Goal: Task Accomplishment & Management: Complete application form

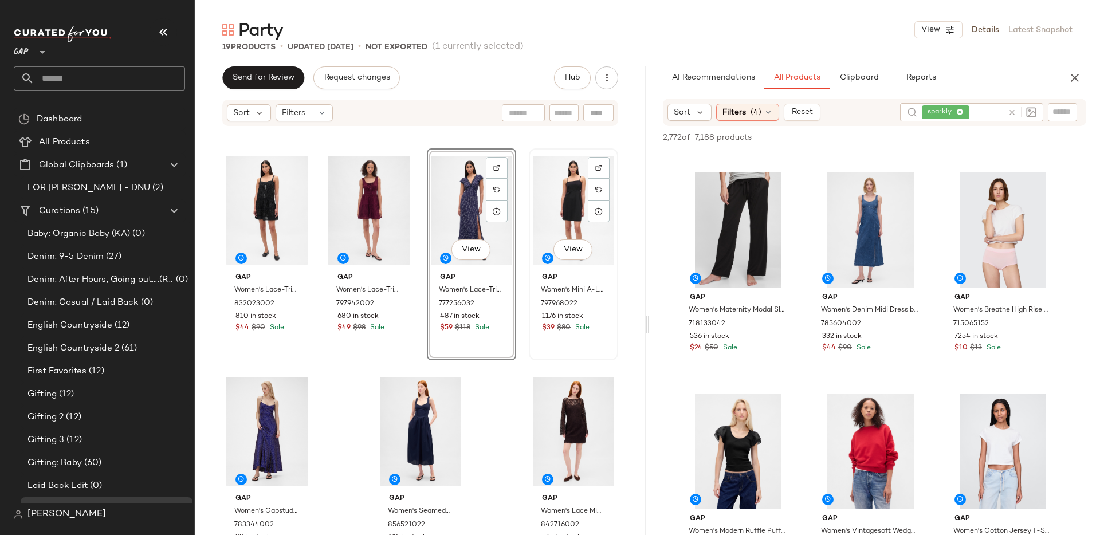
scroll to position [665, 0]
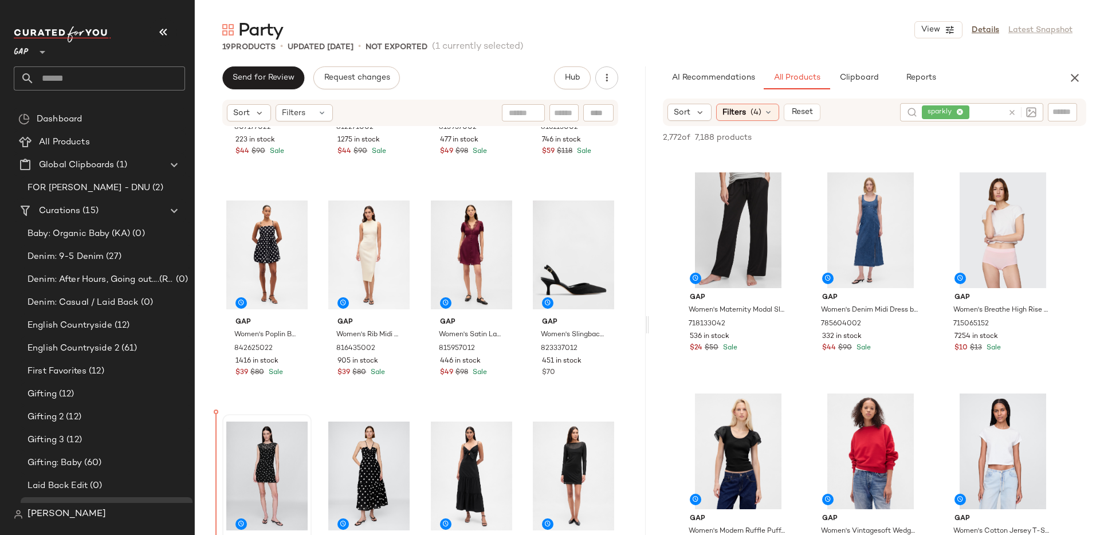
scroll to position [159, 0]
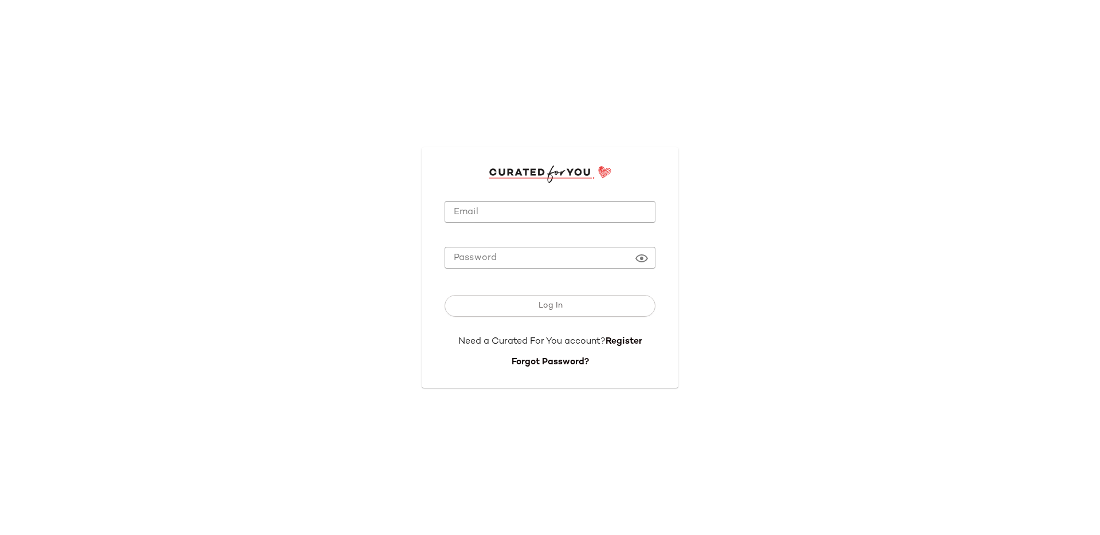
type input "**********"
click at [539, 202] on input "**********" at bounding box center [549, 212] width 211 height 22
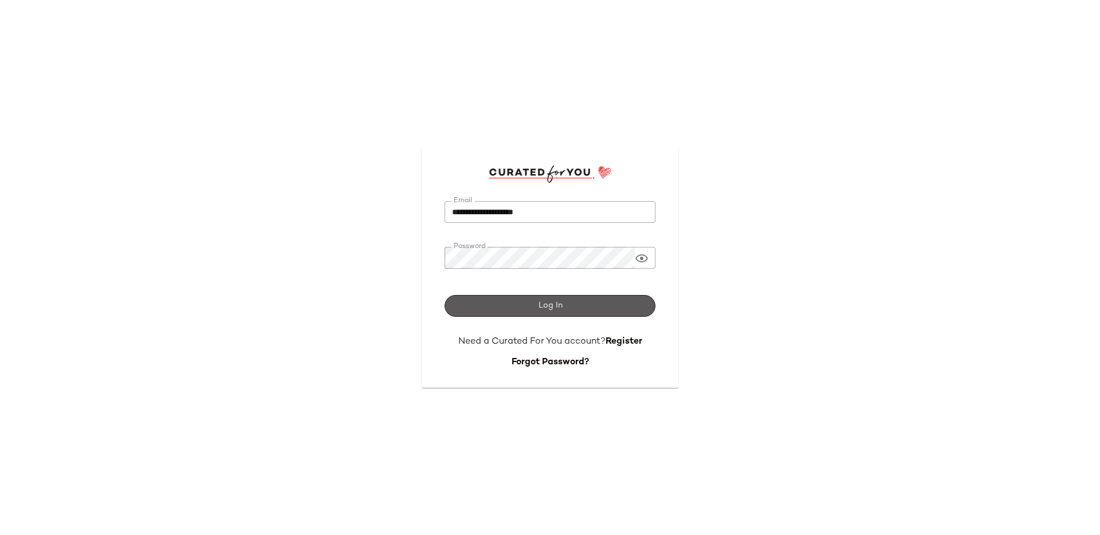
click at [570, 306] on button "Log In" at bounding box center [549, 306] width 211 height 22
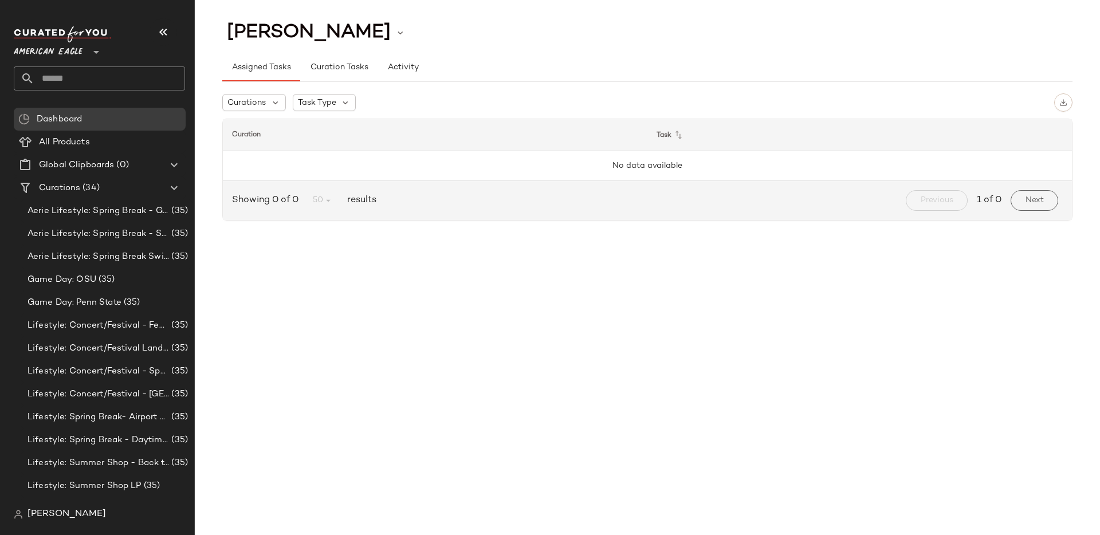
click at [72, 51] on span "American Eagle" at bounding box center [48, 49] width 69 height 21
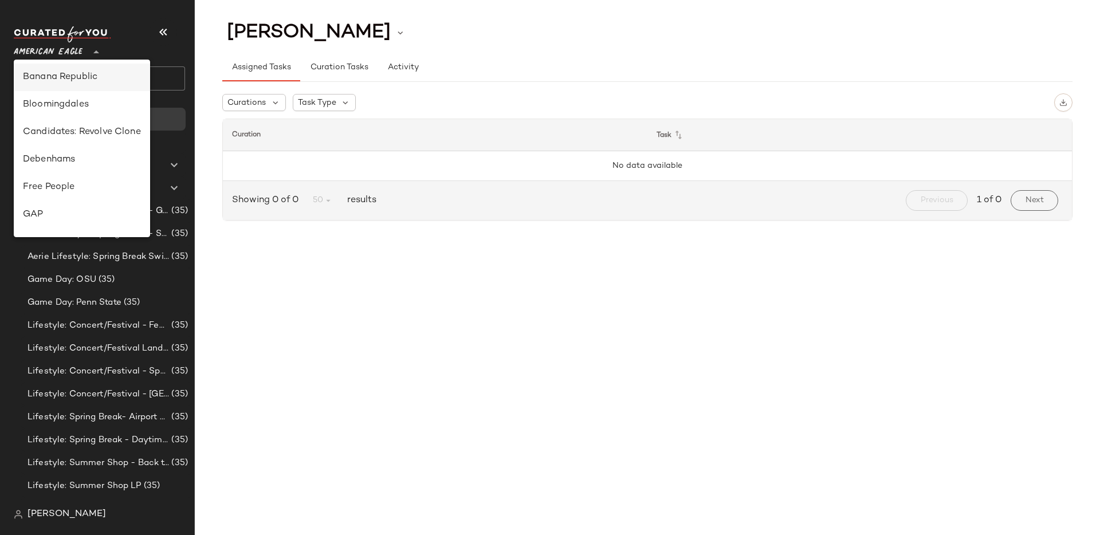
scroll to position [115, 0]
click at [80, 215] on div "GAP" at bounding box center [82, 211] width 118 height 14
type input "**"
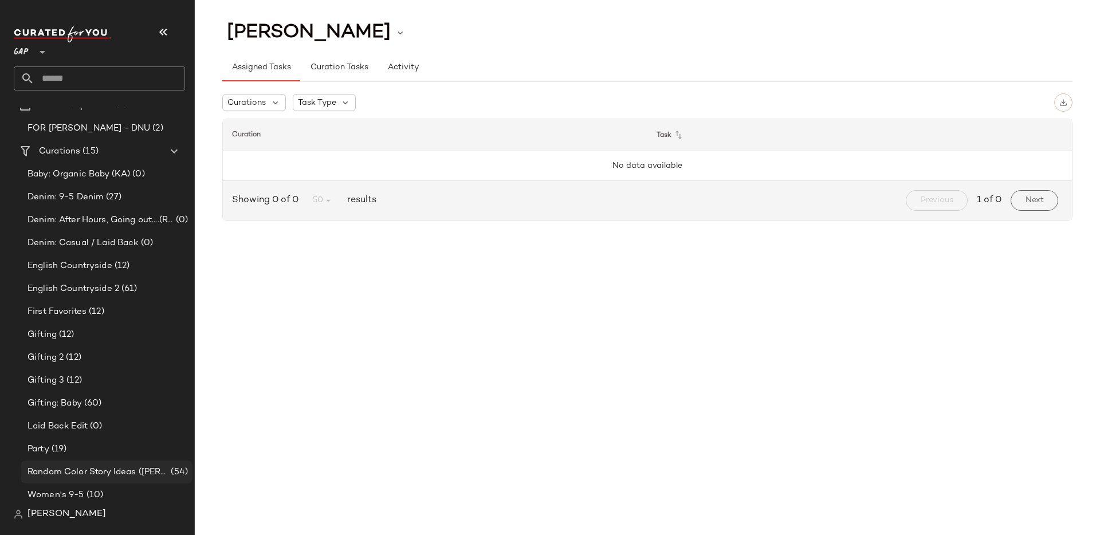
scroll to position [63, 0]
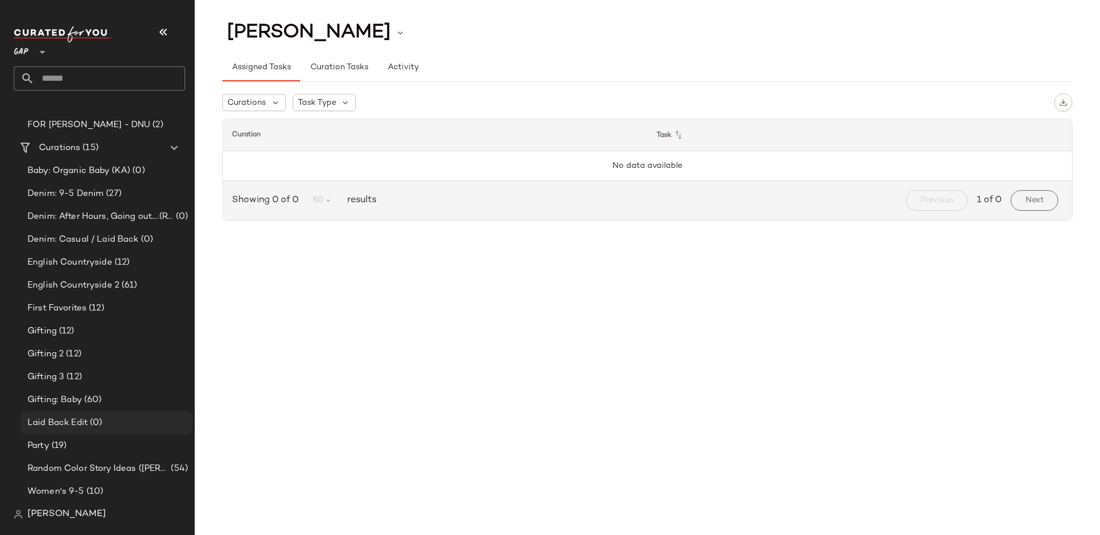
click at [94, 420] on span "(0)" at bounding box center [95, 422] width 14 height 13
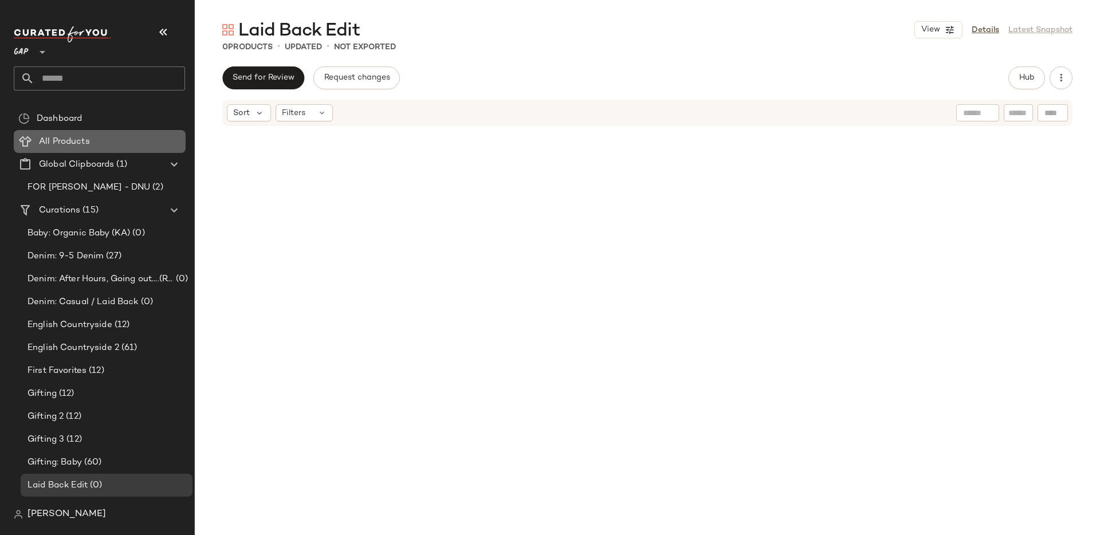
scroll to position [6, 0]
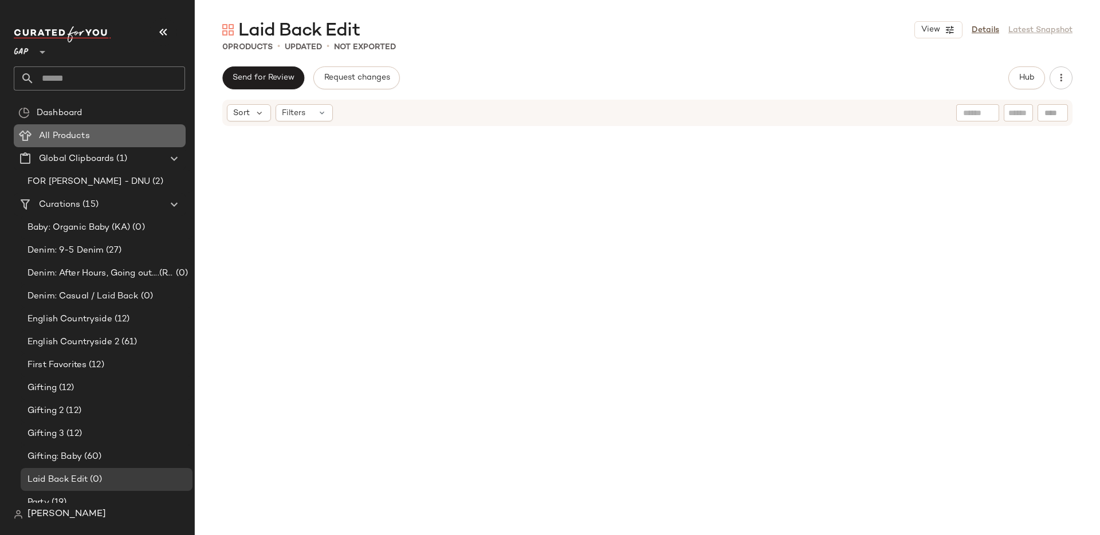
click at [107, 139] on div "All Products" at bounding box center [108, 135] width 145 height 13
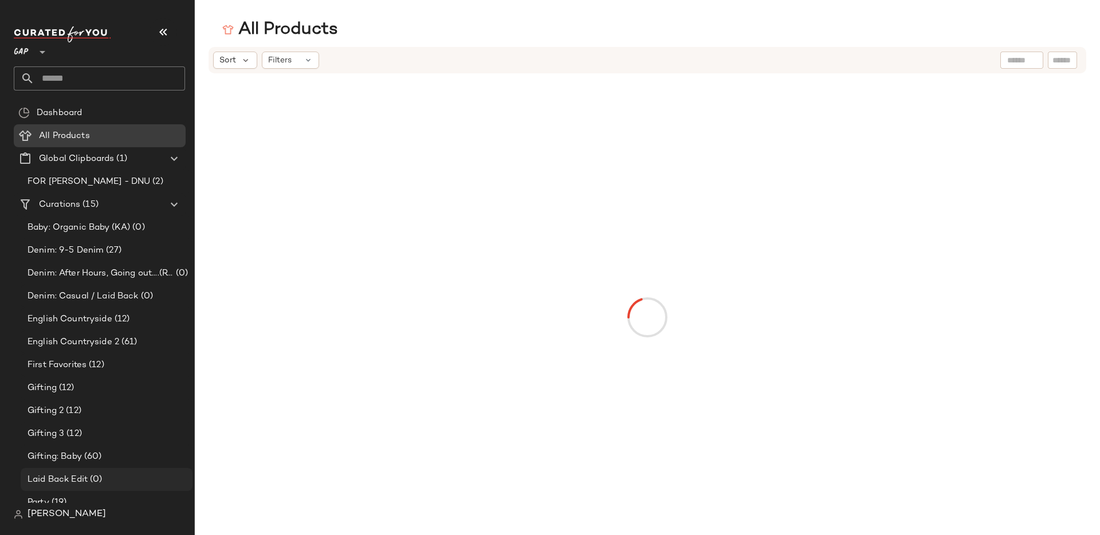
click at [76, 478] on span "Laid Back Edit" at bounding box center [57, 479] width 60 height 13
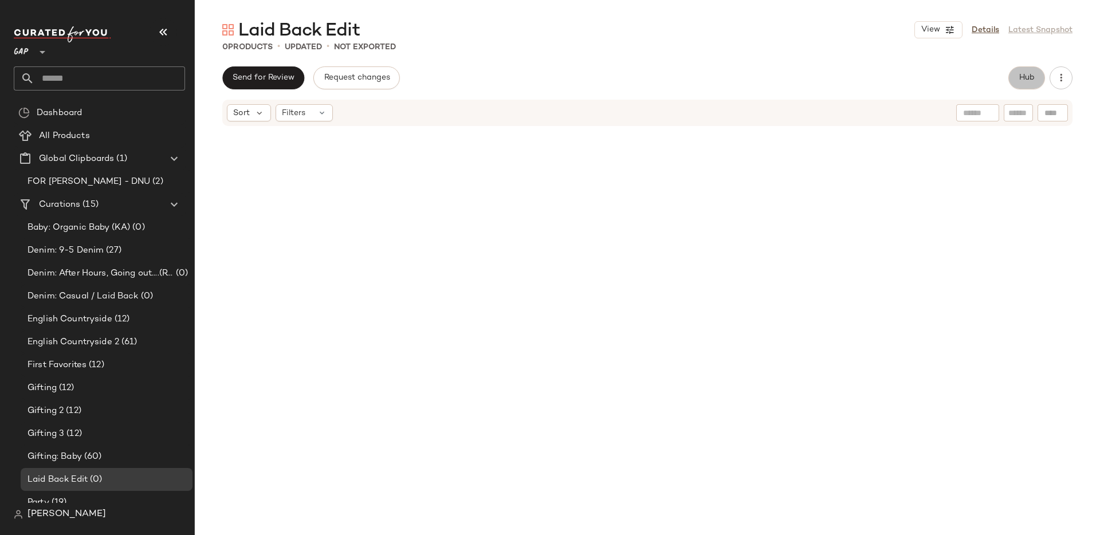
click at [1016, 78] on button "Hub" at bounding box center [1026, 77] width 37 height 23
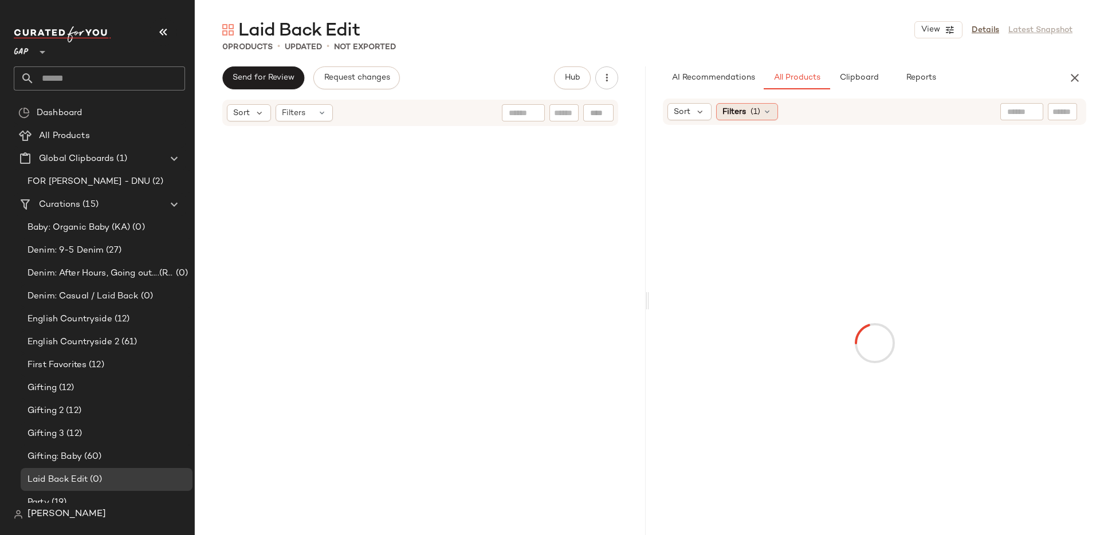
click at [732, 114] on span "Filters" at bounding box center [733, 112] width 23 height 12
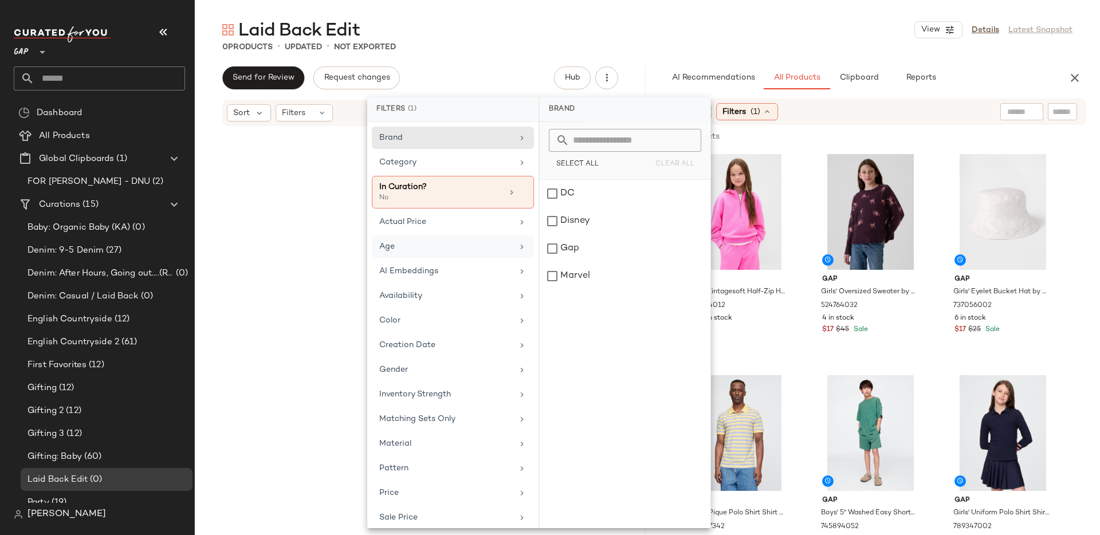
click at [435, 245] on div "Age" at bounding box center [445, 247] width 133 height 12
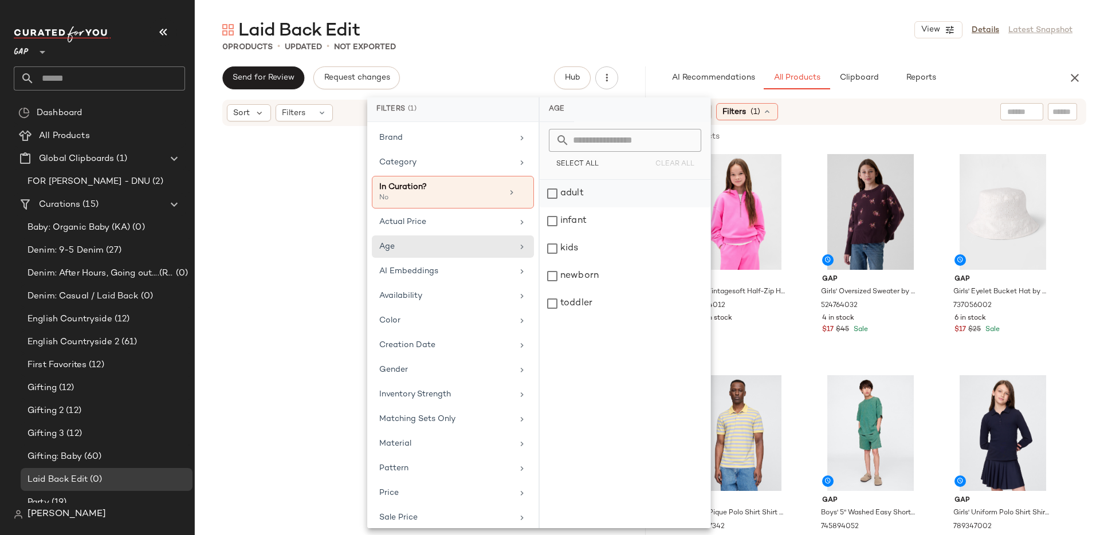
click at [546, 207] on div "adult" at bounding box center [624, 220] width 171 height 27
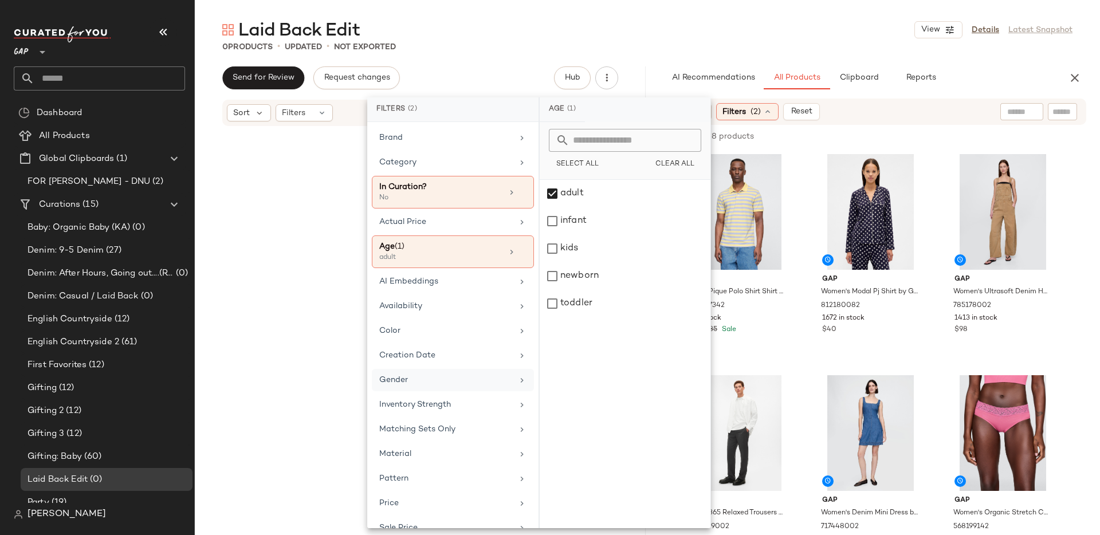
click at [437, 375] on div "Gender" at bounding box center [445, 380] width 133 height 12
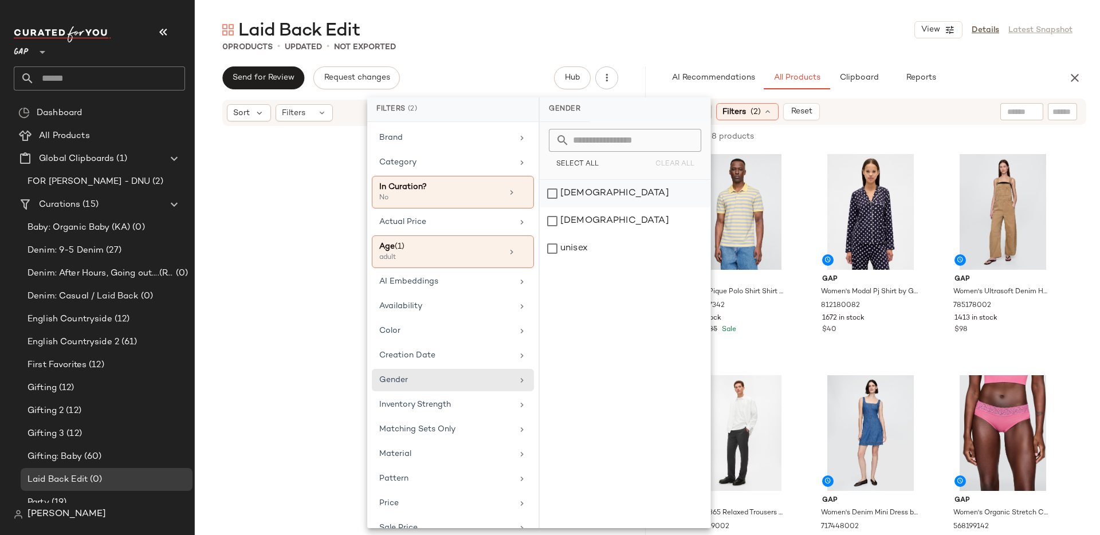
click at [557, 207] on div "female" at bounding box center [624, 220] width 171 height 27
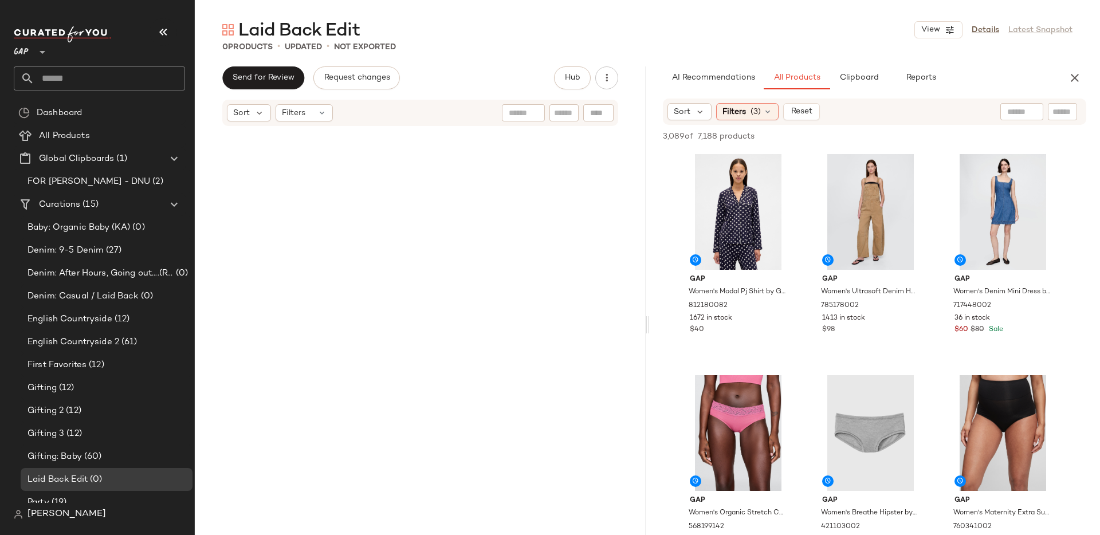
click at [1004, 112] on div at bounding box center [1021, 111] width 43 height 17
click at [1007, 111] on input "text" at bounding box center [971, 112] width 100 height 12
type input "*********"
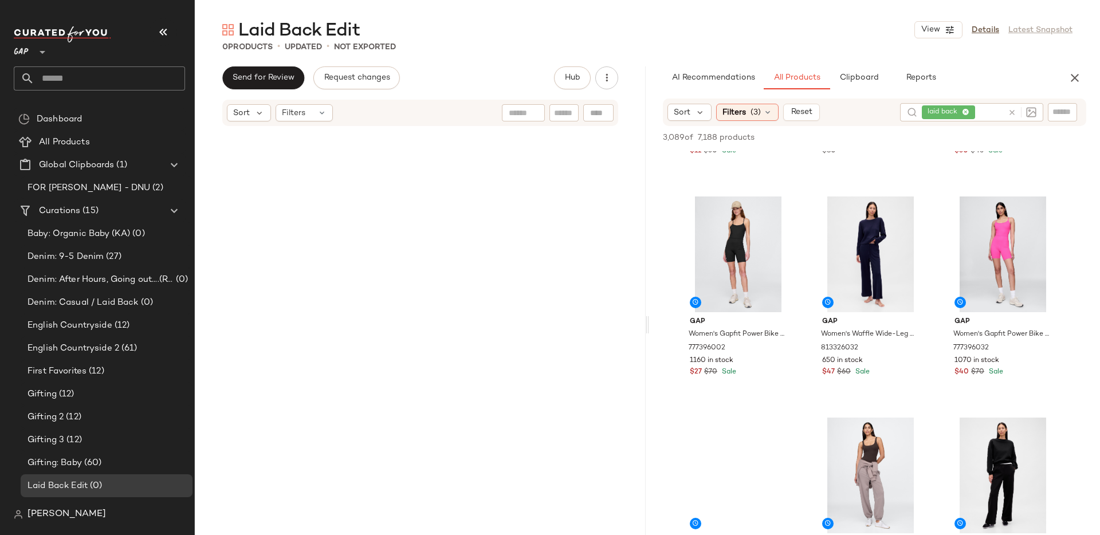
scroll to position [1949, 0]
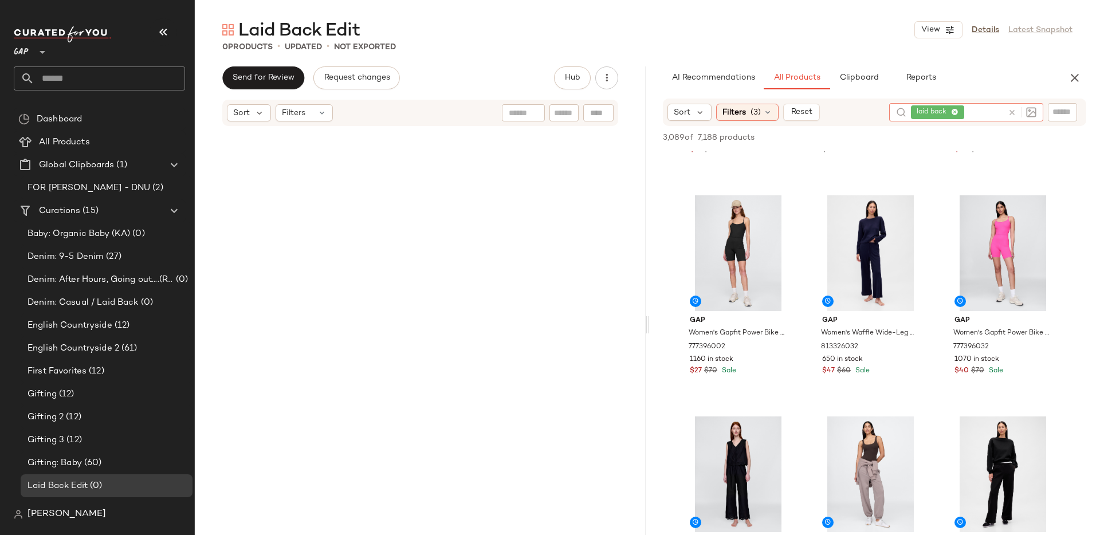
click at [1011, 114] on icon at bounding box center [1011, 112] width 9 height 9
type input "*****"
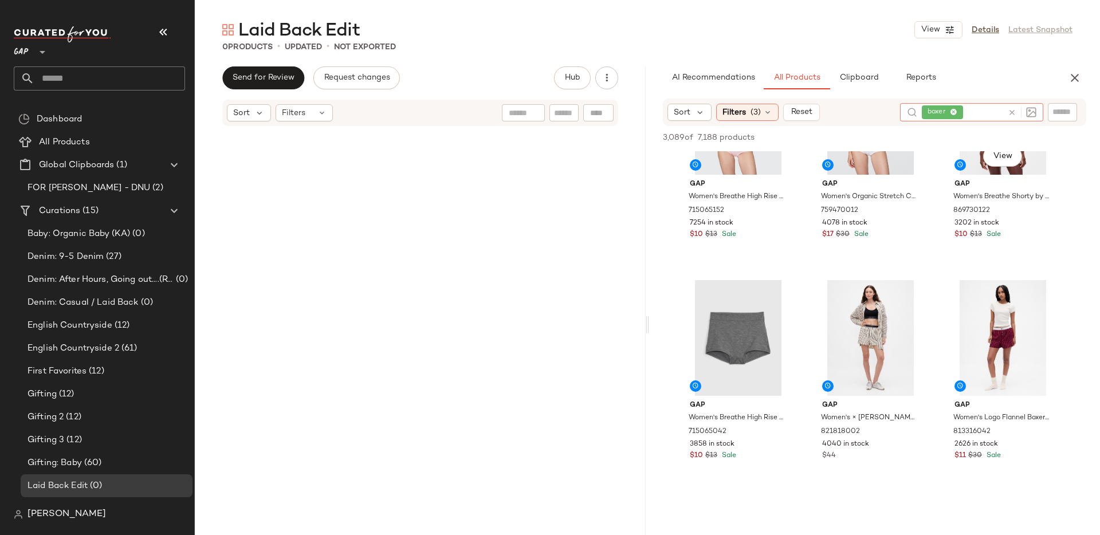
scroll to position [321, 0]
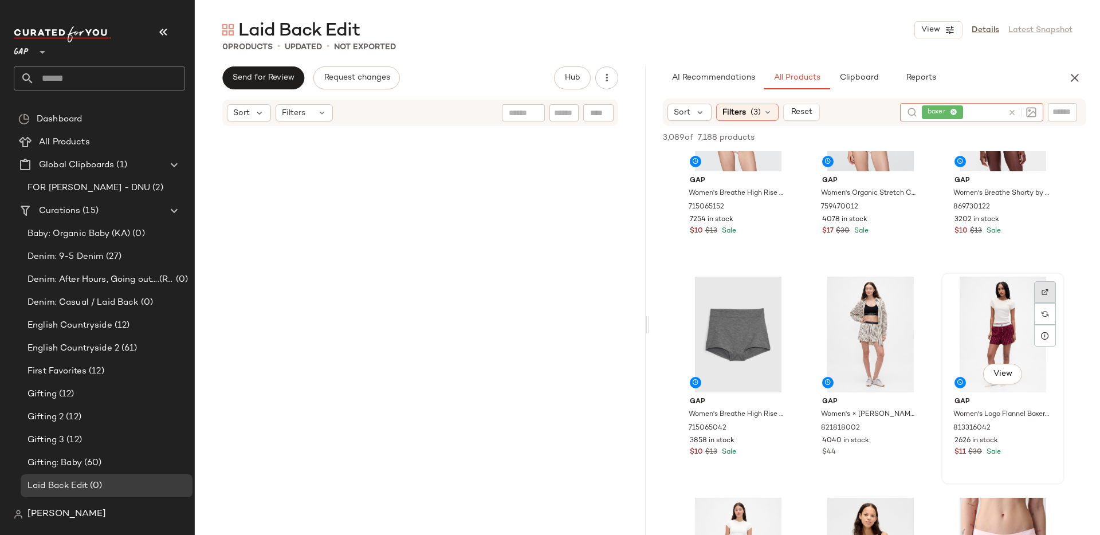
click at [1046, 290] on img at bounding box center [1044, 292] width 7 height 7
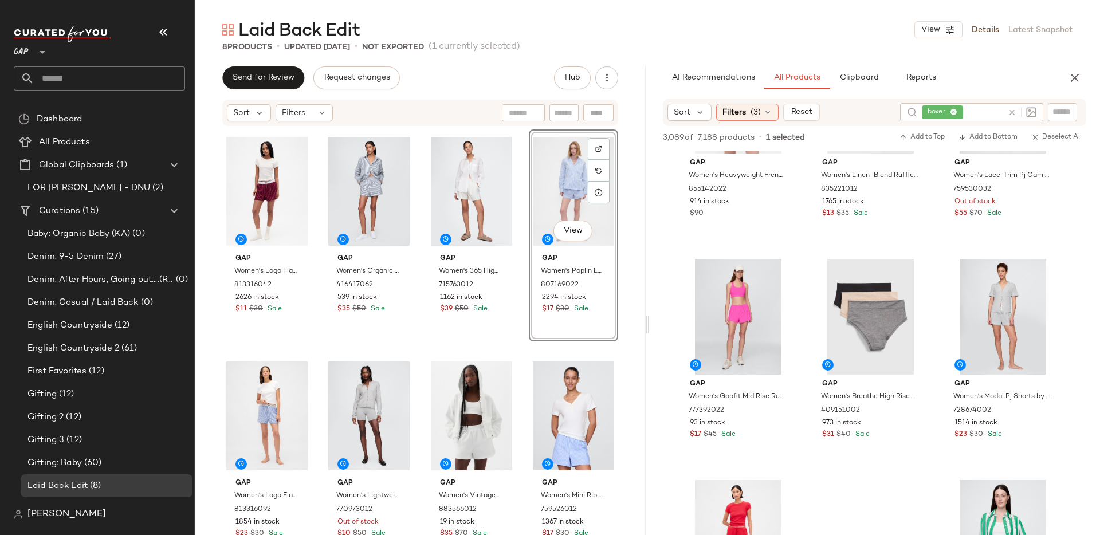
scroll to position [6679, 0]
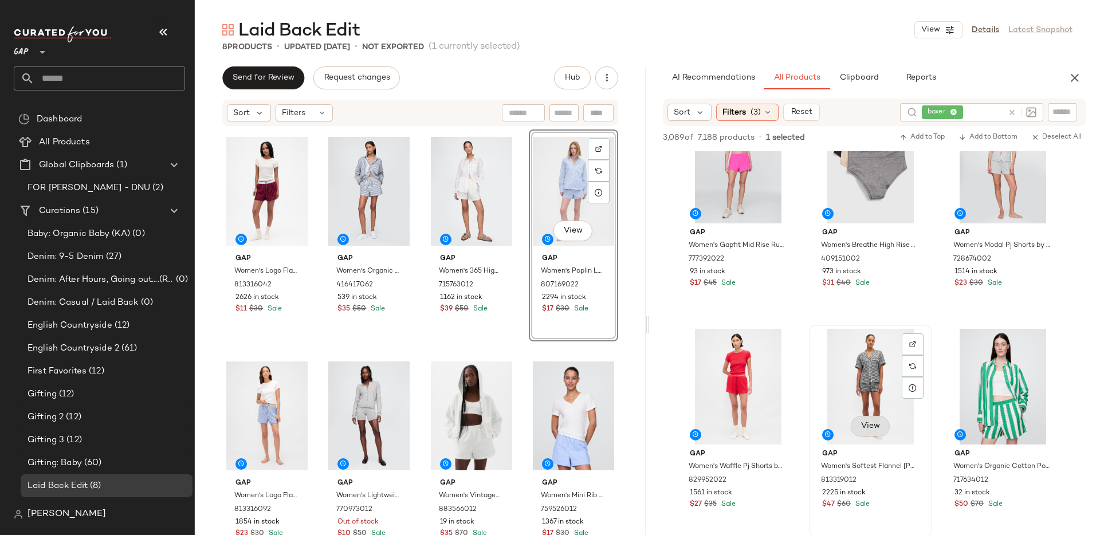
click at [870, 421] on span "View" at bounding box center [869, 425] width 19 height 9
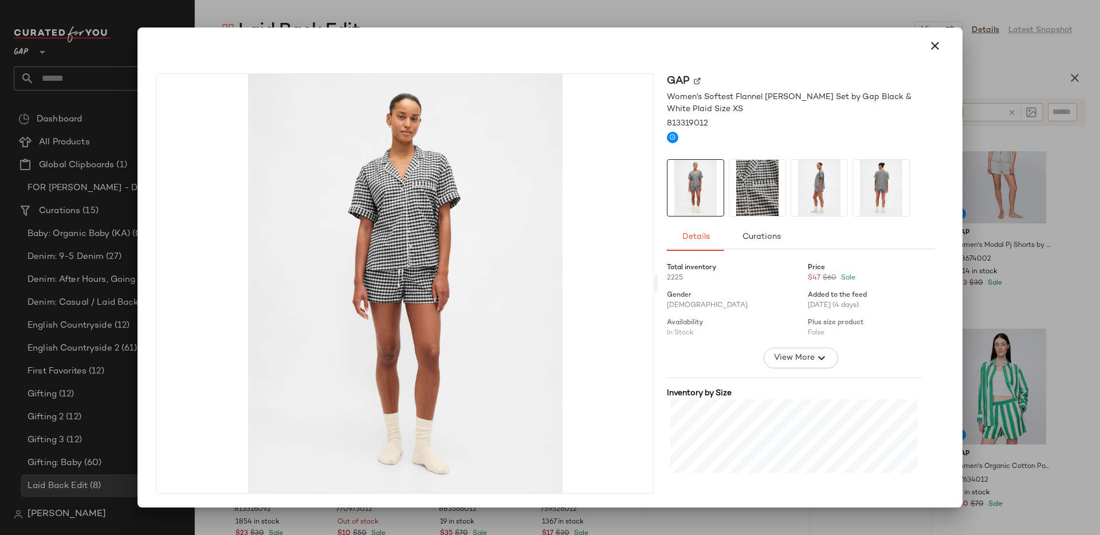
drag, startPoint x: 931, startPoint y: 48, endPoint x: 1074, endPoint y: 238, distance: 237.7
click at [933, 52] on icon "button" at bounding box center [935, 46] width 14 height 14
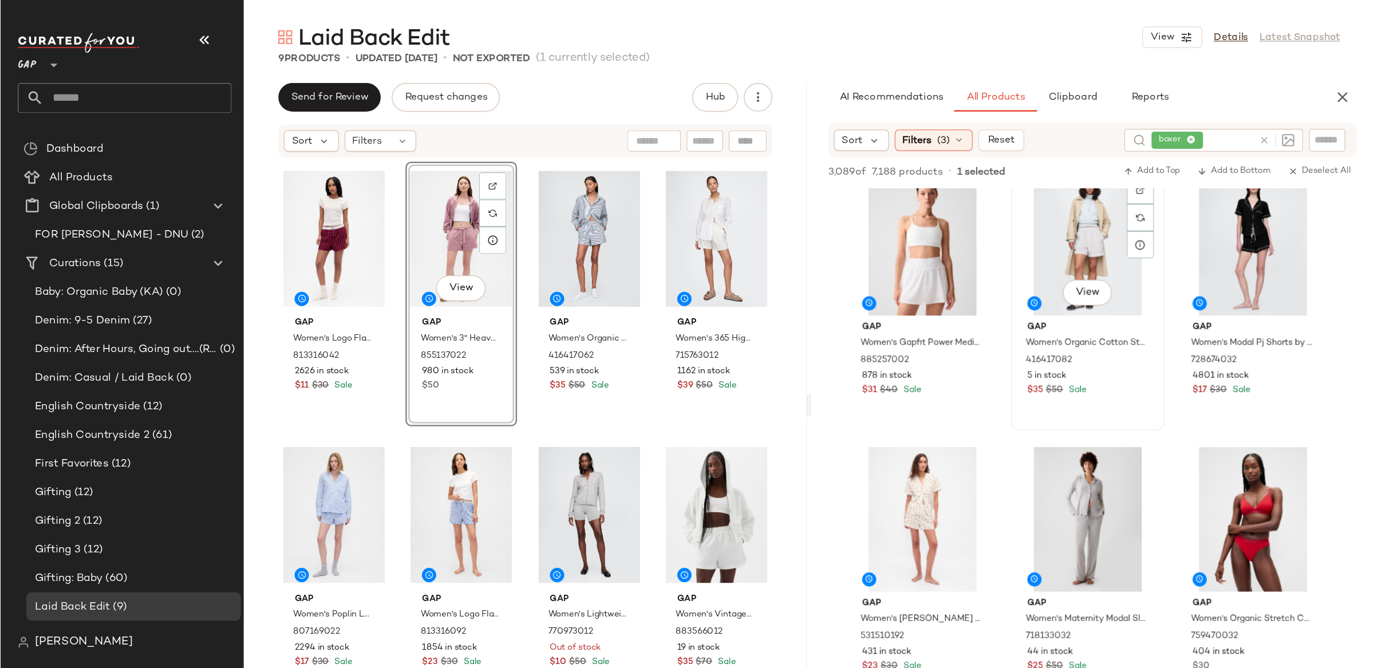
scroll to position [10640, 0]
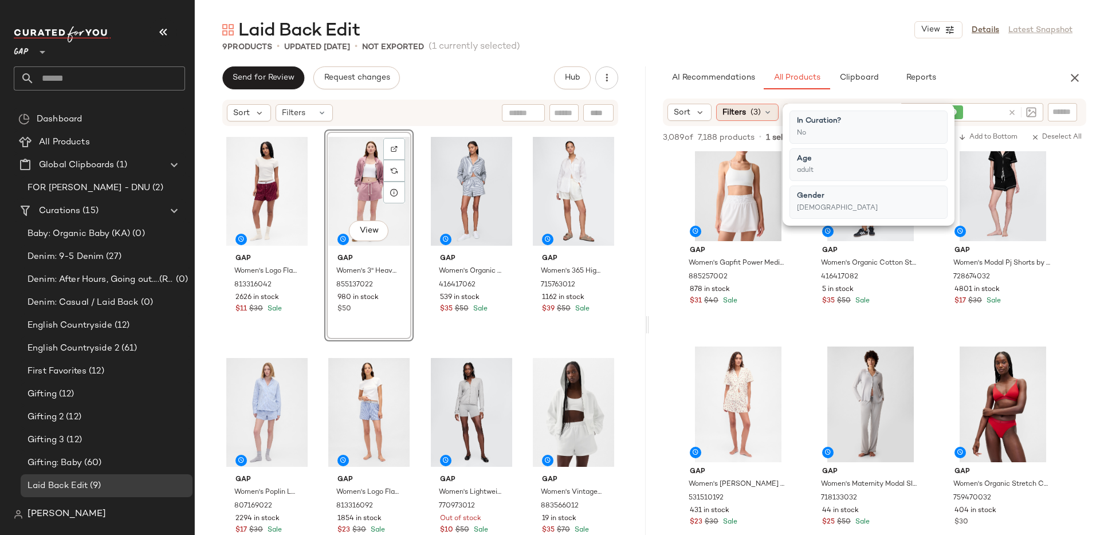
click at [744, 111] on span "Filters" at bounding box center [733, 113] width 23 height 12
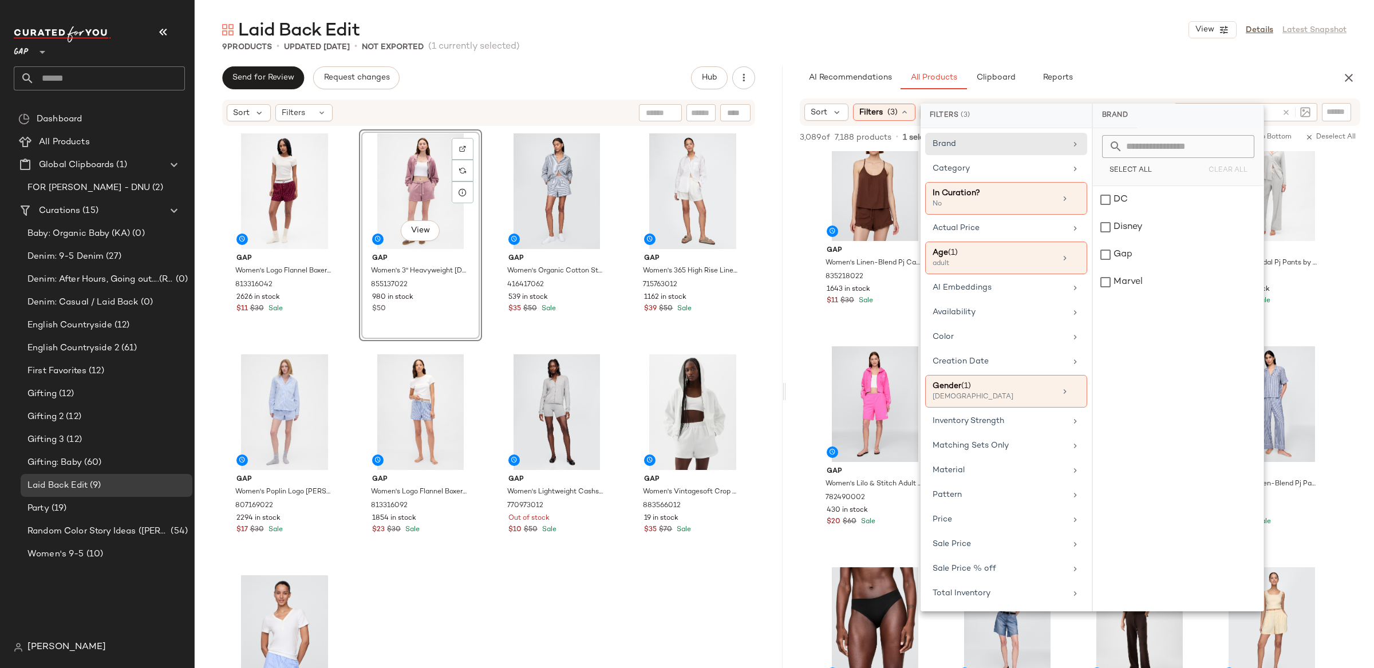
drag, startPoint x: 796, startPoint y: 176, endPoint x: 1362, endPoint y: 26, distance: 586.1
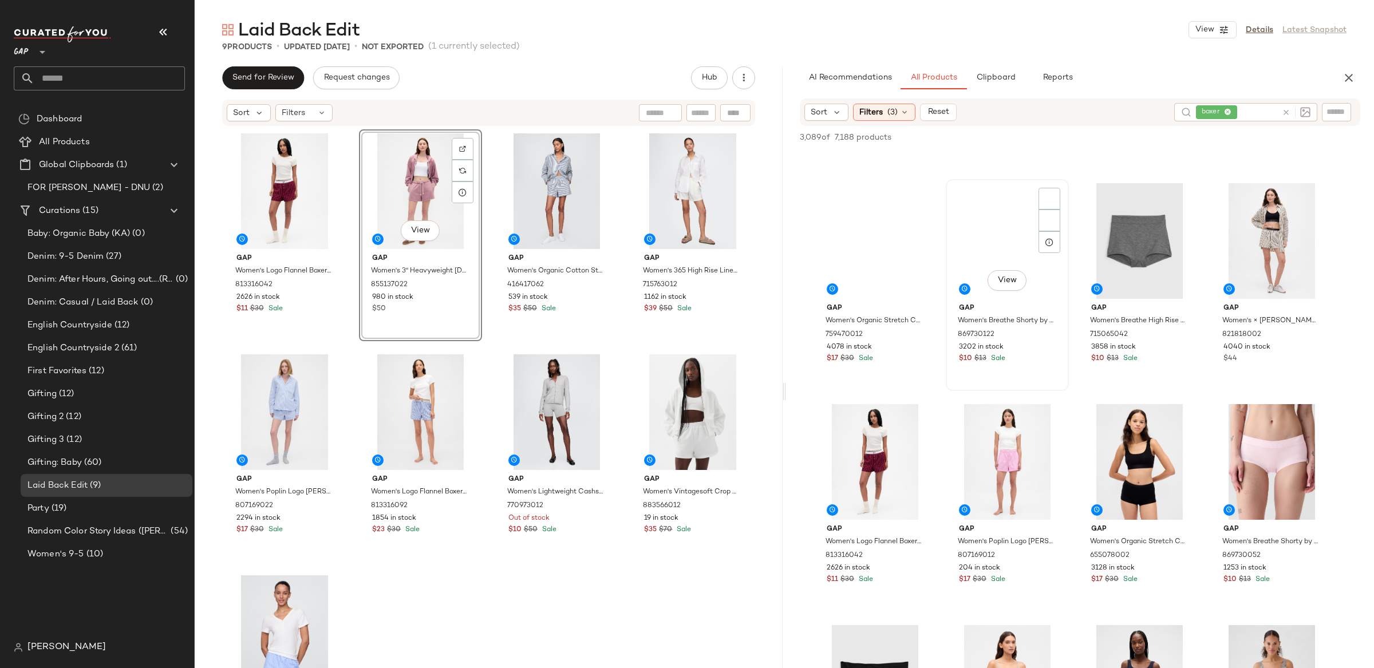
scroll to position [0, 0]
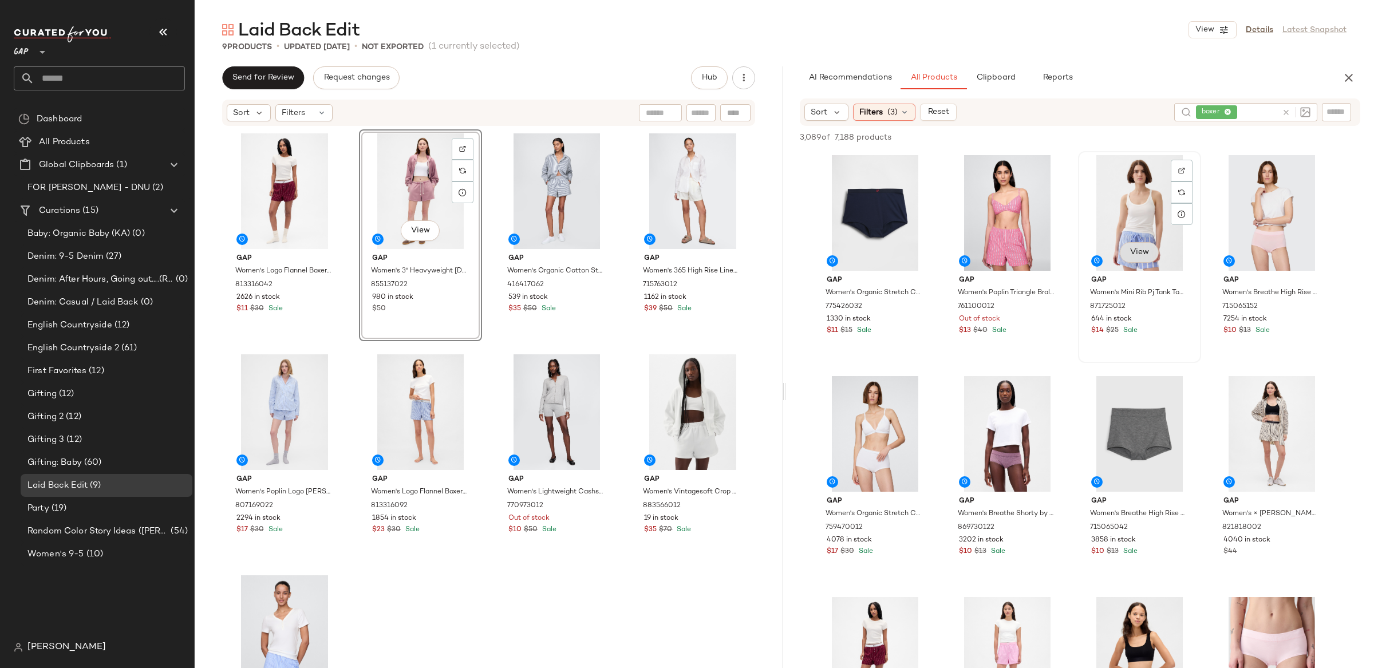
click at [1099, 250] on span "View" at bounding box center [1139, 252] width 19 height 9
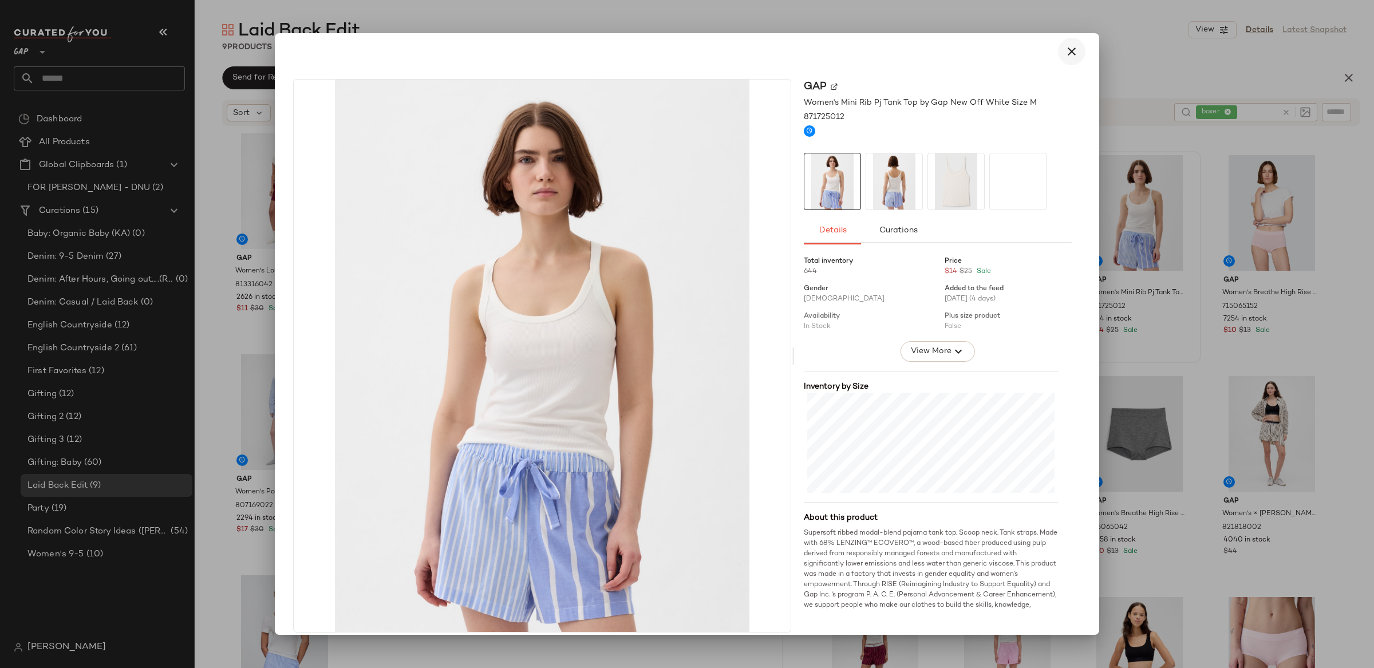
click at [1065, 48] on icon "button" at bounding box center [1072, 52] width 14 height 14
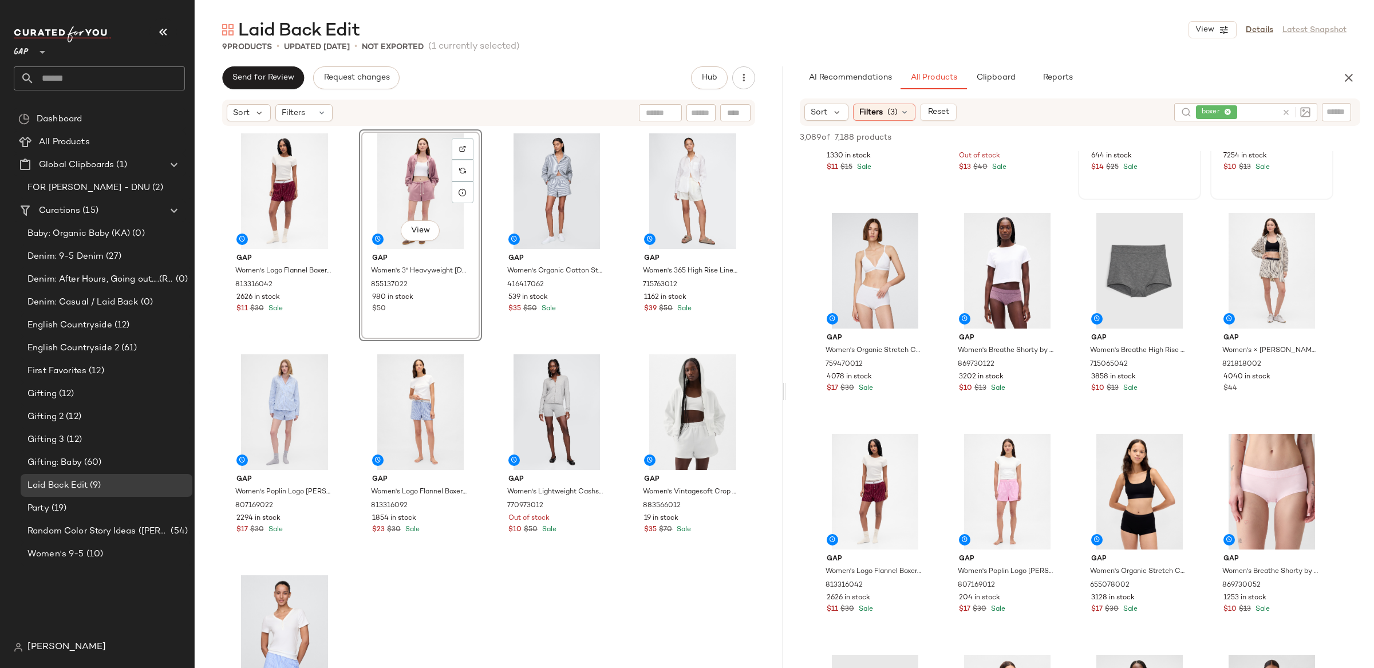
scroll to position [164, 0]
click at [1099, 309] on span "View" at bounding box center [1271, 309] width 19 height 9
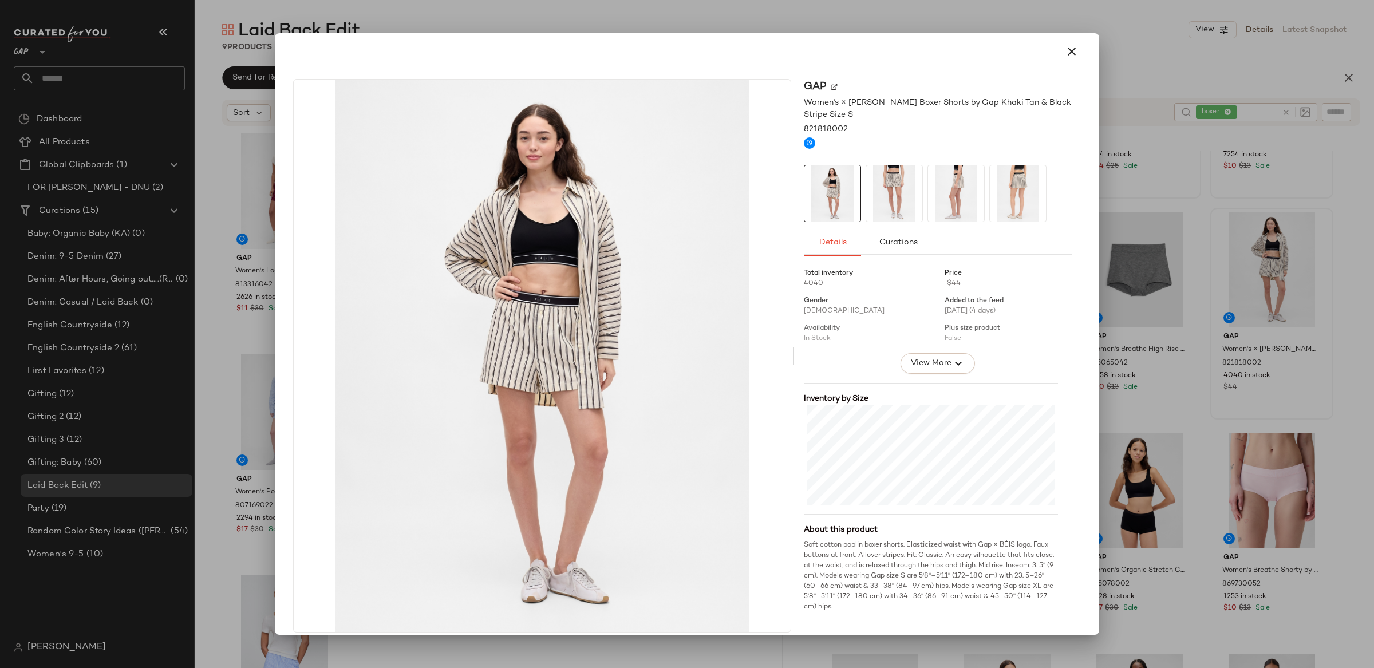
scroll to position [1, 0]
click at [1067, 57] on icon "button" at bounding box center [1072, 52] width 14 height 14
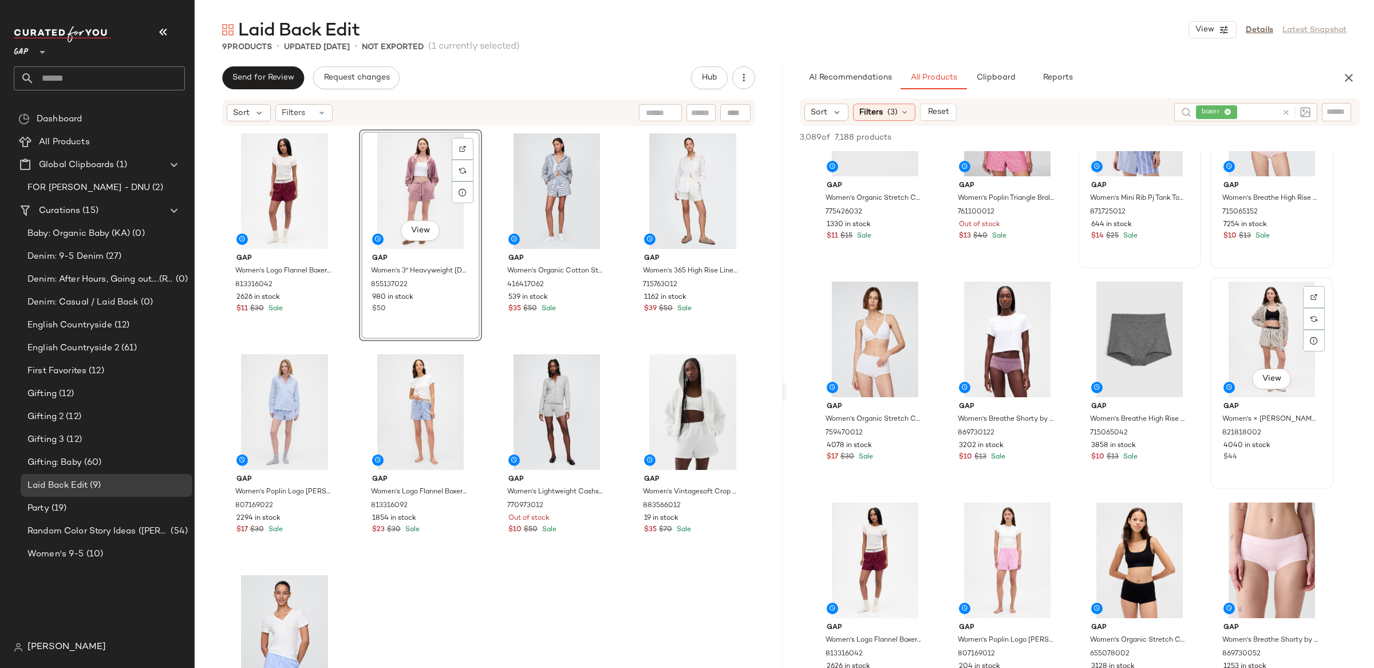
scroll to position [86, 0]
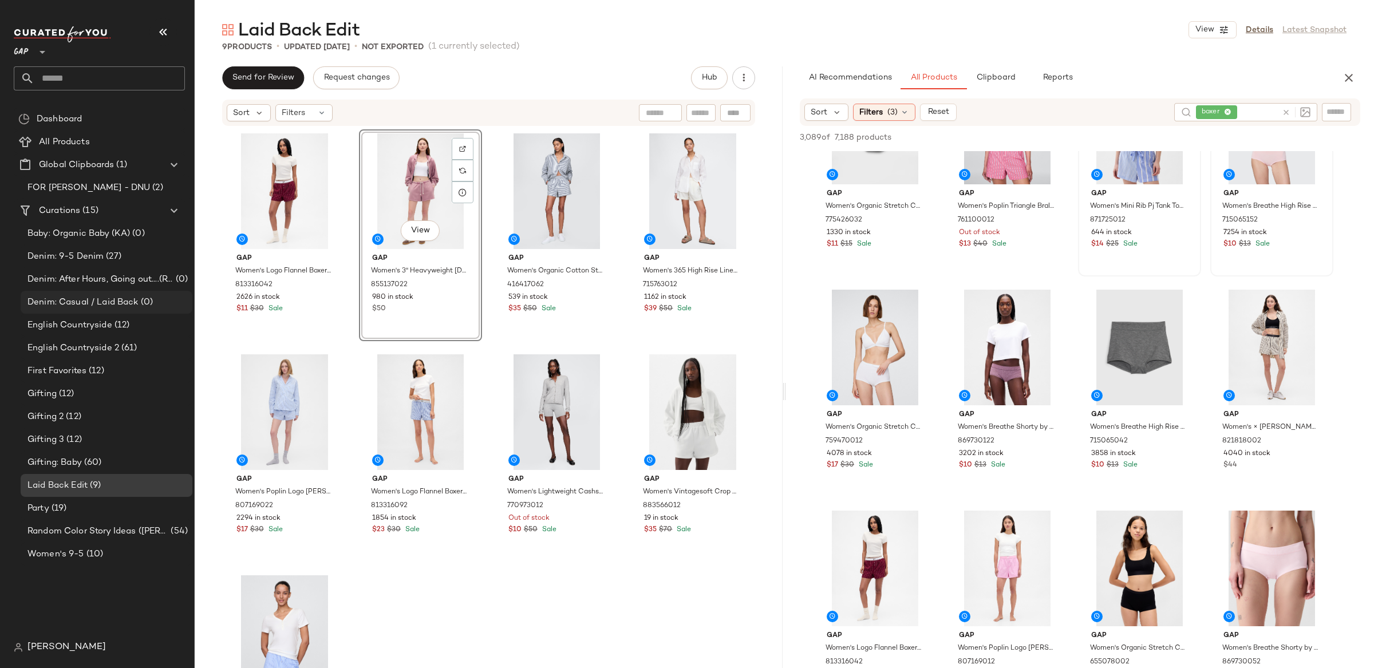
click at [86, 303] on span "Denim: Casual / Laid Back" at bounding box center [82, 302] width 111 height 13
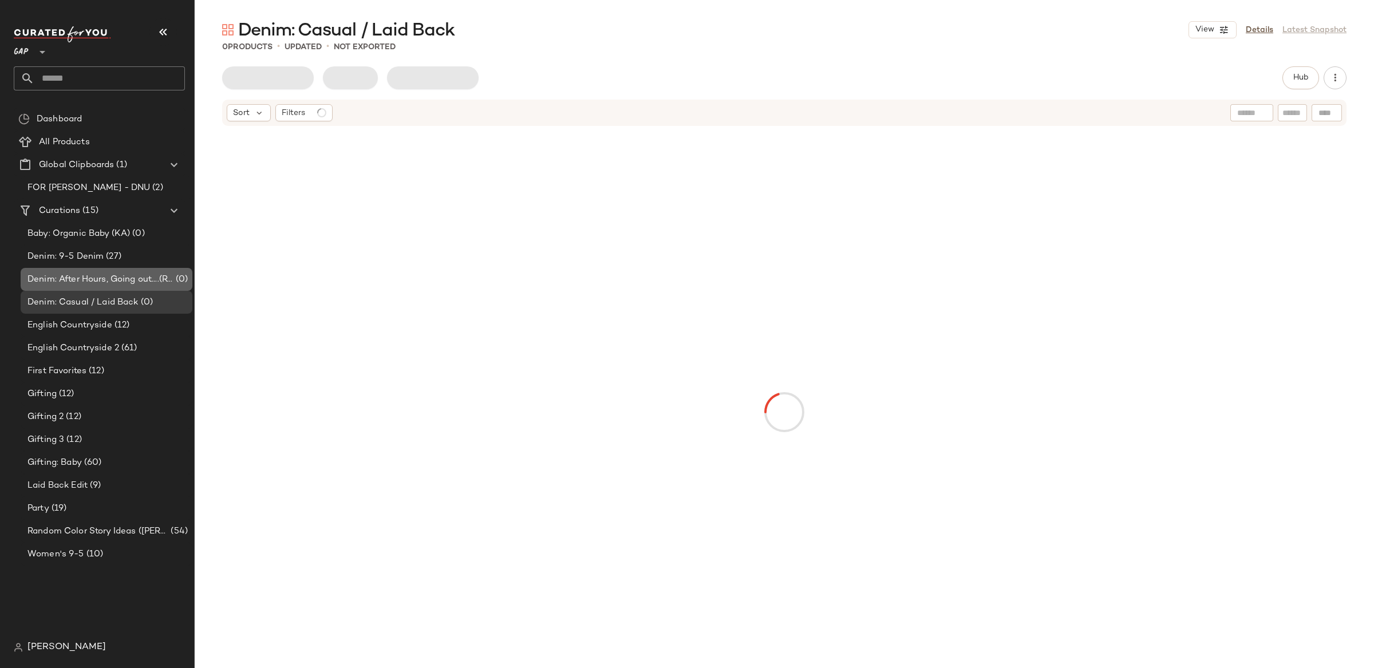
click at [91, 278] on span "Denim: After Hours, Going out....(Refine Title)" at bounding box center [100, 279] width 146 height 13
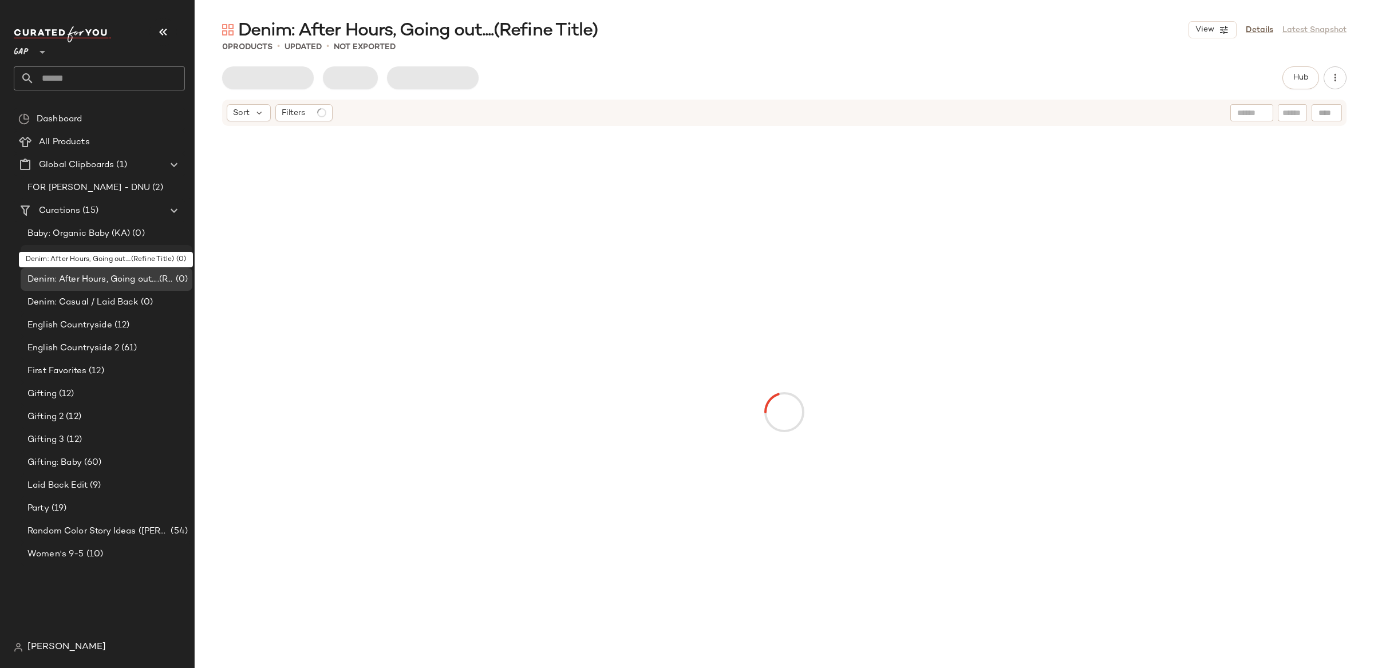
click at [86, 260] on span "Denim: 9-5 Denim" at bounding box center [65, 256] width 76 height 13
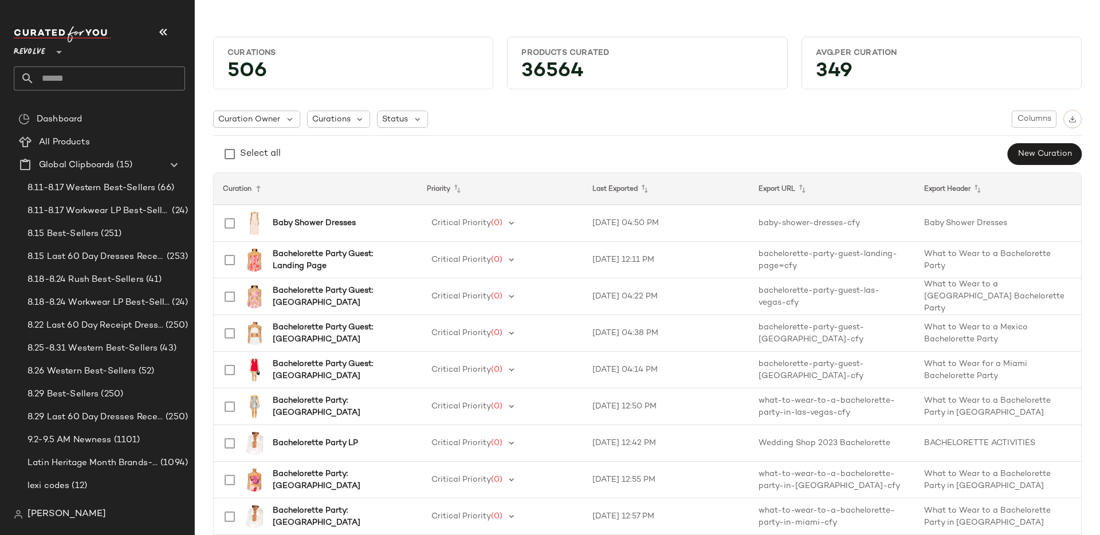
click at [44, 61] on div "Revolve **" at bounding box center [99, 58] width 171 height 64
click at [41, 56] on span "Revolve" at bounding box center [29, 49] width 31 height 21
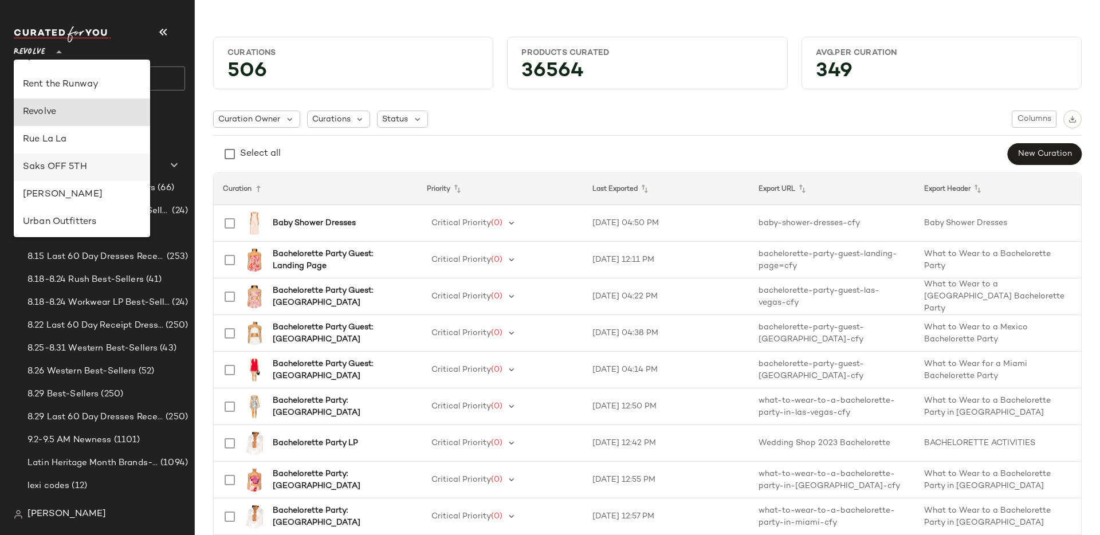
scroll to position [514, 0]
click at [109, 144] on div "Rue La La" at bounding box center [82, 141] width 118 height 14
type input "**"
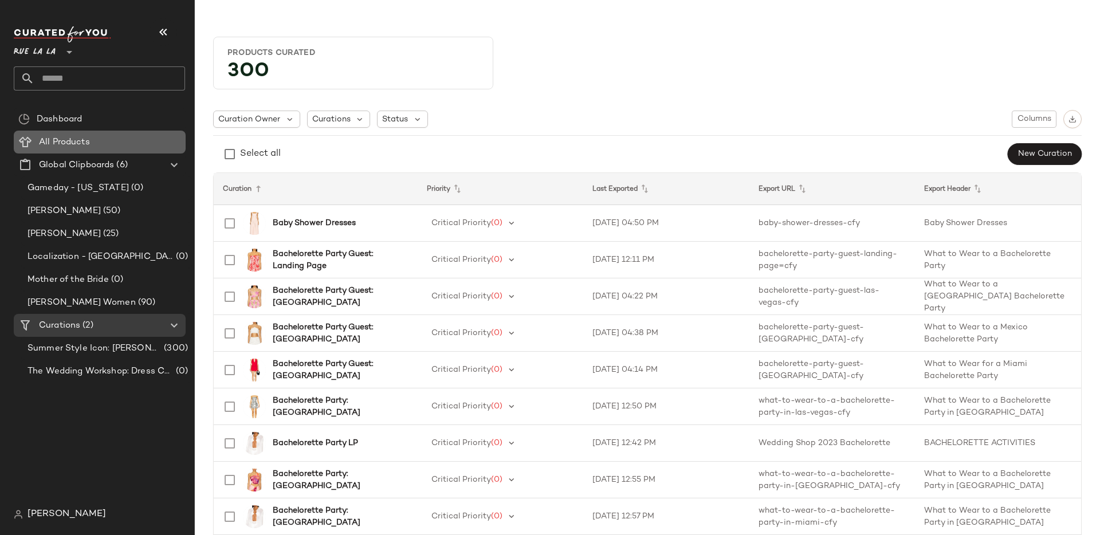
click at [81, 145] on span "All Products" at bounding box center [64, 142] width 51 height 13
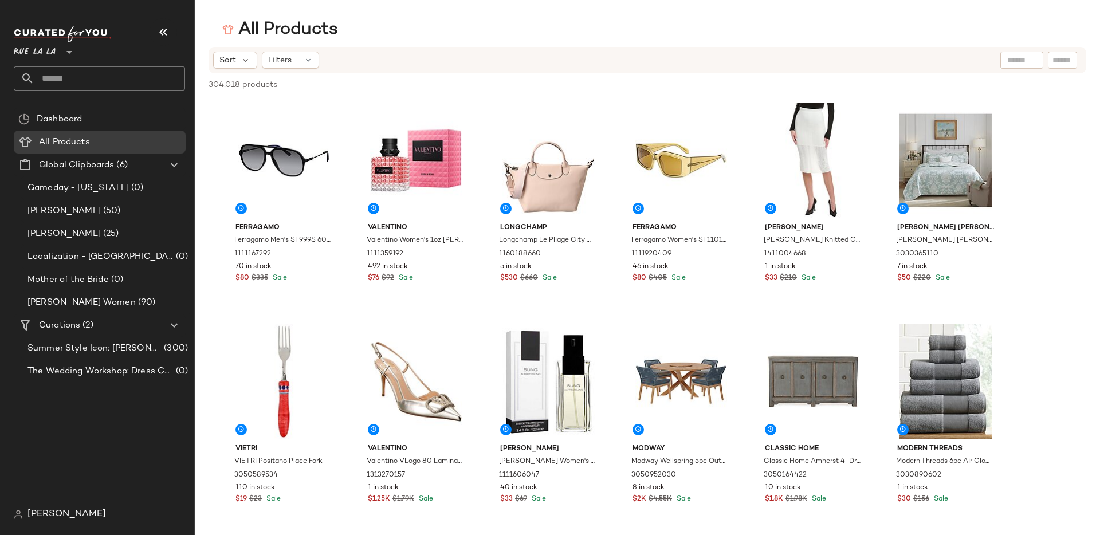
click at [1039, 25] on div "All Products" at bounding box center [647, 29] width 905 height 23
click at [49, 53] on span "Rue La La" at bounding box center [35, 49] width 42 height 21
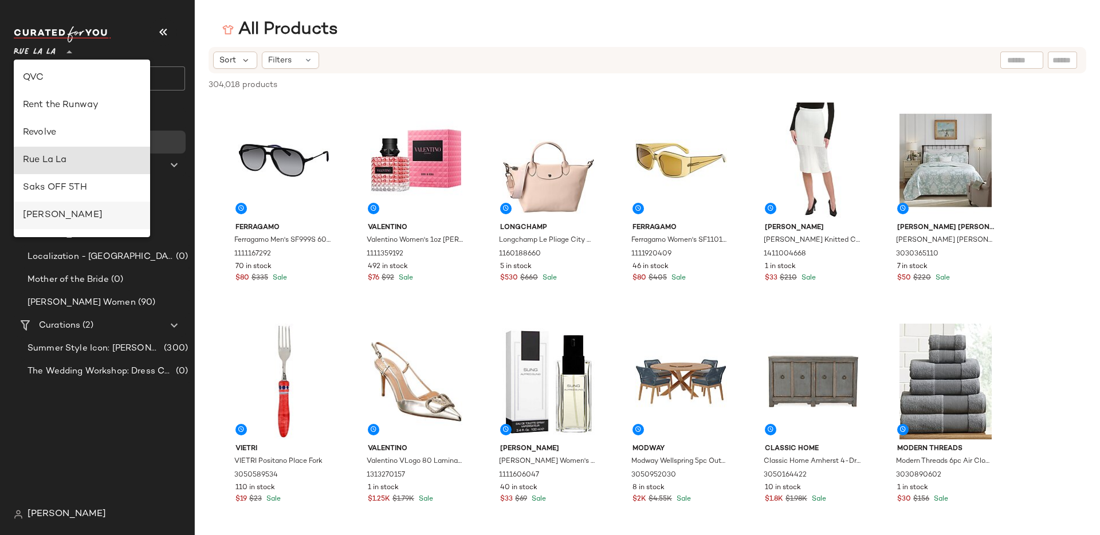
scroll to position [452, 0]
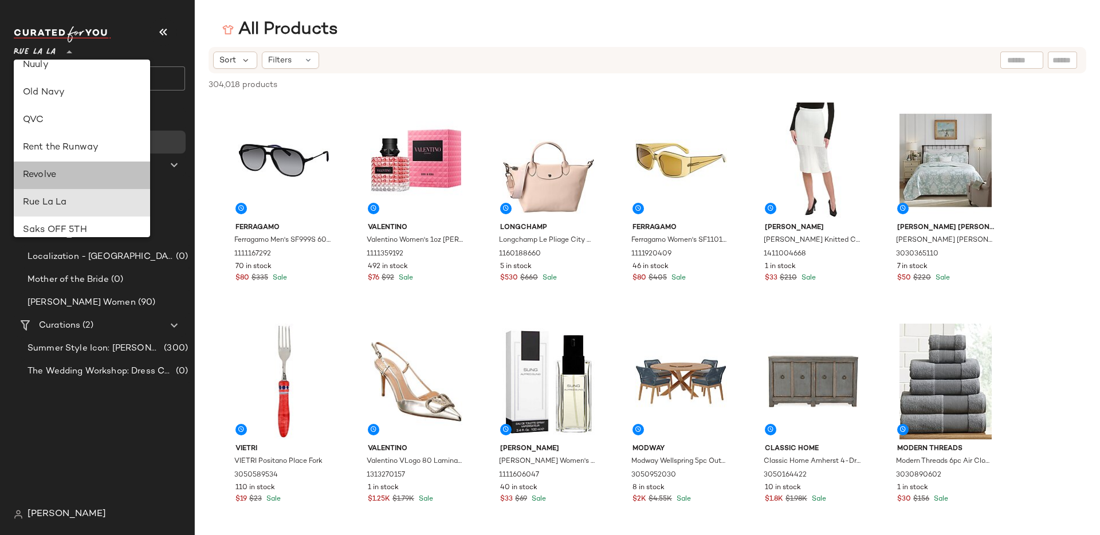
click at [58, 172] on div "Revolve" at bounding box center [82, 175] width 118 height 14
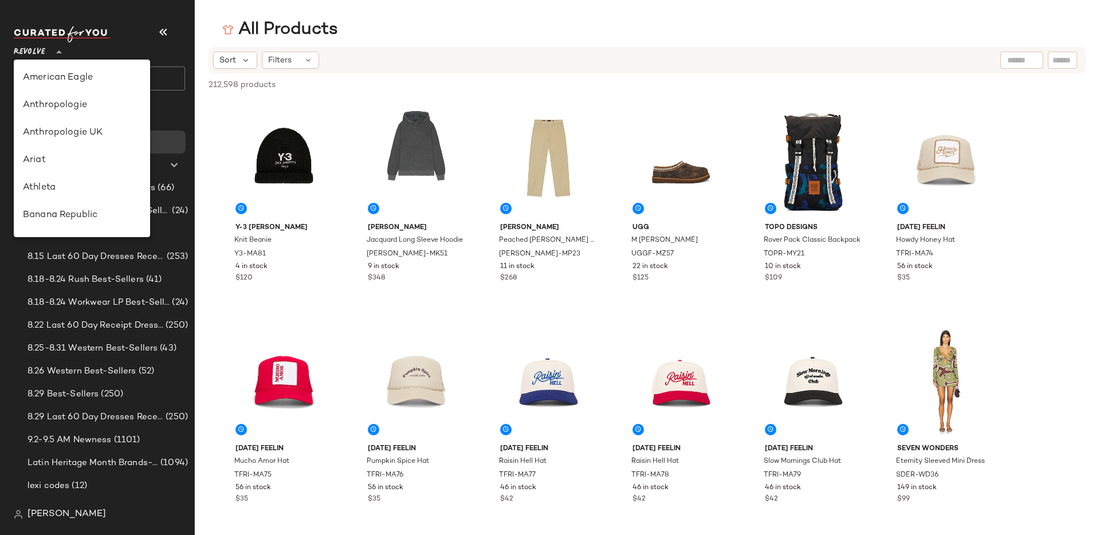
click at [46, 49] on div "Revolve **" at bounding box center [32, 45] width 36 height 29
drag, startPoint x: 65, startPoint y: 106, endPoint x: 178, endPoint y: 534, distance: 443.1
click at [65, 106] on div "Rue La La" at bounding box center [82, 105] width 118 height 14
type input "**"
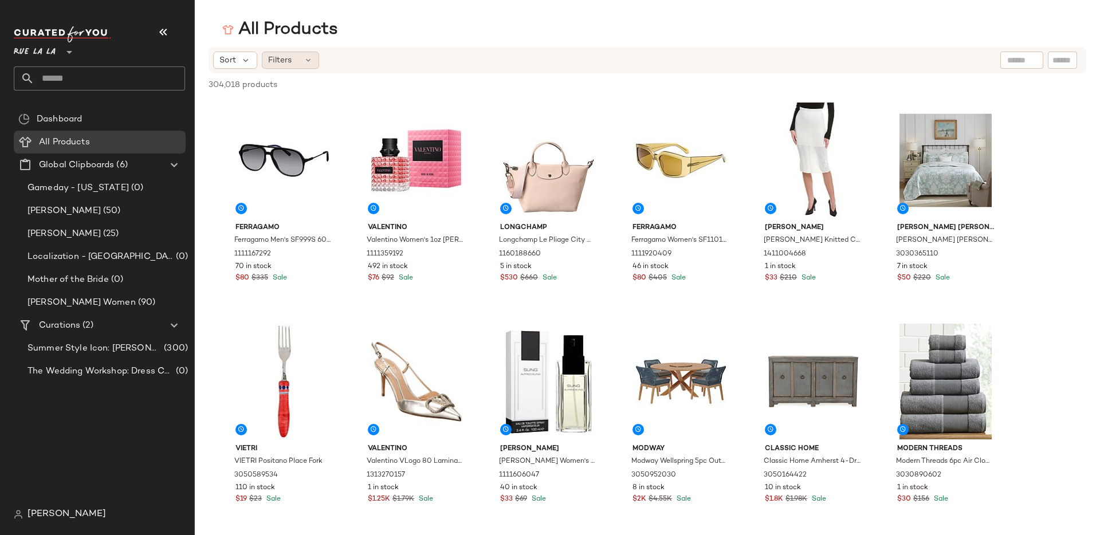
click at [277, 57] on span "Filters" at bounding box center [279, 60] width 23 height 12
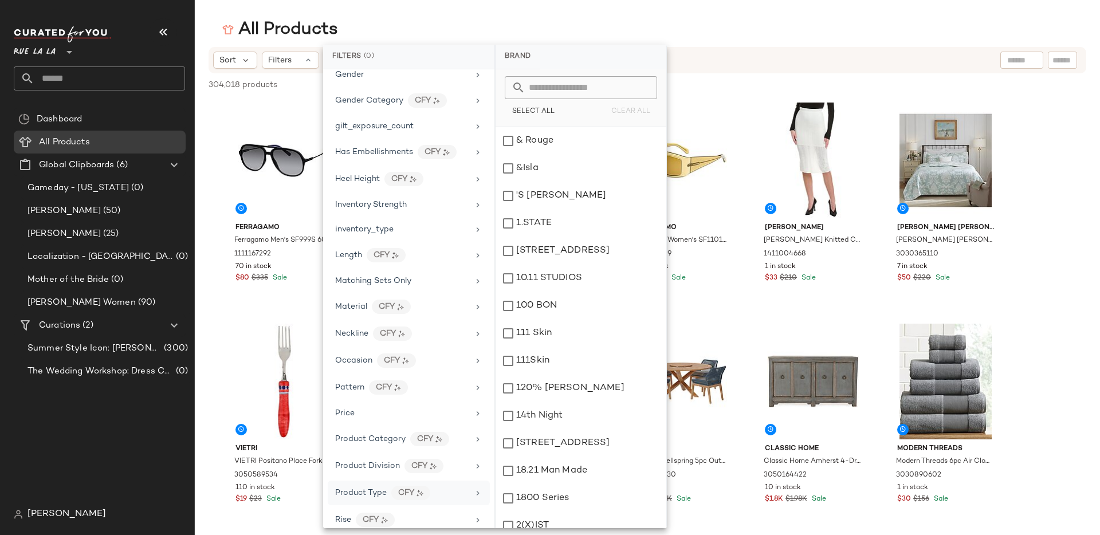
scroll to position [356, 0]
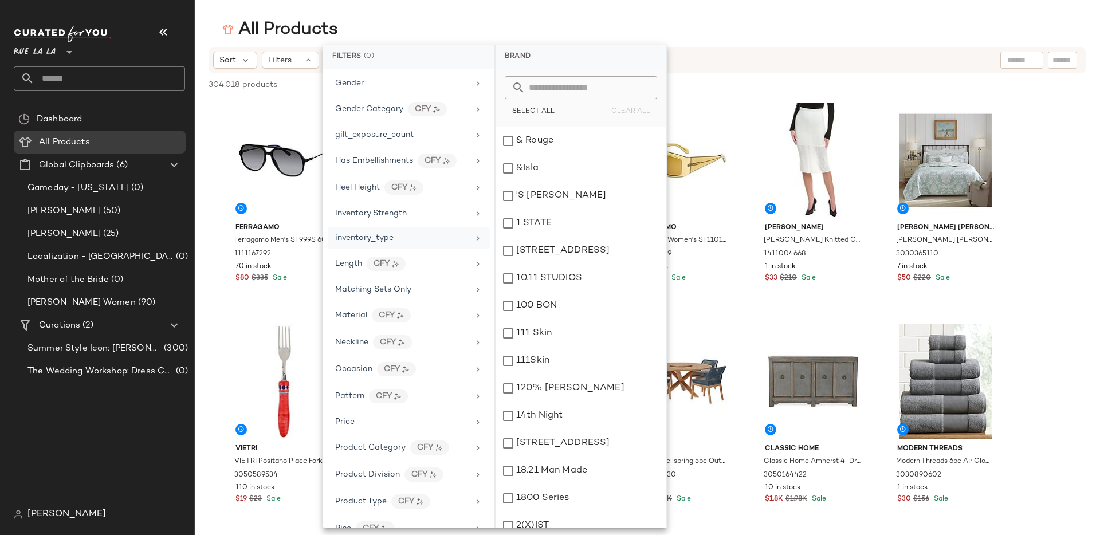
click at [409, 251] on div "inventory_type" at bounding box center [409, 263] width 162 height 25
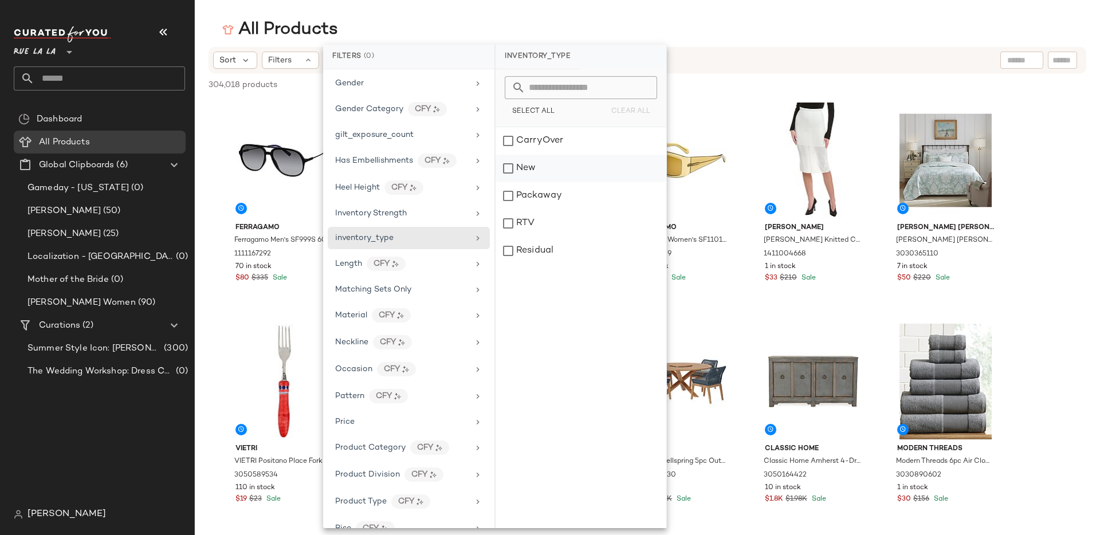
click at [506, 182] on div "New" at bounding box center [580, 195] width 171 height 27
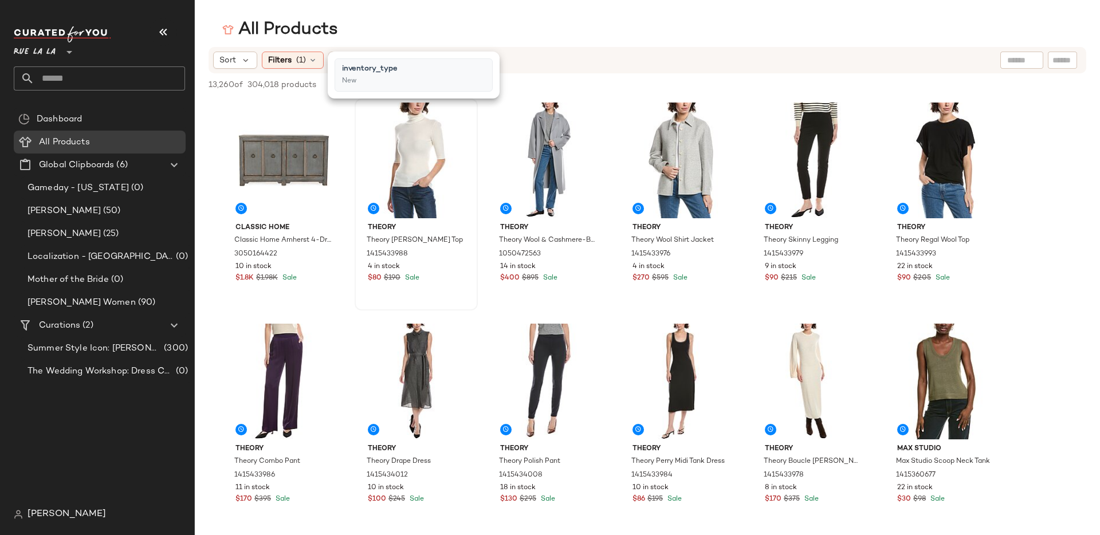
drag, startPoint x: 295, startPoint y: 58, endPoint x: 434, endPoint y: 183, distance: 186.1
click at [296, 58] on span "(1)" at bounding box center [301, 60] width 10 height 12
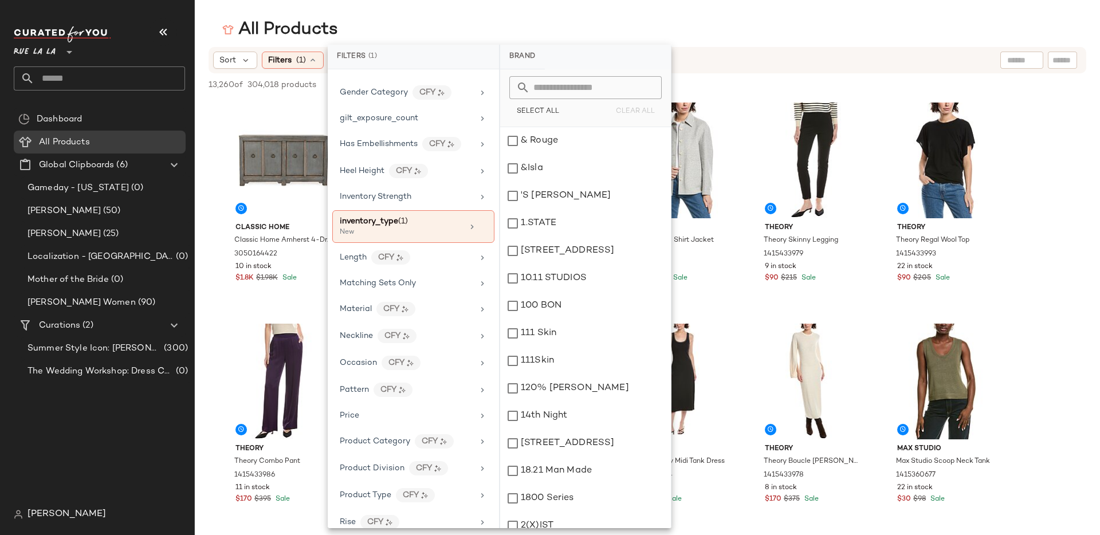
scroll to position [589, 0]
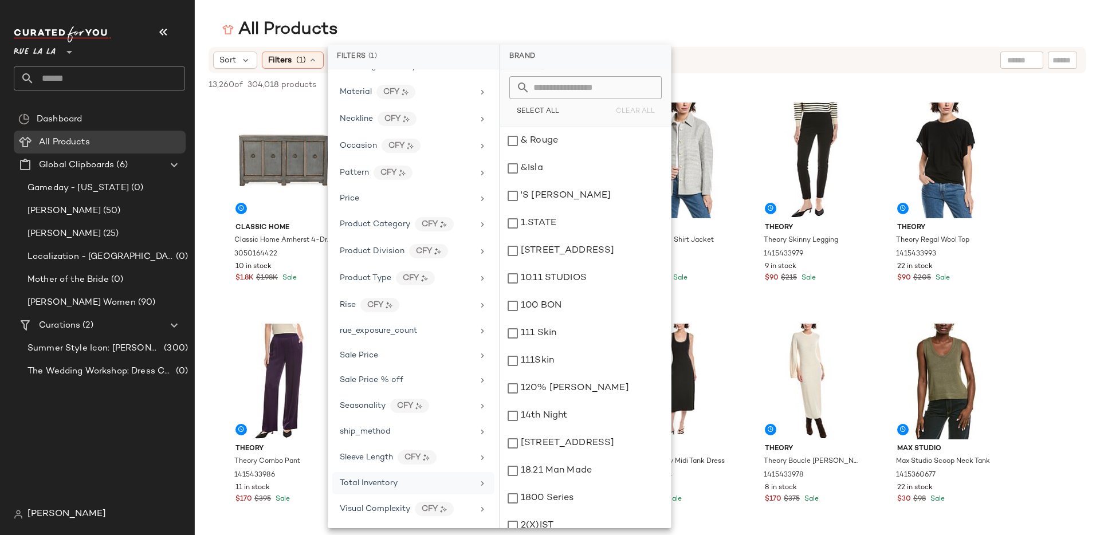
click at [418, 484] on div "Total Inventory" at bounding box center [406, 483] width 133 height 12
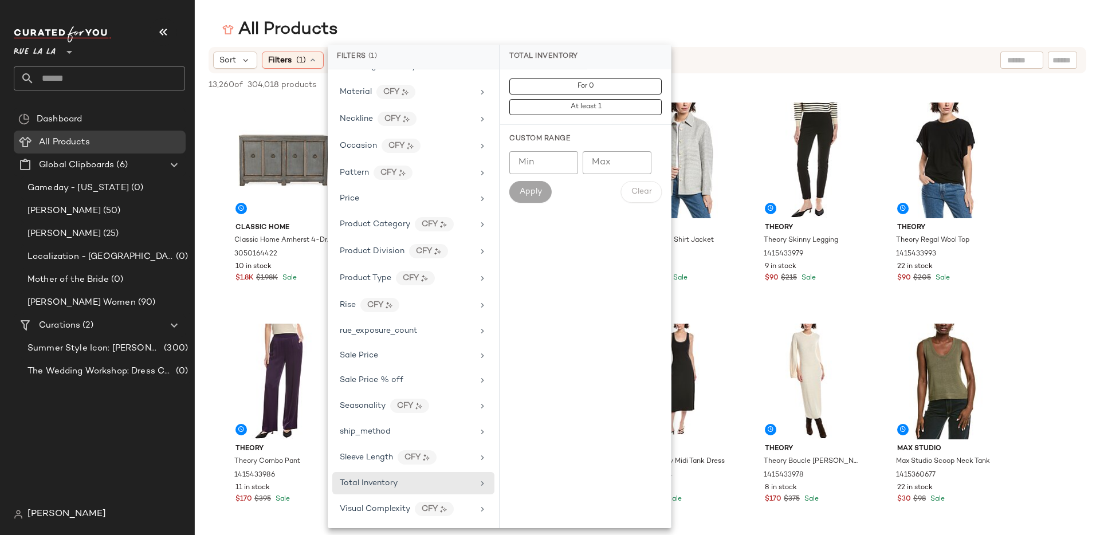
click at [568, 166] on input "**" at bounding box center [543, 162] width 69 height 23
click at [563, 159] on input "*" at bounding box center [543, 162] width 69 height 23
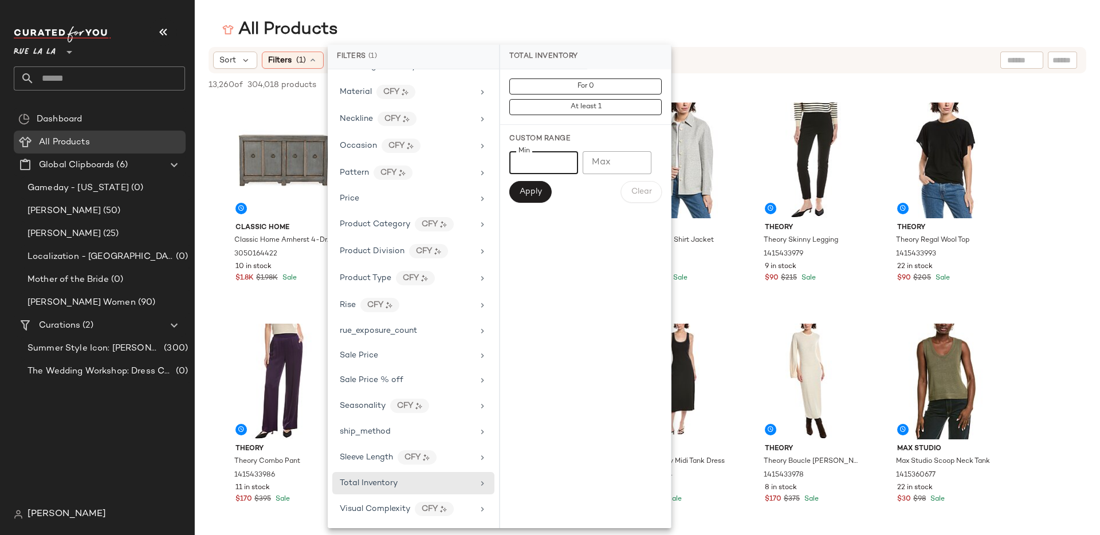
click at [563, 159] on input "*" at bounding box center [543, 162] width 69 height 23
click at [564, 159] on input "*" at bounding box center [543, 162] width 69 height 23
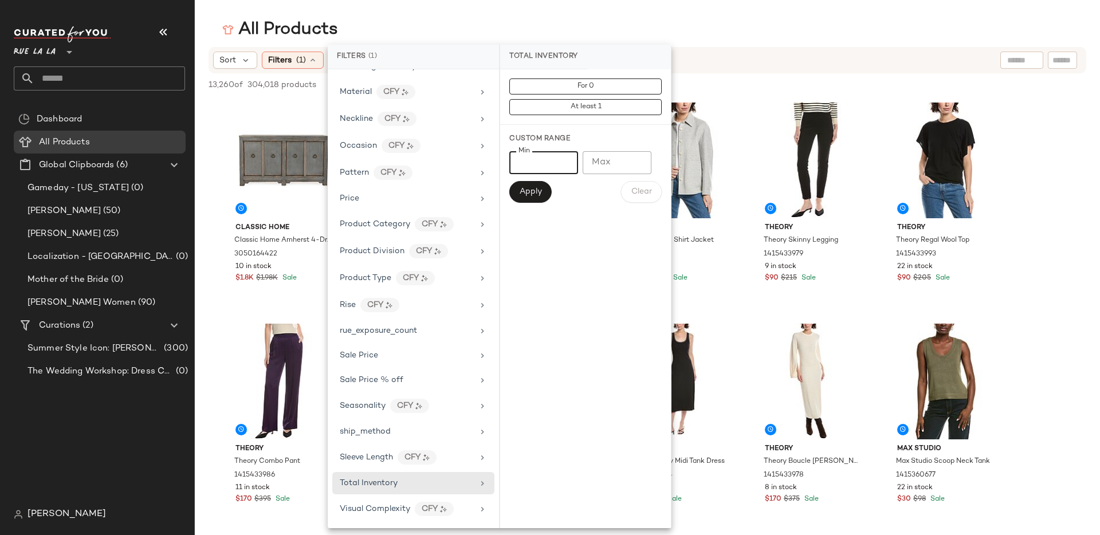
type input "*"
click at [564, 159] on input "*" at bounding box center [543, 162] width 69 height 23
click at [570, 256] on div "For 0 At least 1 Custom Range Min * Min Max Max Apply Clear" at bounding box center [585, 298] width 171 height 459
click at [531, 195] on span "Apply" at bounding box center [530, 191] width 23 height 9
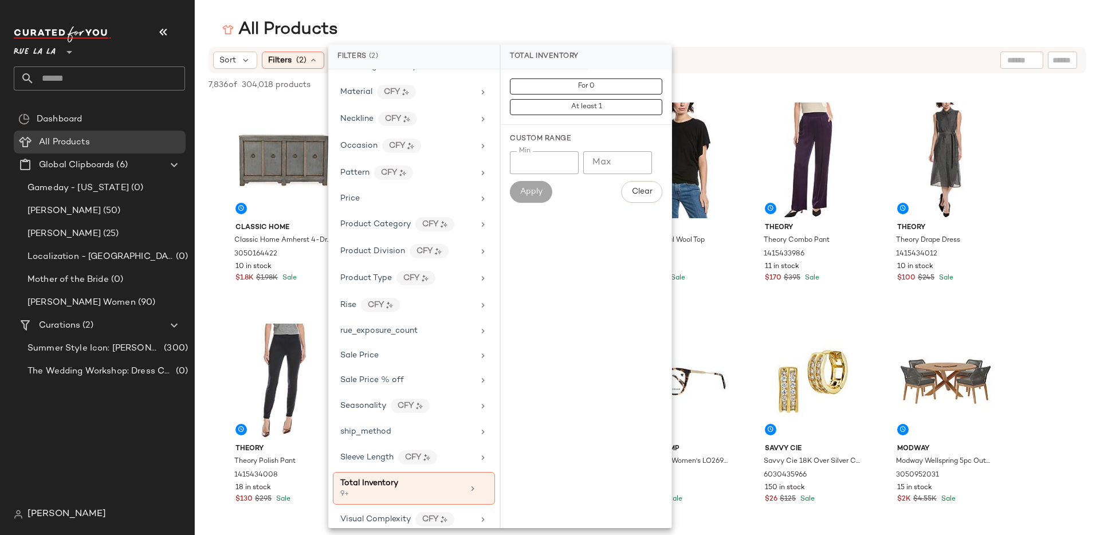
click at [207, 19] on div "All Products" at bounding box center [647, 29] width 905 height 23
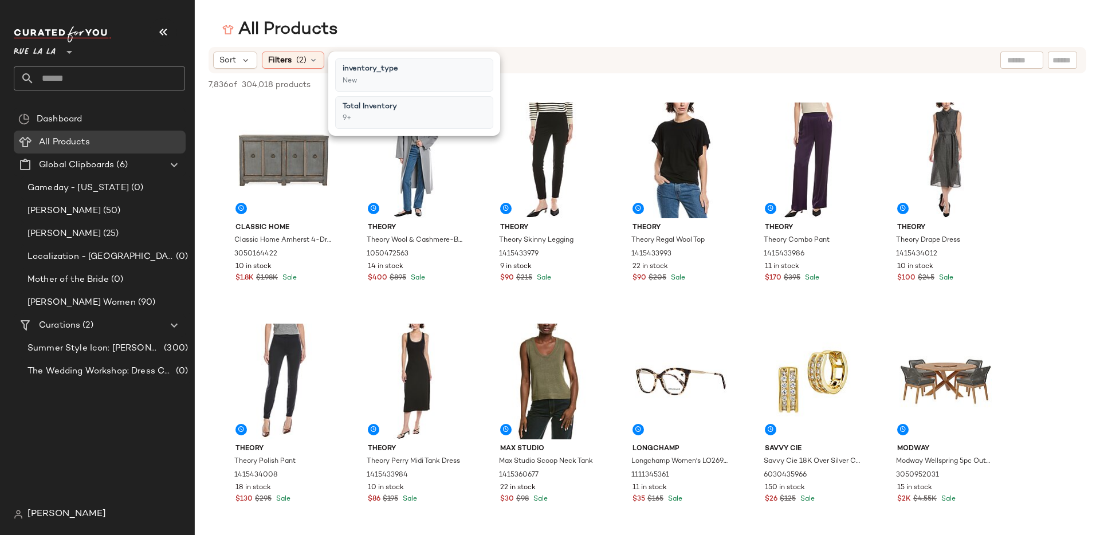
click at [204, 33] on div "All Products" at bounding box center [647, 29] width 905 height 23
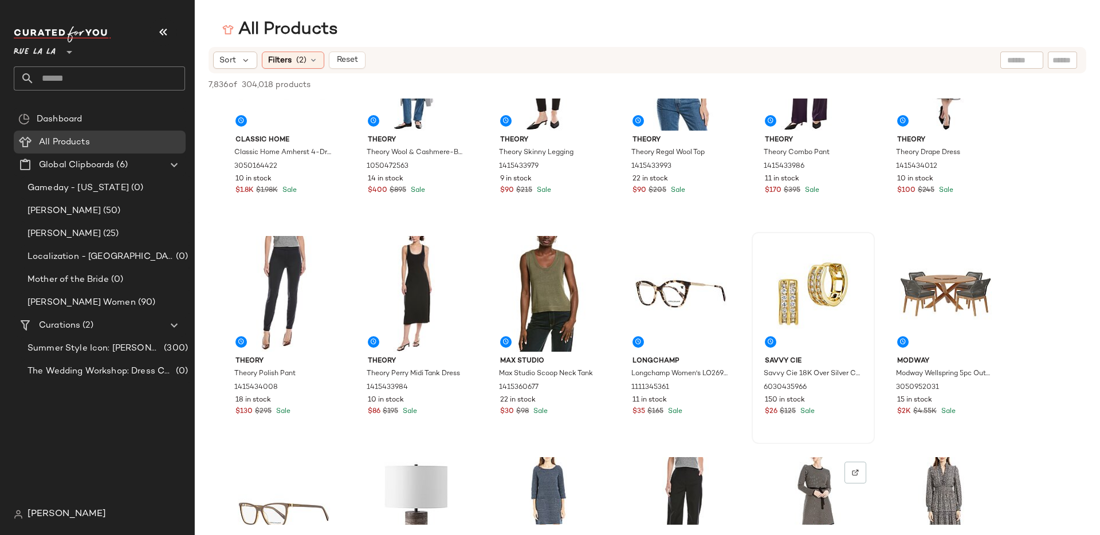
scroll to position [0, 0]
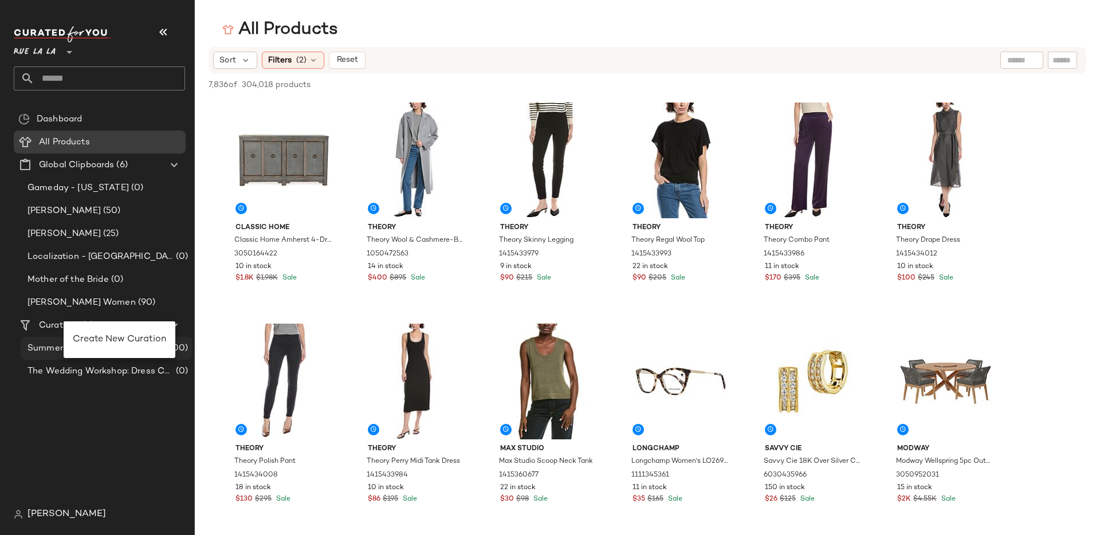
click at [111, 343] on span "Create New Curation" at bounding box center [119, 339] width 93 height 10
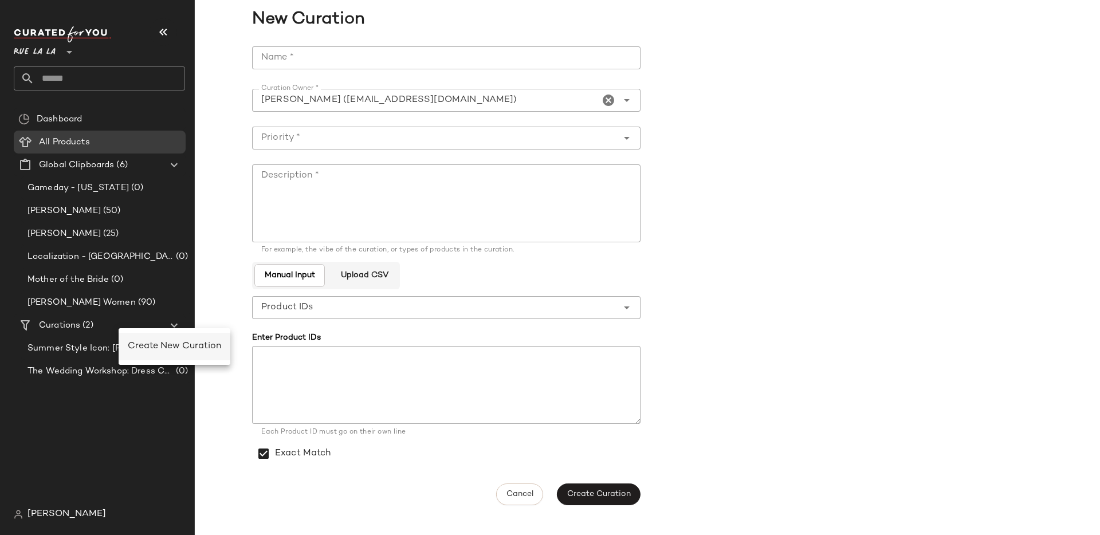
click at [148, 342] on span "Create New Curation" at bounding box center [174, 346] width 93 height 10
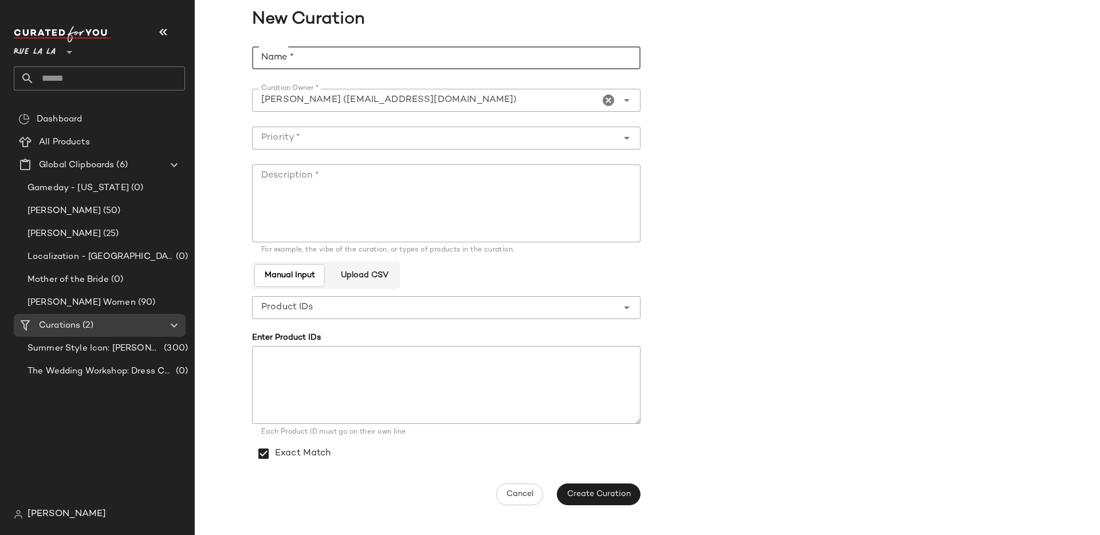
click at [320, 52] on input "Name *" at bounding box center [446, 57] width 388 height 23
type input "**********"
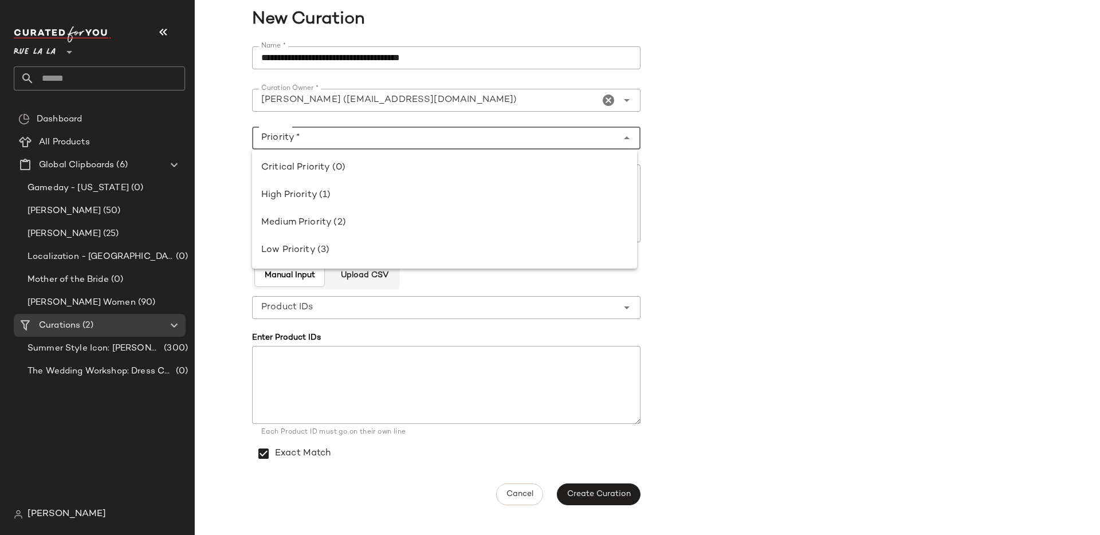
click at [309, 133] on input "Priority *" at bounding box center [434, 138] width 365 height 14
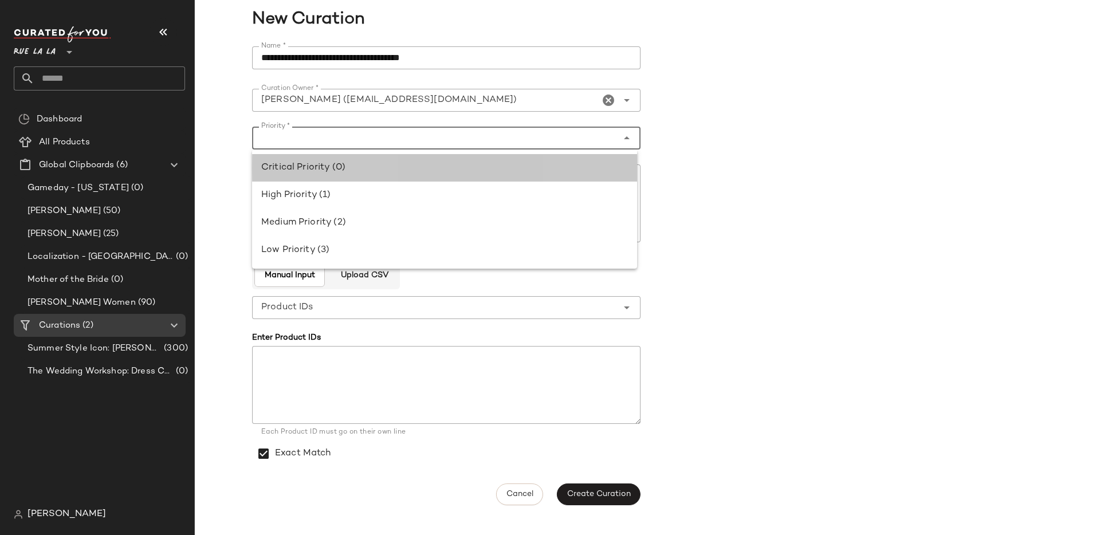
drag, startPoint x: 327, startPoint y: 163, endPoint x: 347, endPoint y: 196, distance: 38.3
click at [328, 164] on div "Critical Priority (0)" at bounding box center [444, 168] width 367 height 14
type input "**********"
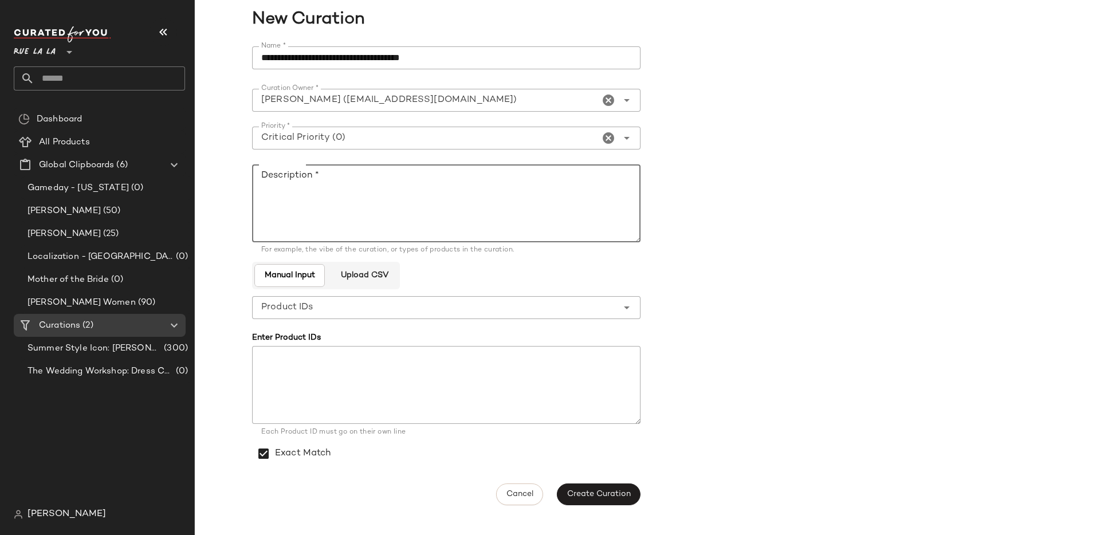
drag, startPoint x: 347, startPoint y: 196, endPoint x: 382, endPoint y: 208, distance: 36.9
click at [347, 196] on textarea "Description *" at bounding box center [446, 203] width 388 height 78
type textarea "*"
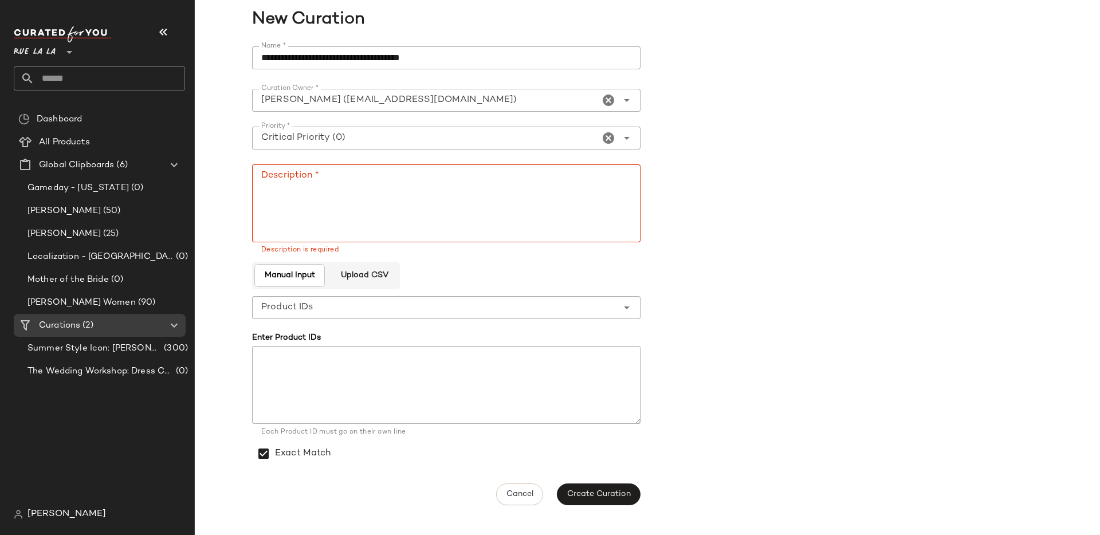
drag, startPoint x: 319, startPoint y: 157, endPoint x: 315, endPoint y: 184, distance: 27.8
click at [319, 157] on div at bounding box center [446, 158] width 370 height 8
click at [314, 187] on textarea "Description *" at bounding box center [446, 203] width 388 height 78
paste textarea "**********"
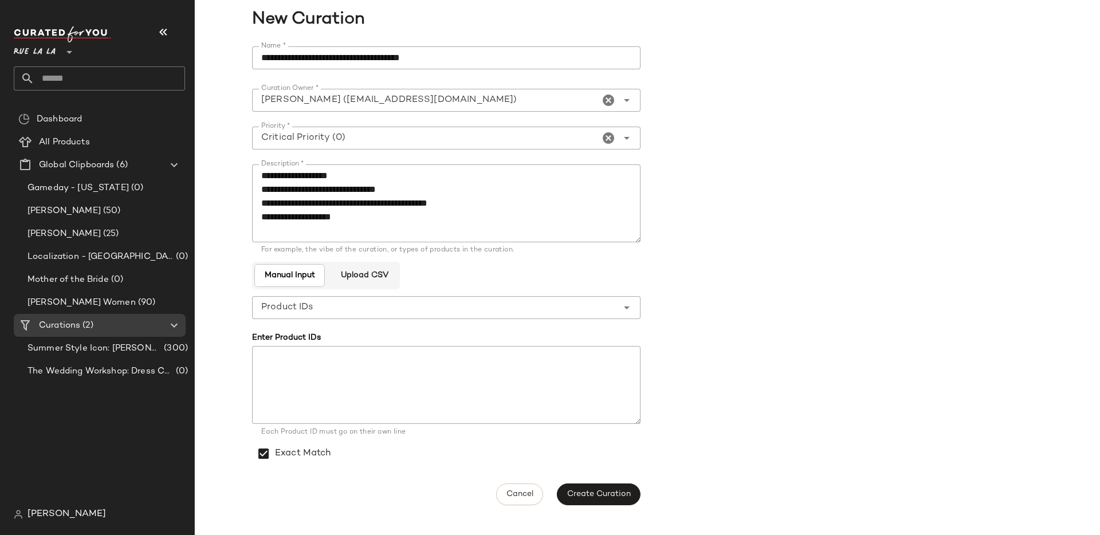
drag, startPoint x: 732, startPoint y: 196, endPoint x: 726, endPoint y: 199, distance: 6.7
click at [732, 196] on form "**********" at bounding box center [647, 276] width 790 height 472
click at [426, 210] on textarea "**********" at bounding box center [446, 203] width 388 height 78
paste textarea "**********"
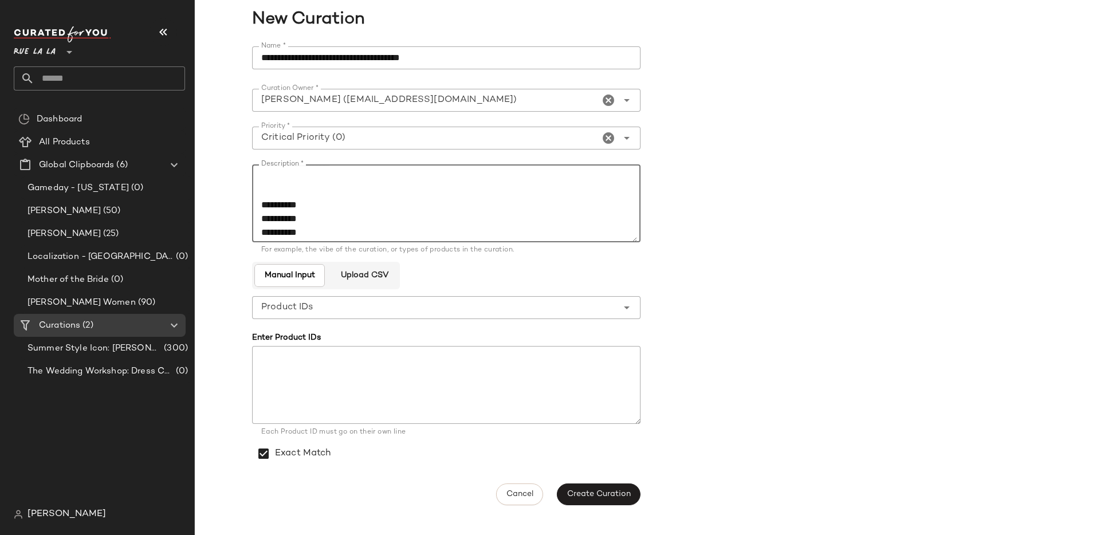
scroll to position [82, 0]
click at [317, 239] on textarea "**********" at bounding box center [444, 203] width 385 height 78
paste textarea "**********"
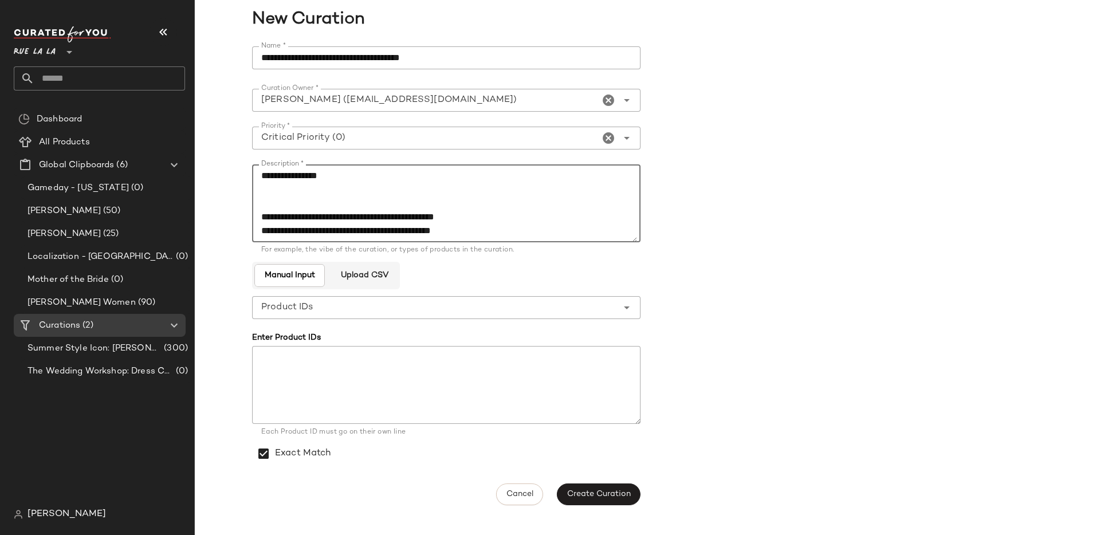
scroll to position [172, 0]
paste textarea "**********"
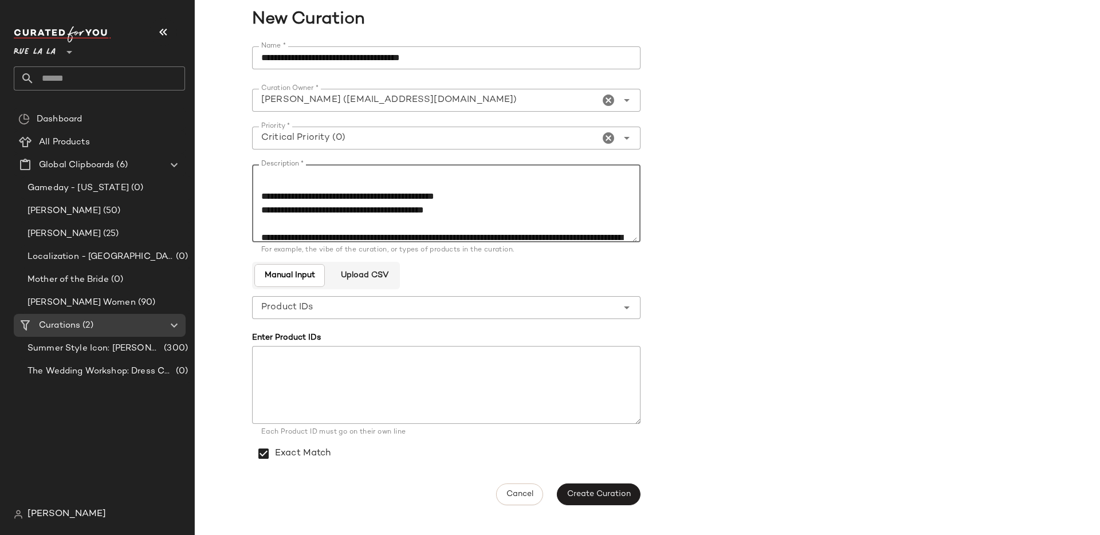
scroll to position [186, 0]
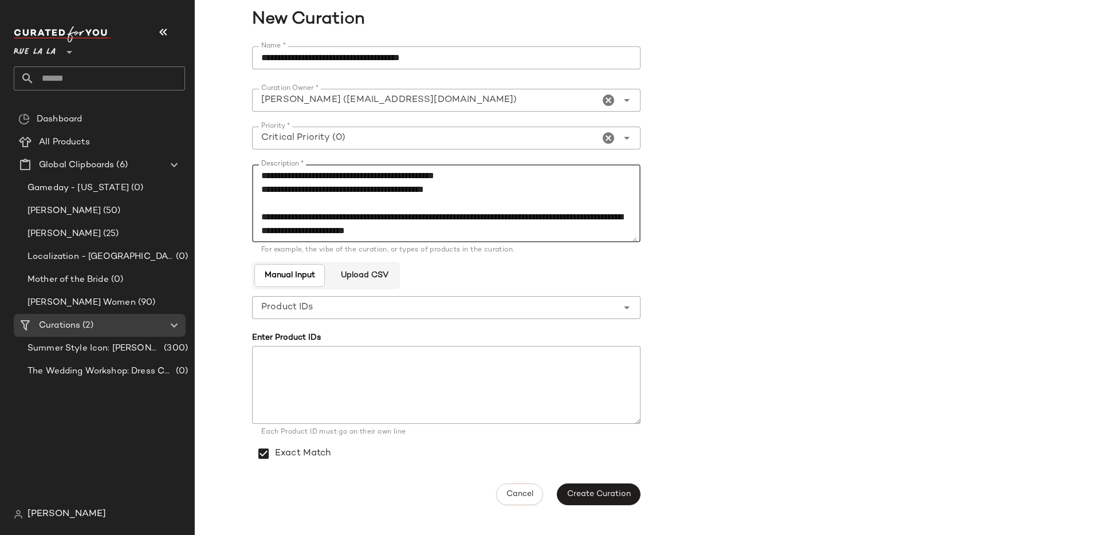
paste textarea "**********"
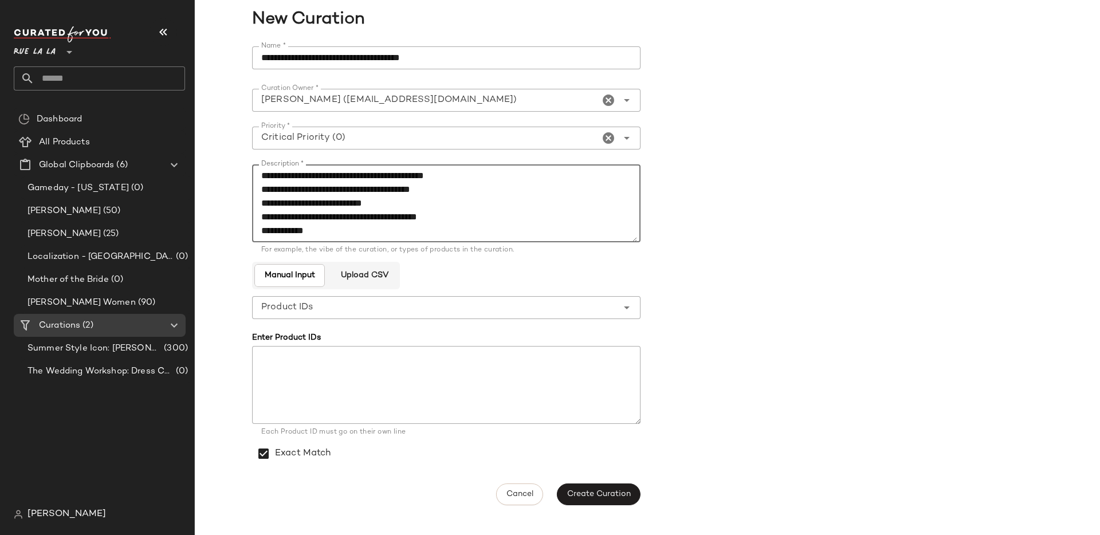
scroll to position [330, 0]
type textarea "**********"
click at [594, 497] on span "Create Curation" at bounding box center [598, 494] width 64 height 9
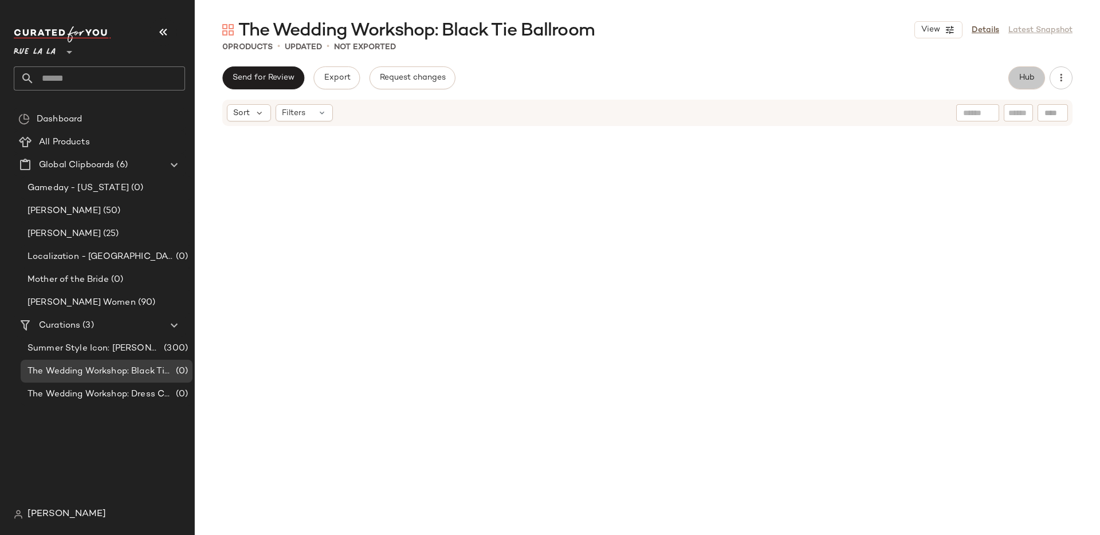
drag, startPoint x: 1033, startPoint y: 87, endPoint x: 995, endPoint y: 20, distance: 76.6
click at [1033, 87] on button "Hub" at bounding box center [1026, 77] width 37 height 23
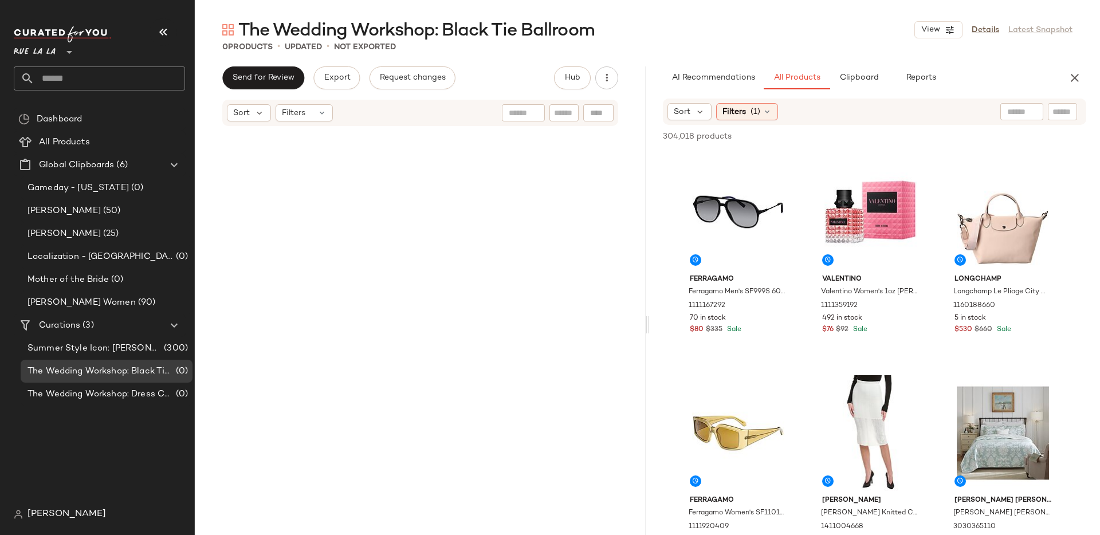
click at [1019, 113] on input "text" at bounding box center [1021, 112] width 29 height 12
click at [1065, 113] on input "text" at bounding box center [1062, 112] width 20 height 12
paste input "**********"
type input "**********"
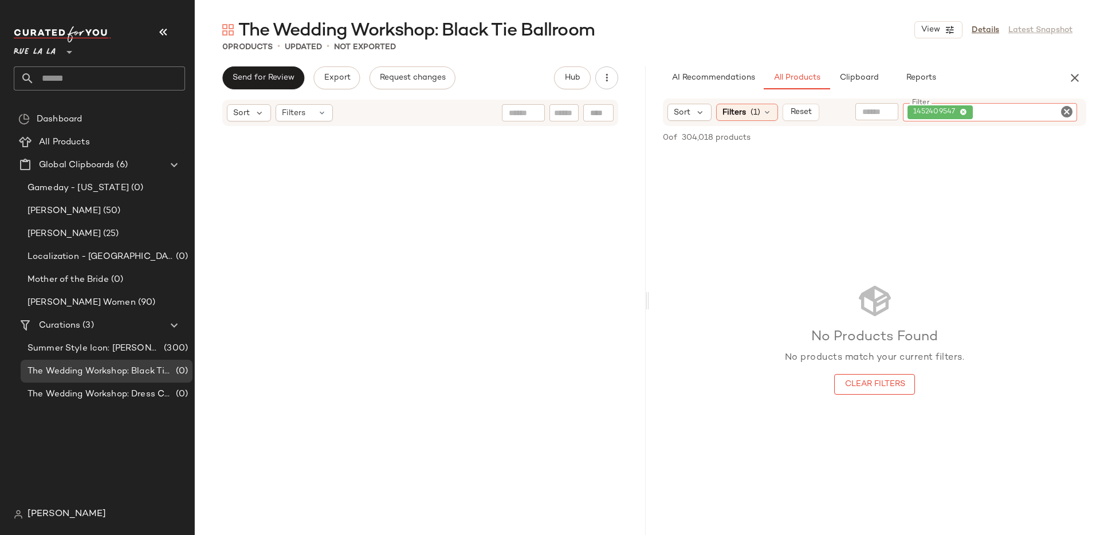
click at [1067, 116] on icon "Clear Filter" at bounding box center [1066, 112] width 14 height 14
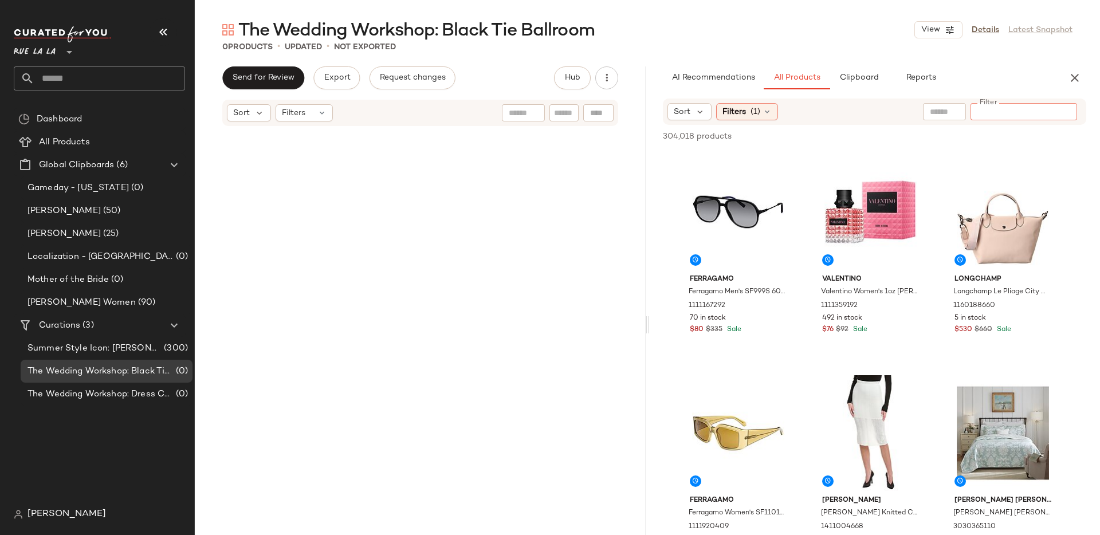
click at [1015, 107] on input "Filter" at bounding box center [1023, 112] width 97 height 12
paste input "**********"
type input "**********"
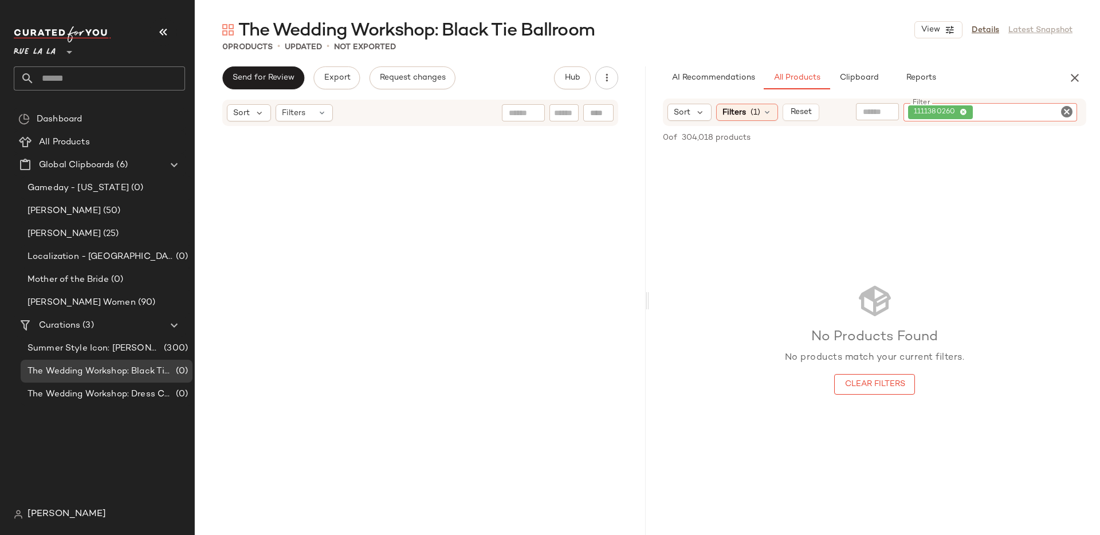
click at [1067, 113] on icon "Clear Filter" at bounding box center [1066, 112] width 14 height 14
paste input "**********"
type input "**********"
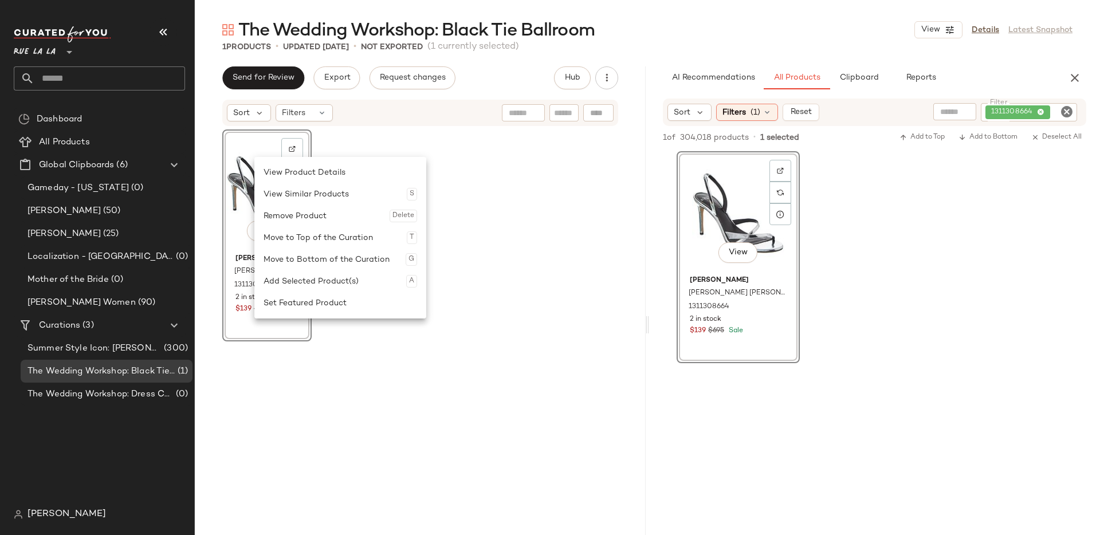
click at [305, 307] on div "Set Featured Product" at bounding box center [339, 303] width 153 height 22
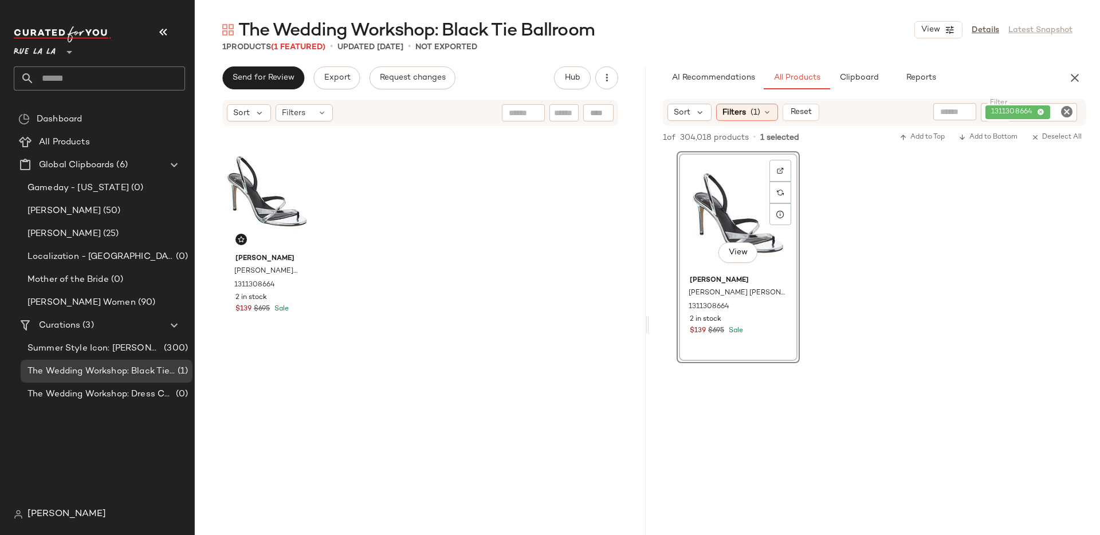
click at [451, 281] on div "Alexandre Birman Alexandre Birman Tita 85 Leather Slingback Sandal 1311308664 2…" at bounding box center [420, 349] width 396 height 440
click at [1069, 112] on icon "Clear Filter" at bounding box center [1066, 112] width 14 height 14
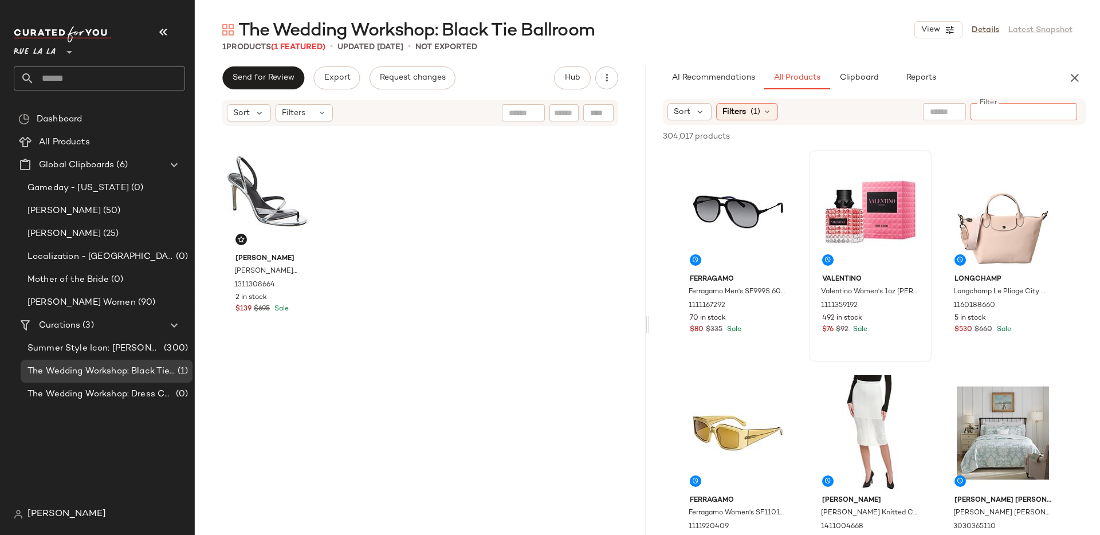
drag, startPoint x: 748, startPoint y: 113, endPoint x: 862, endPoint y: 150, distance: 120.3
click at [747, 113] on div "Filters (1)" at bounding box center [747, 111] width 62 height 17
click at [966, 110] on div at bounding box center [944, 111] width 43 height 17
click at [959, 112] on input "text" at bounding box center [943, 112] width 29 height 12
click at [878, 156] on div at bounding box center [870, 212] width 115 height 116
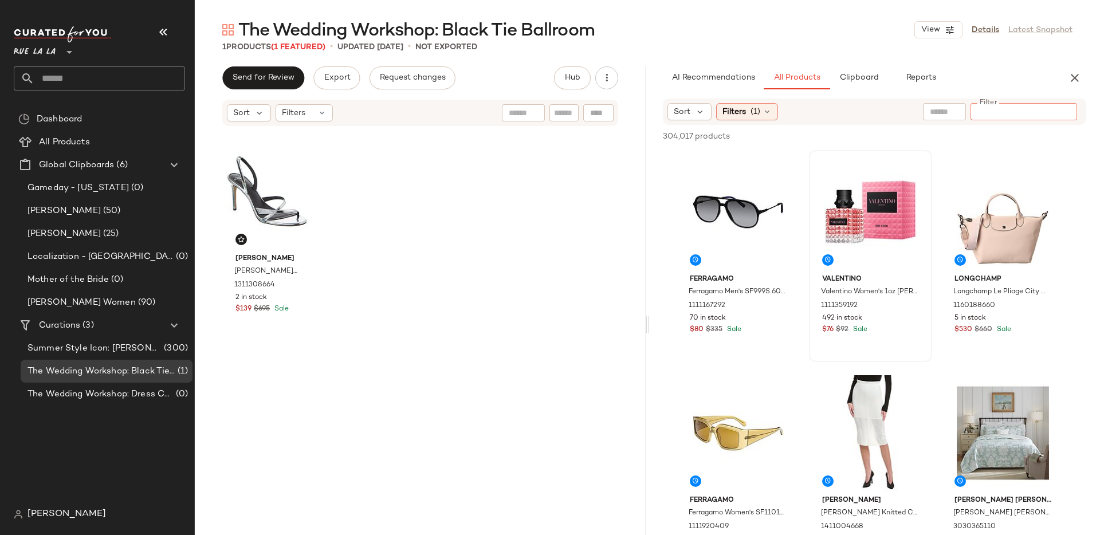
click at [862, 150] on div "Valentino Valentino Women's 1oz Donna Born In Roma EDP Spray 1111359192 492 in …" at bounding box center [870, 256] width 123 height 212
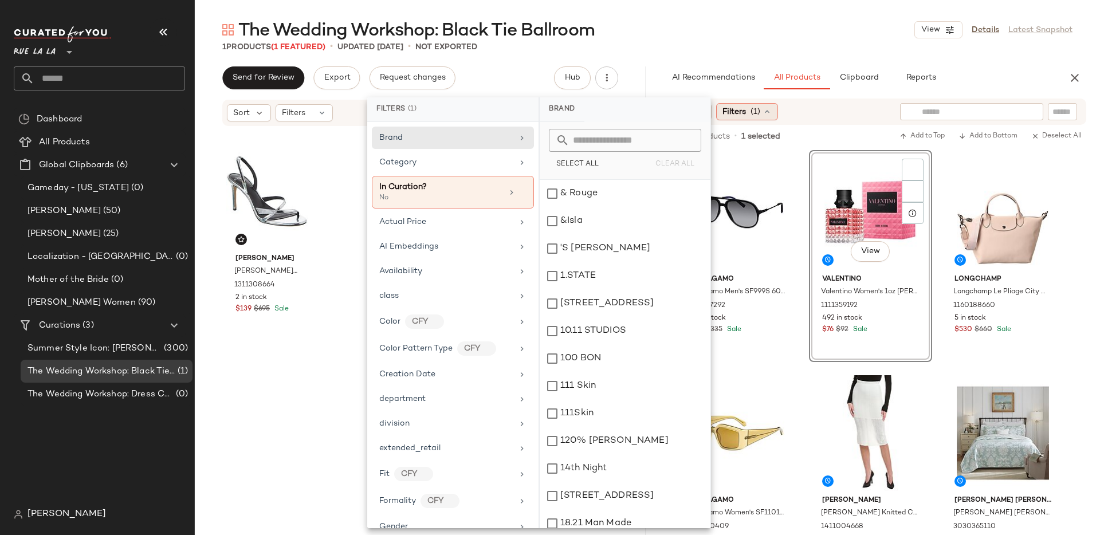
click at [746, 113] on div "Filters (1)" at bounding box center [747, 111] width 62 height 17
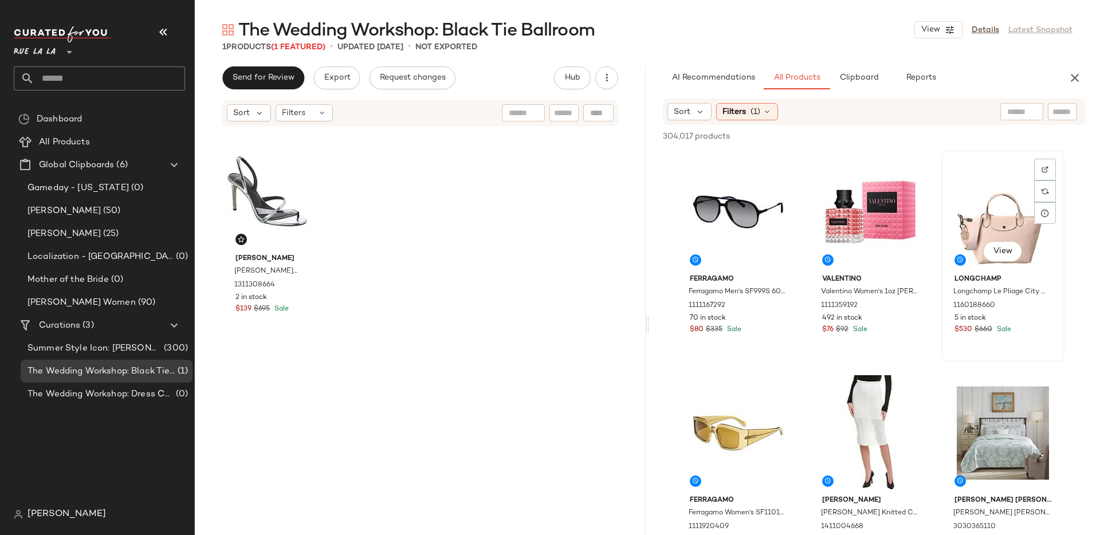
click at [1021, 163] on div "View" at bounding box center [1002, 212] width 115 height 116
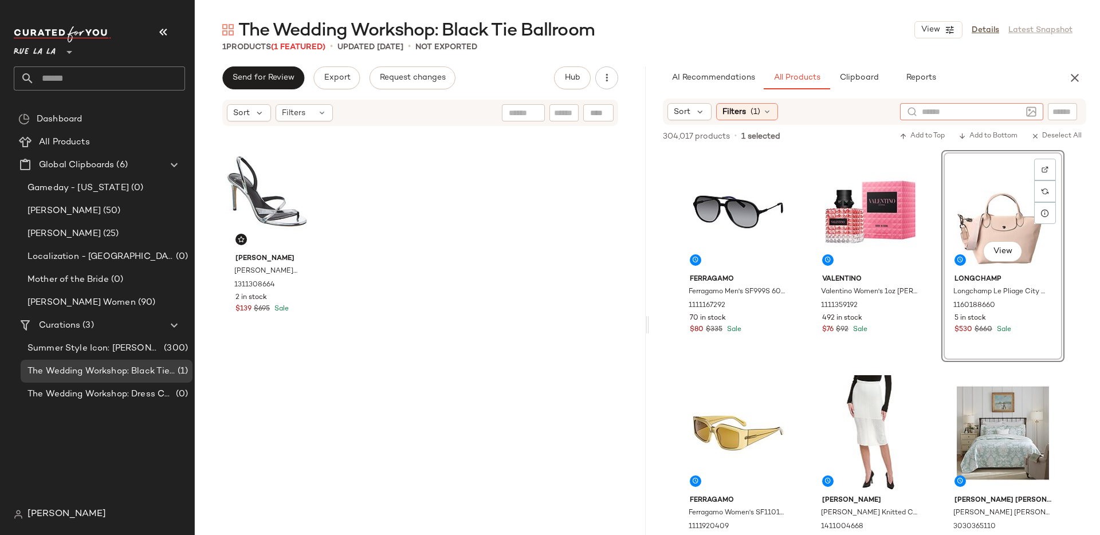
click at [1039, 116] on div at bounding box center [971, 111] width 143 height 17
type input "**********"
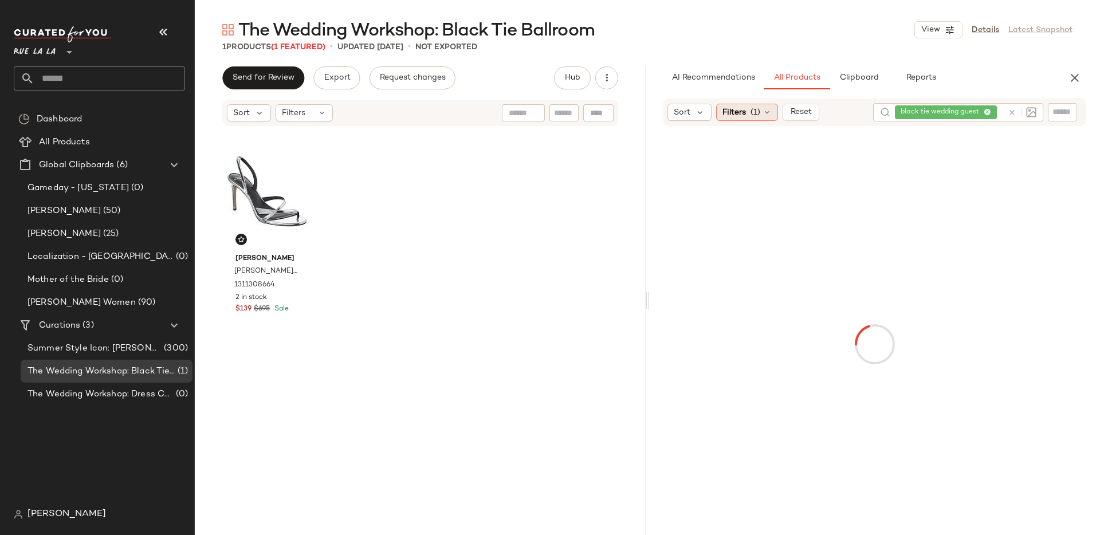
click at [748, 116] on div "Filters (1)" at bounding box center [747, 112] width 62 height 17
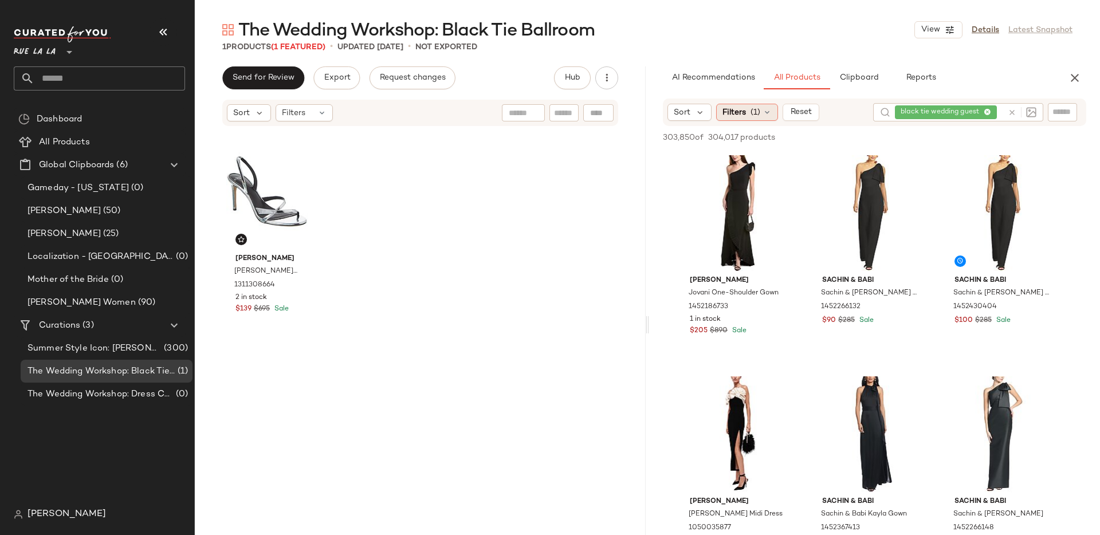
click at [738, 116] on span "Filters" at bounding box center [733, 113] width 23 height 12
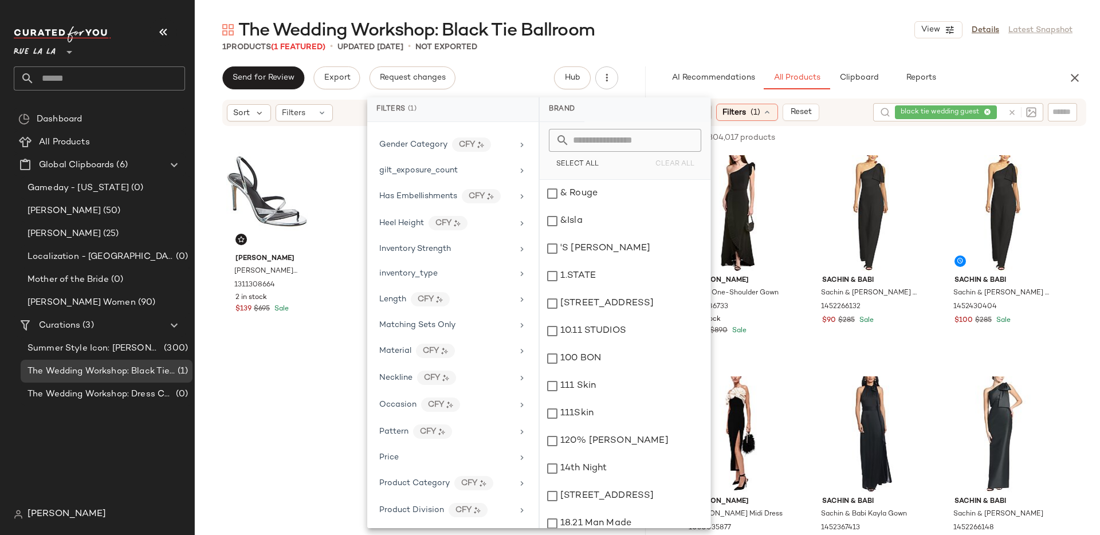
scroll to position [407, 0]
click at [446, 278] on div "inventory_type" at bounding box center [445, 275] width 133 height 12
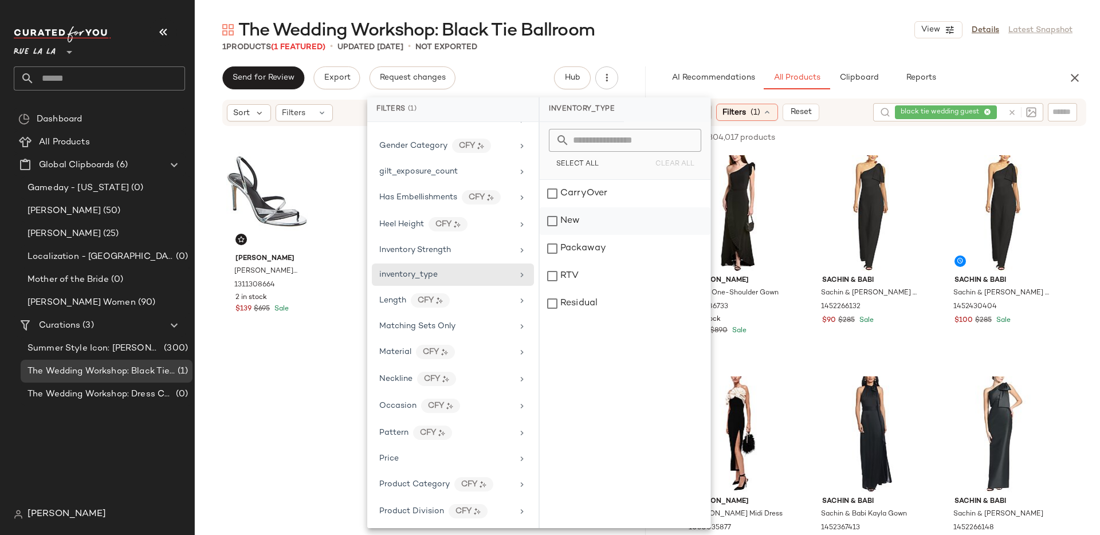
click at [558, 235] on div "New" at bounding box center [624, 248] width 171 height 27
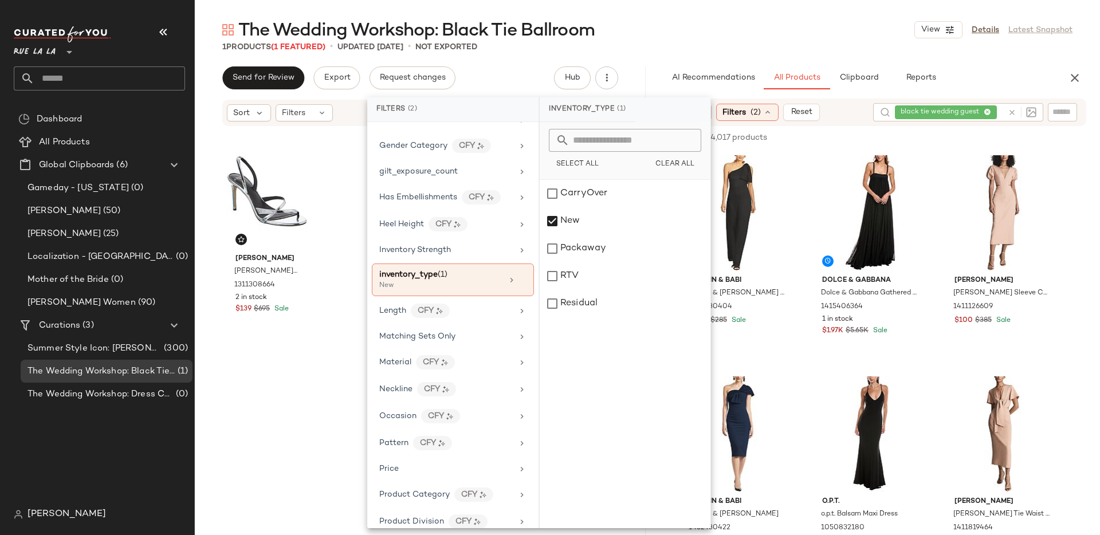
click at [653, 65] on div "The Wedding Workshop: Black Tie Ballroom View Details Latest Snapshot 1 Product…" at bounding box center [647, 276] width 905 height 517
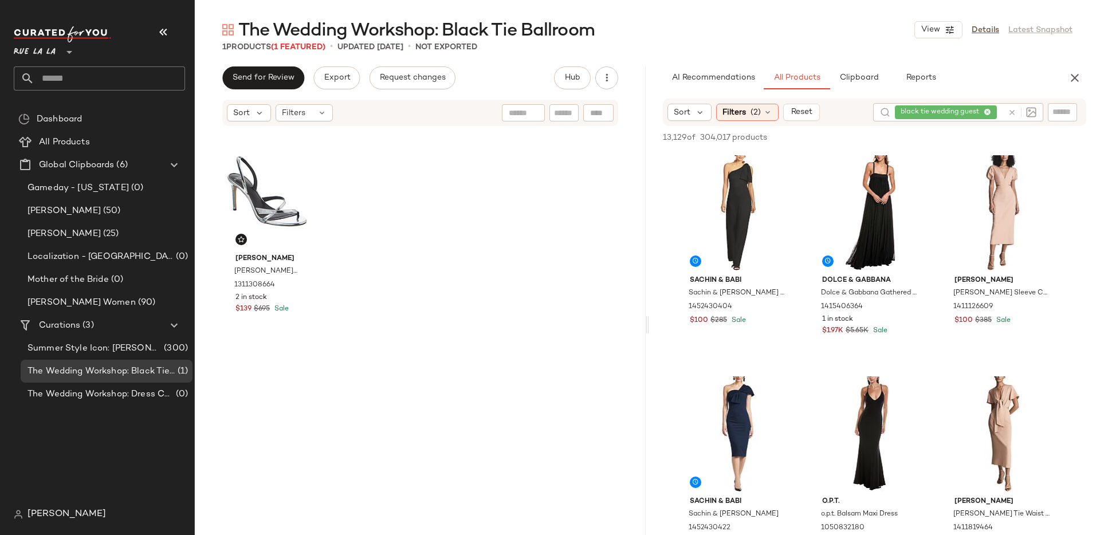
drag, startPoint x: 727, startPoint y: 115, endPoint x: 495, endPoint y: 270, distance: 278.7
click at [727, 115] on span "Filters" at bounding box center [733, 113] width 23 height 12
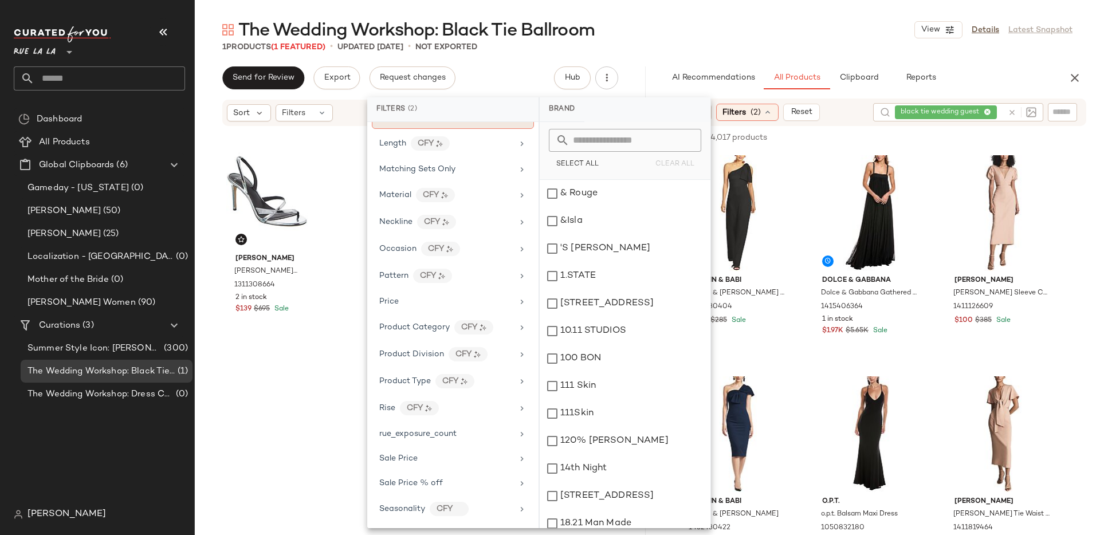
scroll to position [677, 0]
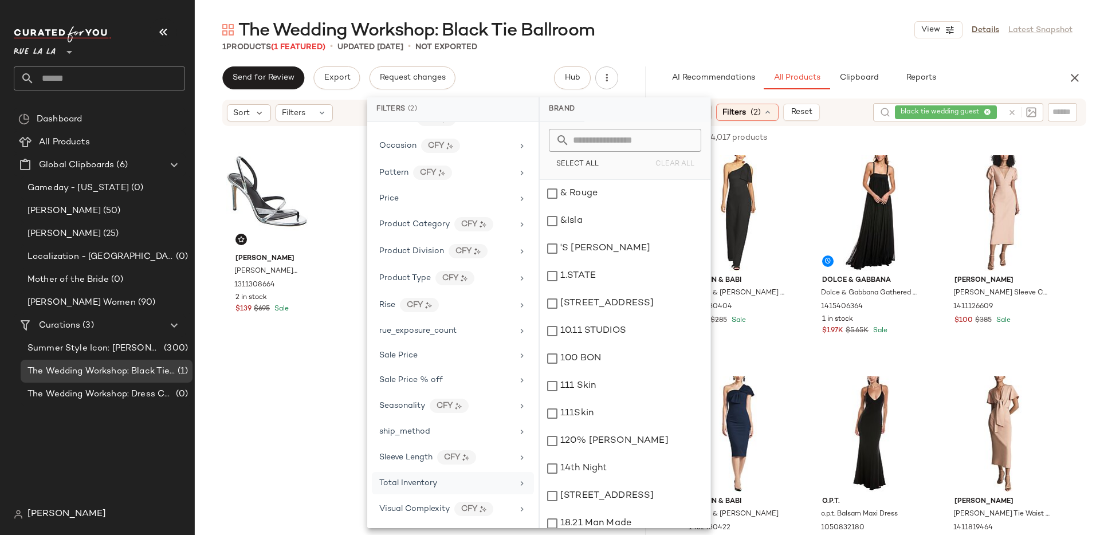
click at [450, 485] on div "Total Inventory" at bounding box center [445, 483] width 133 height 12
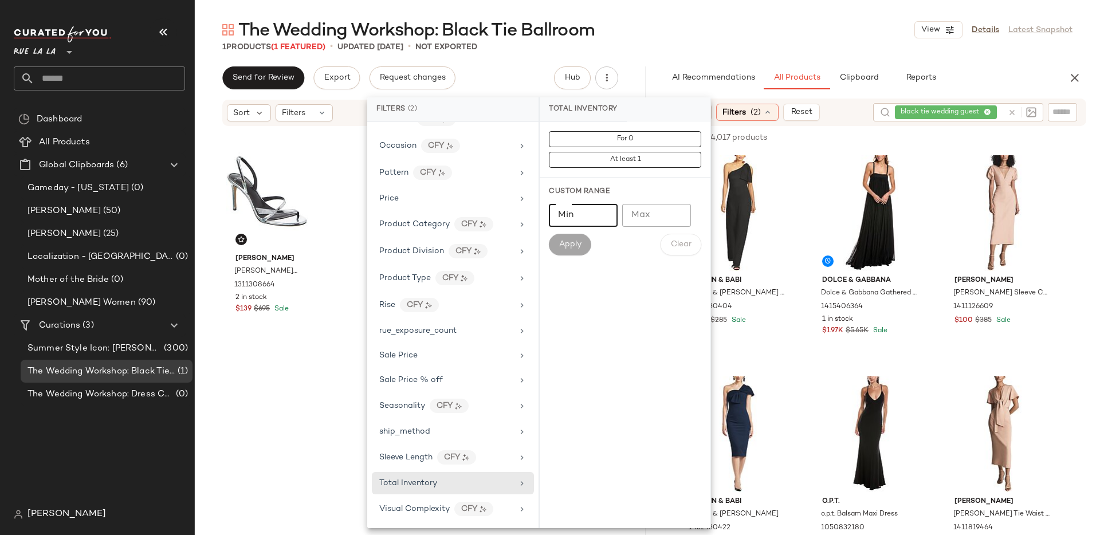
click at [590, 221] on input "Min" at bounding box center [583, 215] width 69 height 23
type input "**"
click at [577, 250] on button "Apply" at bounding box center [570, 245] width 42 height 22
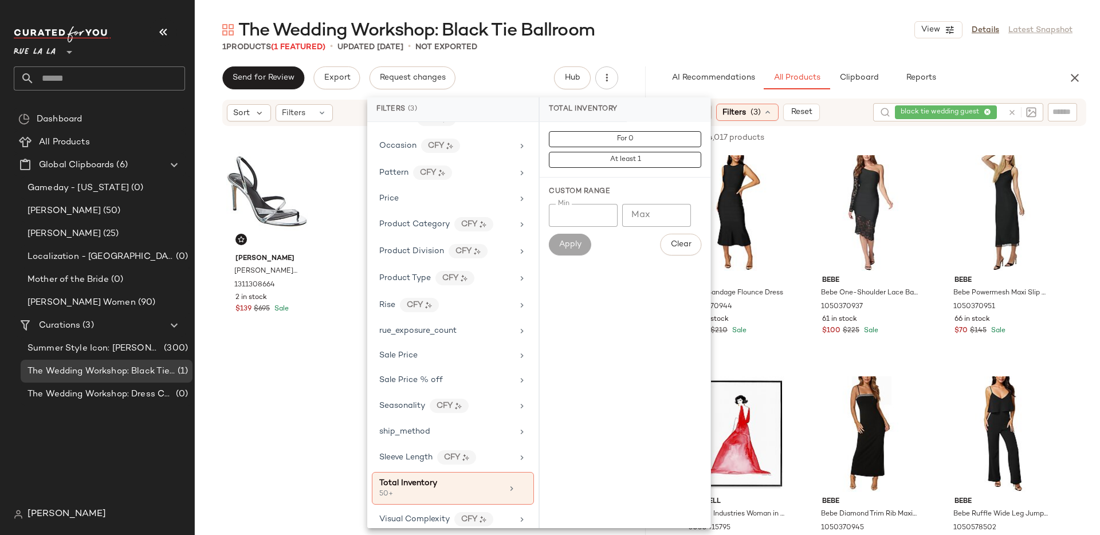
click at [656, 68] on div "AI Recommendations All Products Clipboard Reports" at bounding box center [856, 77] width 414 height 23
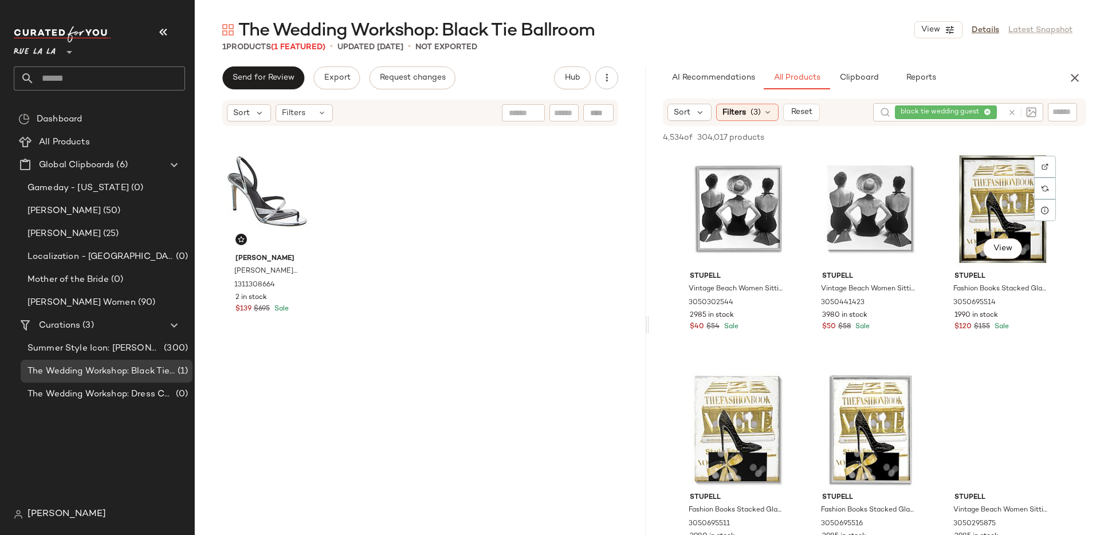
scroll to position [2233, 0]
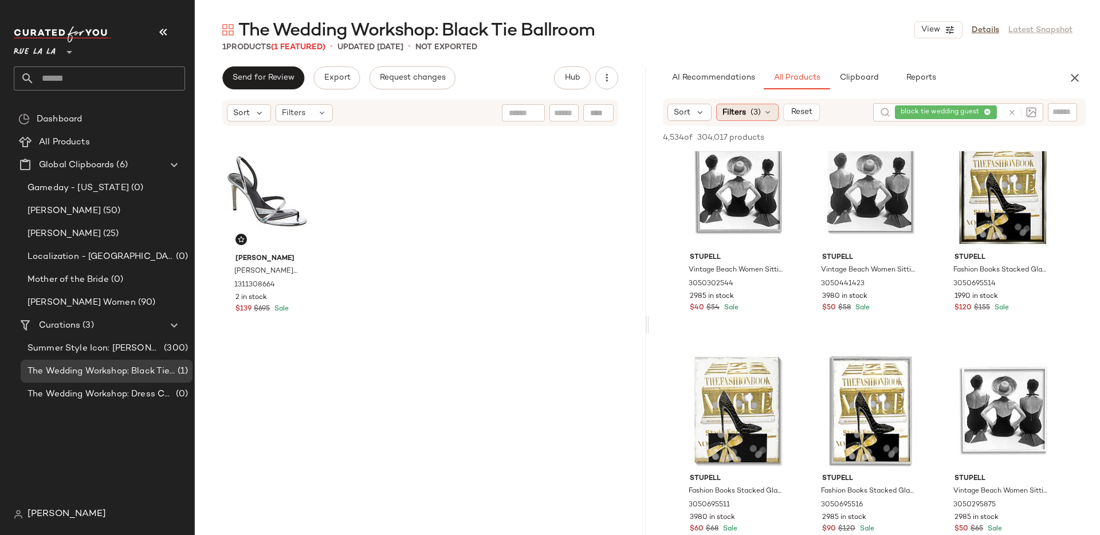
click at [750, 109] on span "(3)" at bounding box center [755, 113] width 10 height 12
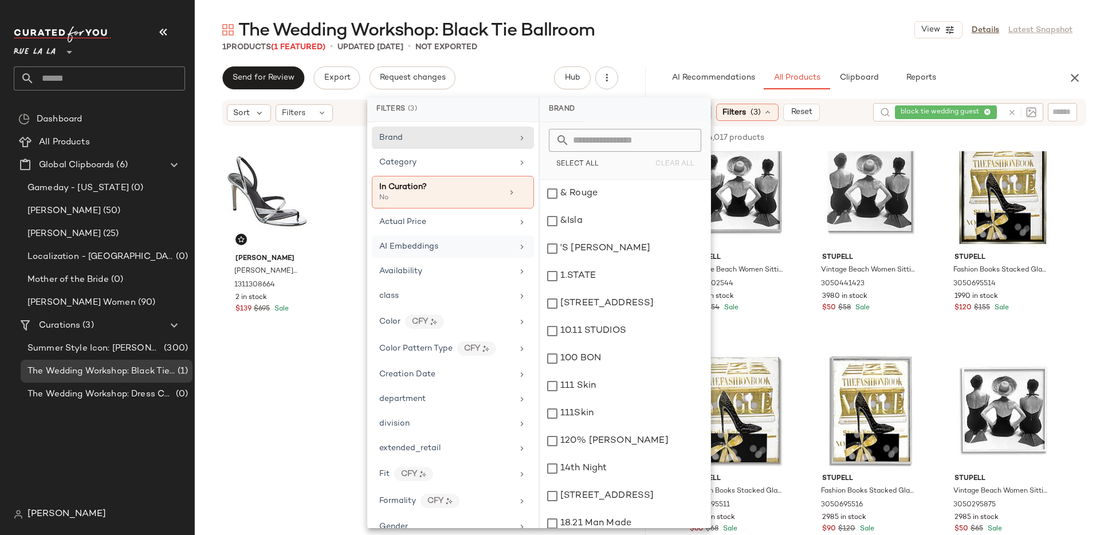
drag, startPoint x: 435, startPoint y: 399, endPoint x: 504, endPoint y: 249, distance: 165.6
click at [435, 399] on div "department" at bounding box center [445, 399] width 133 height 12
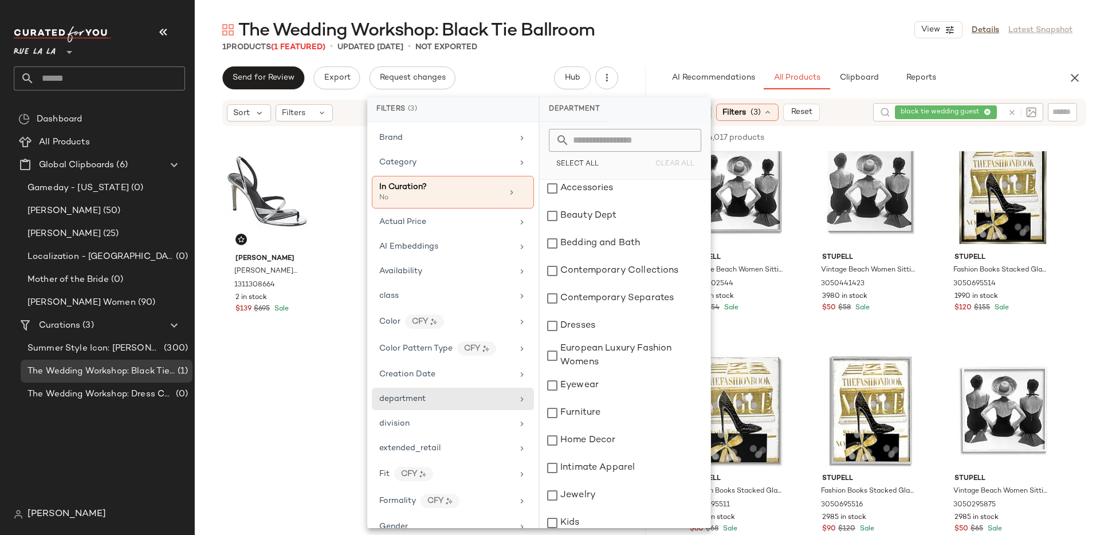
scroll to position [5, 0]
click at [421, 159] on div "Category" at bounding box center [445, 162] width 133 height 12
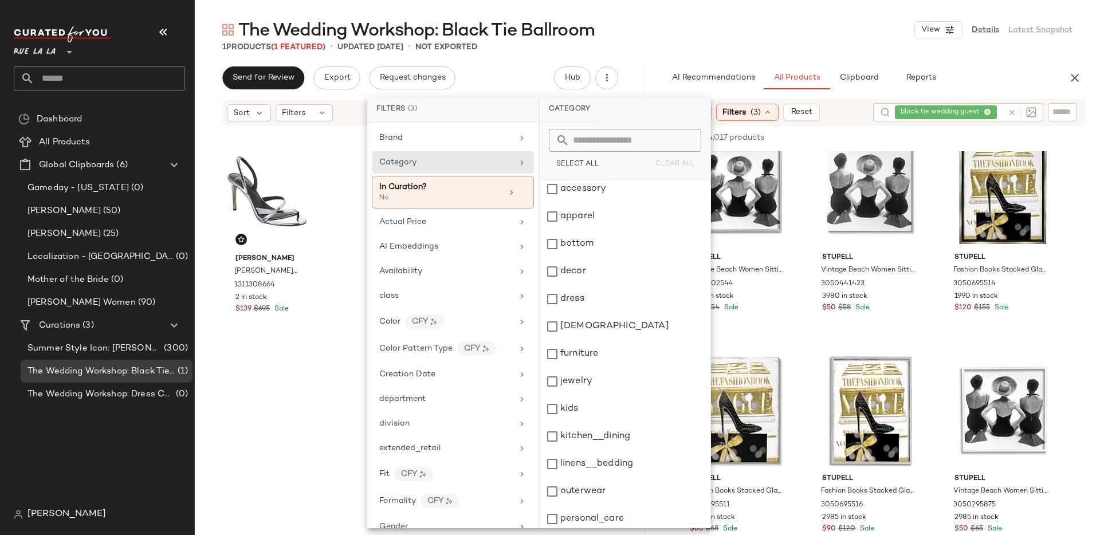
click at [646, 50] on div "1 Products (1 Featured) • updated Sep 2nd • Not Exported" at bounding box center [647, 46] width 905 height 11
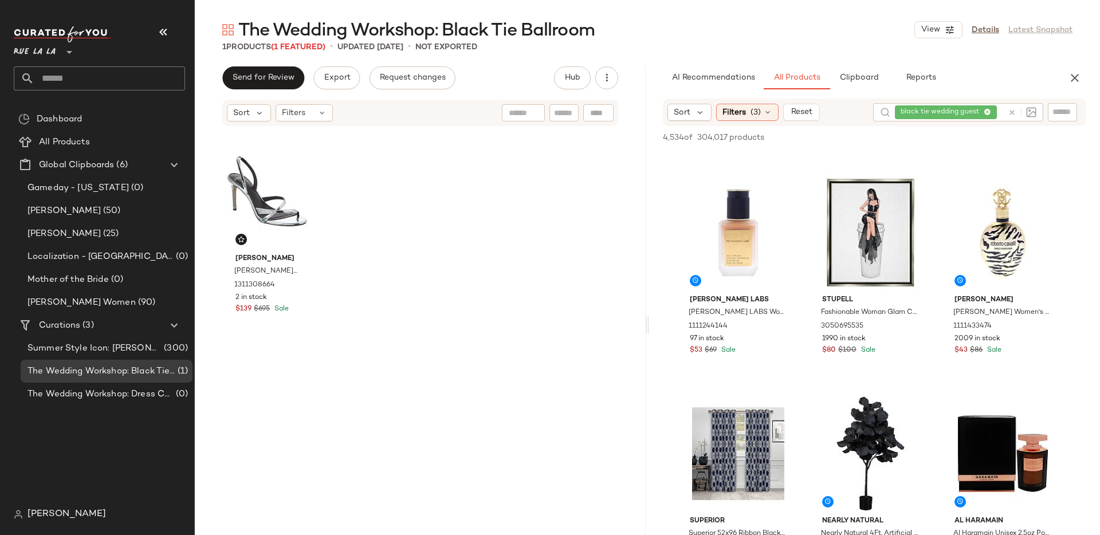
scroll to position [0, 0]
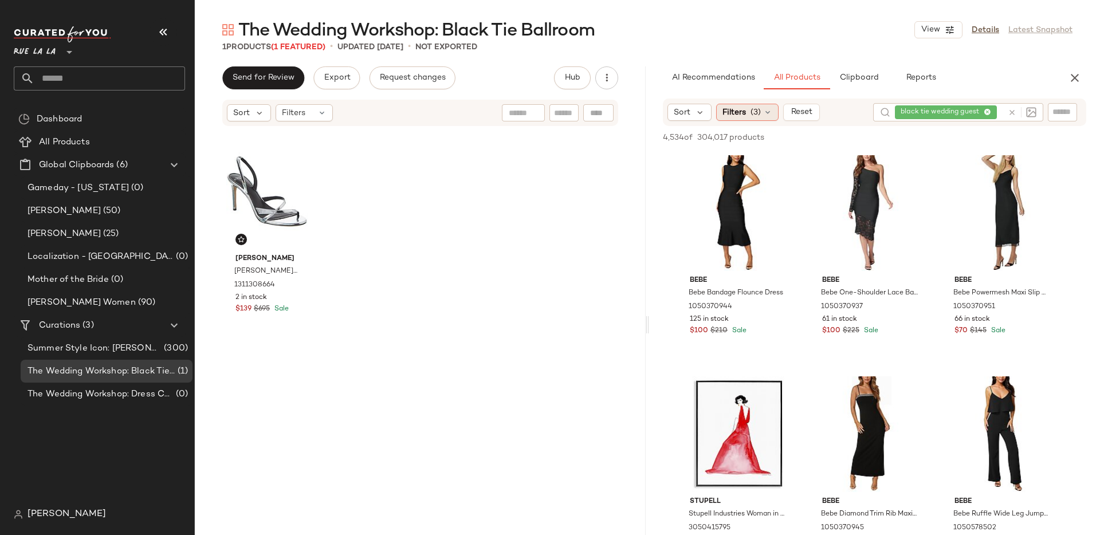
click at [763, 113] on icon at bounding box center [767, 112] width 9 height 9
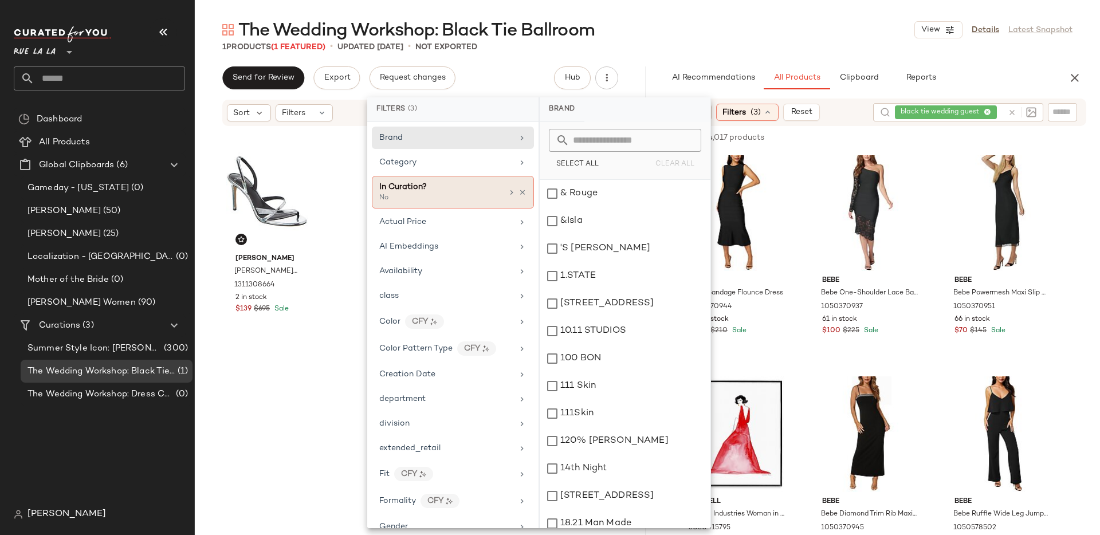
click at [498, 194] on div "In Curation? No" at bounding box center [453, 192] width 162 height 33
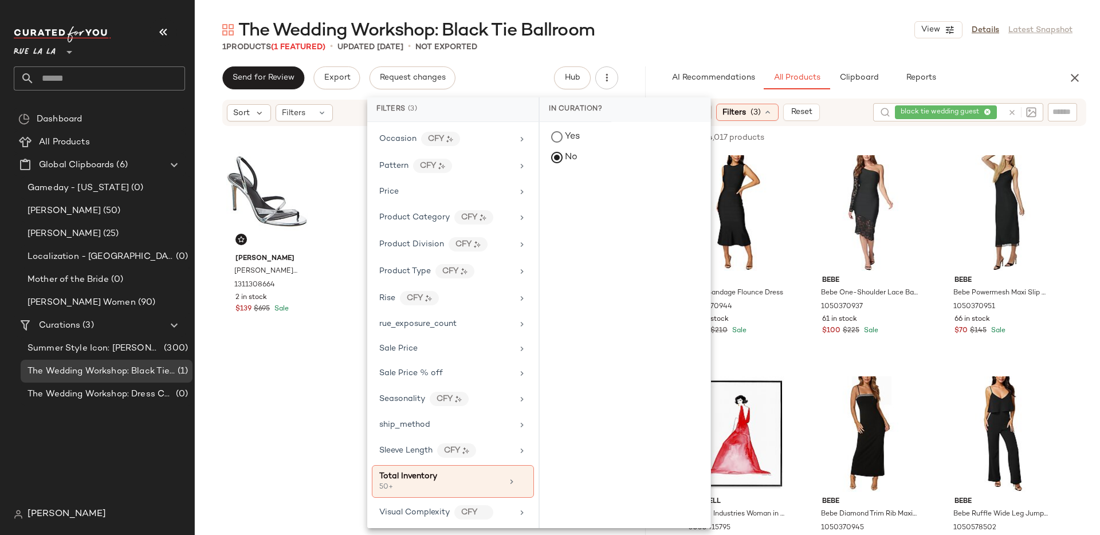
scroll to position [687, 0]
click at [447, 318] on span "rue_exposure_count" at bounding box center [417, 320] width 77 height 9
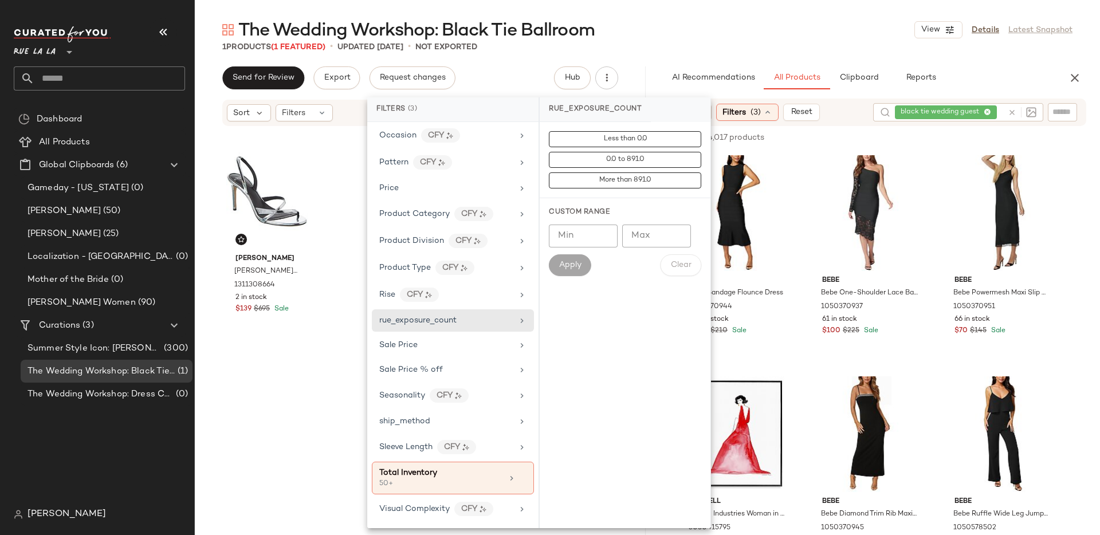
click at [637, 235] on input "Max" at bounding box center [656, 235] width 69 height 23
type input "*"
click at [574, 262] on span "Apply" at bounding box center [569, 265] width 23 height 9
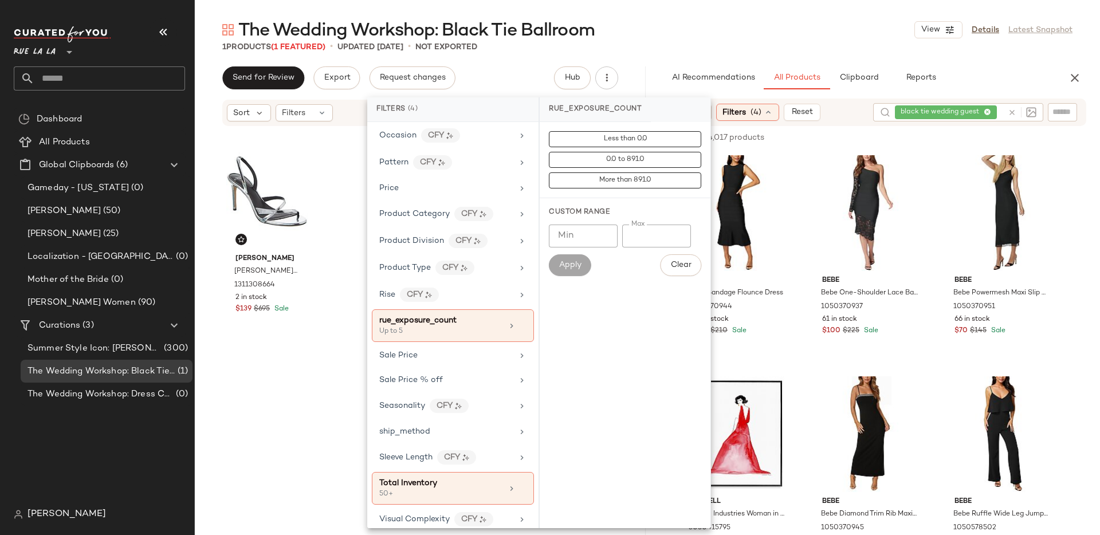
click at [652, 69] on div "AI Recommendations All Products Clipboard Reports" at bounding box center [856, 77] width 414 height 23
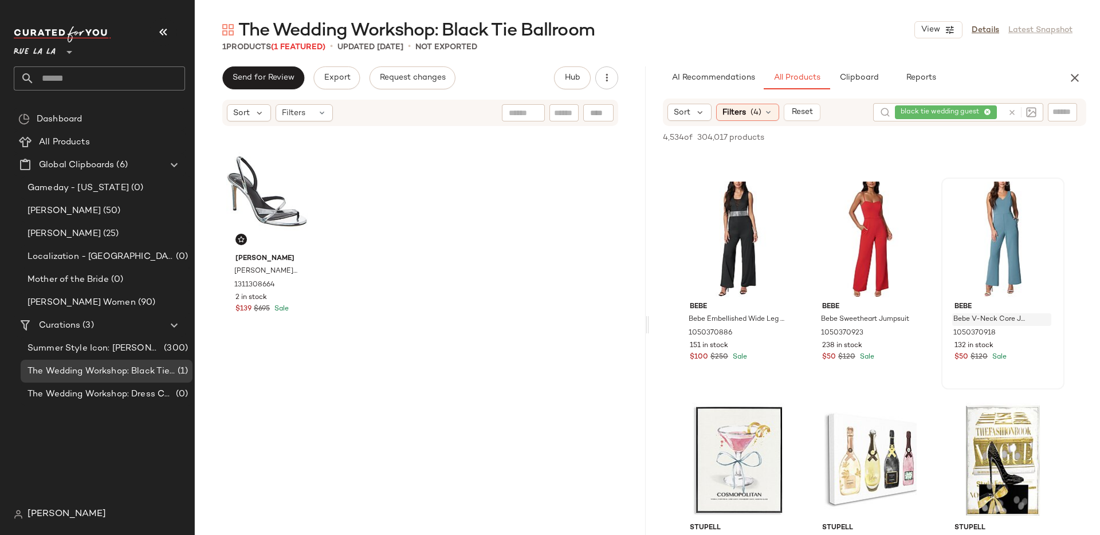
scroll to position [2082, 0]
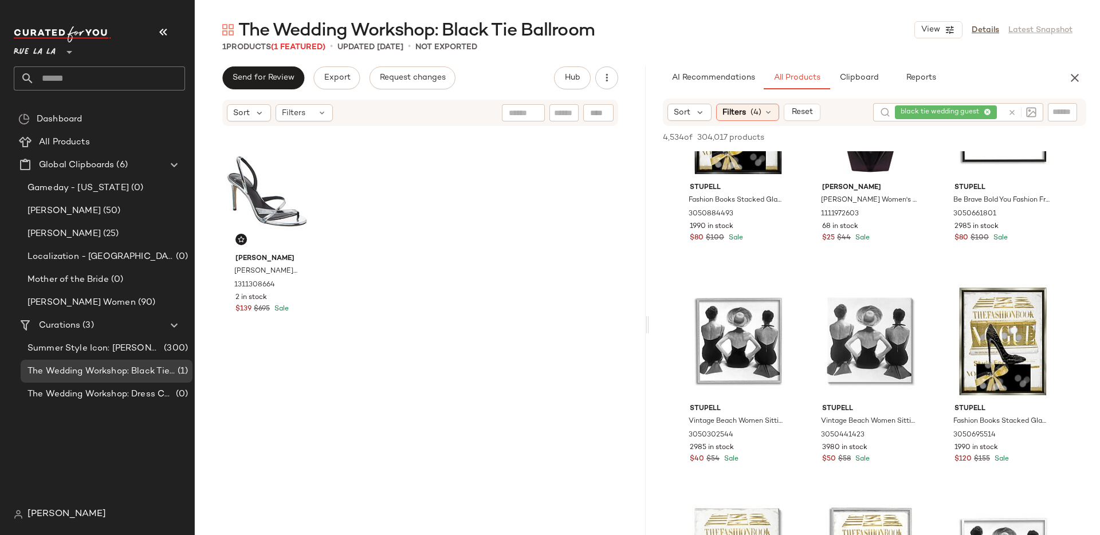
drag, startPoint x: 1011, startPoint y: 111, endPoint x: 1021, endPoint y: 147, distance: 37.4
click at [1011, 111] on icon at bounding box center [1011, 112] width 9 height 9
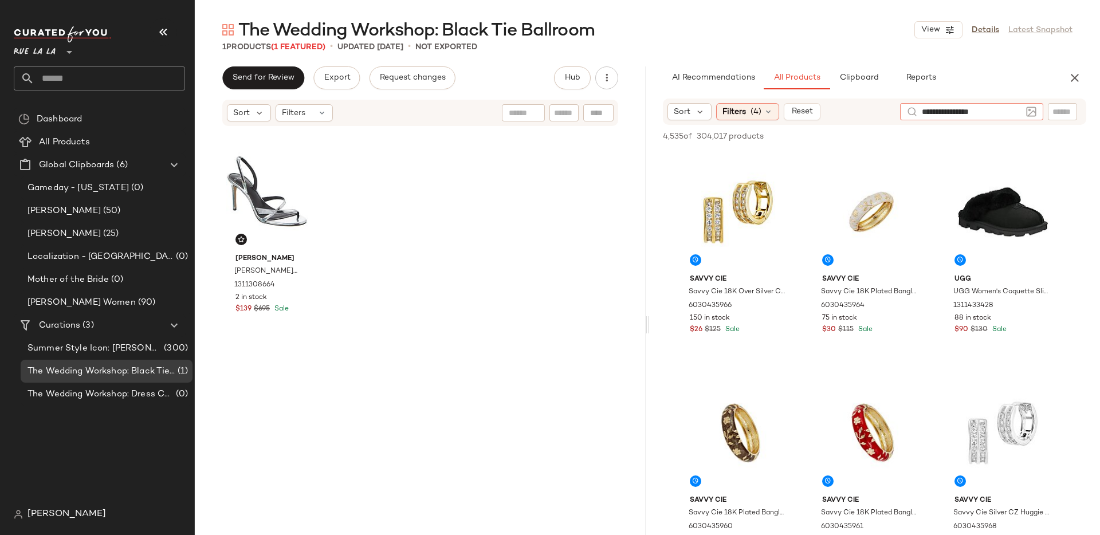
type input "**********"
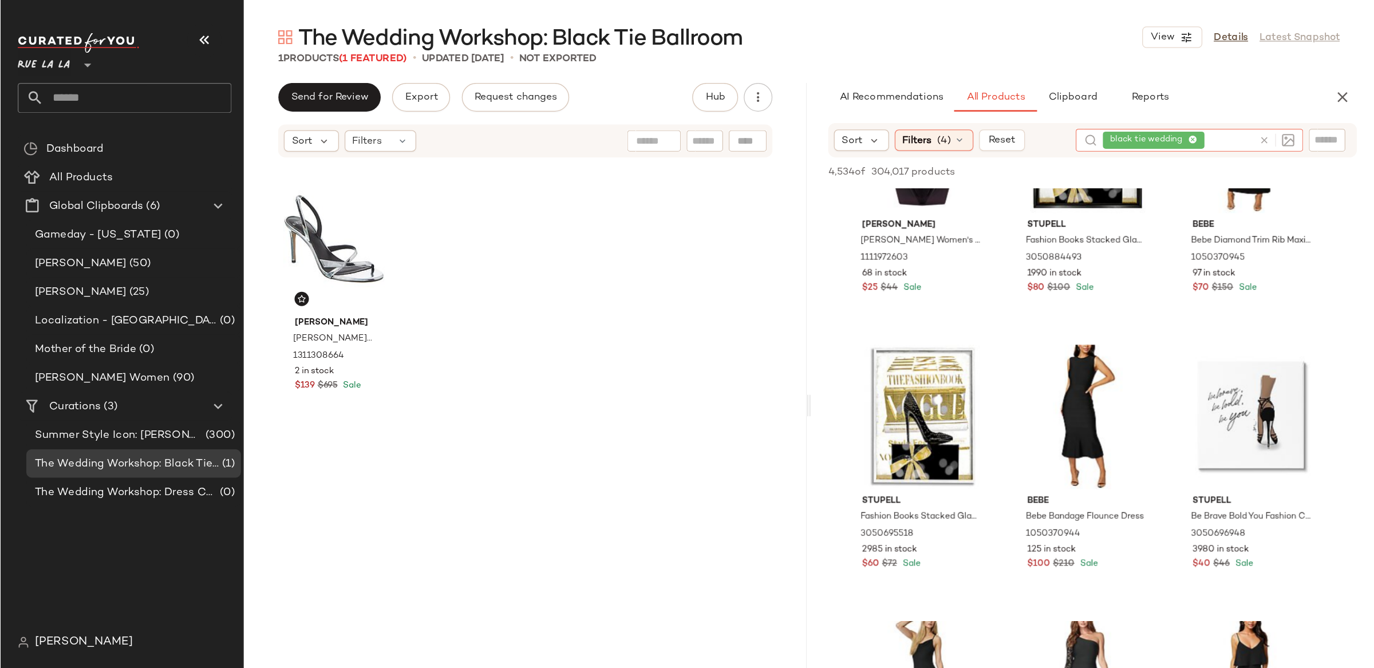
scroll to position [0, 0]
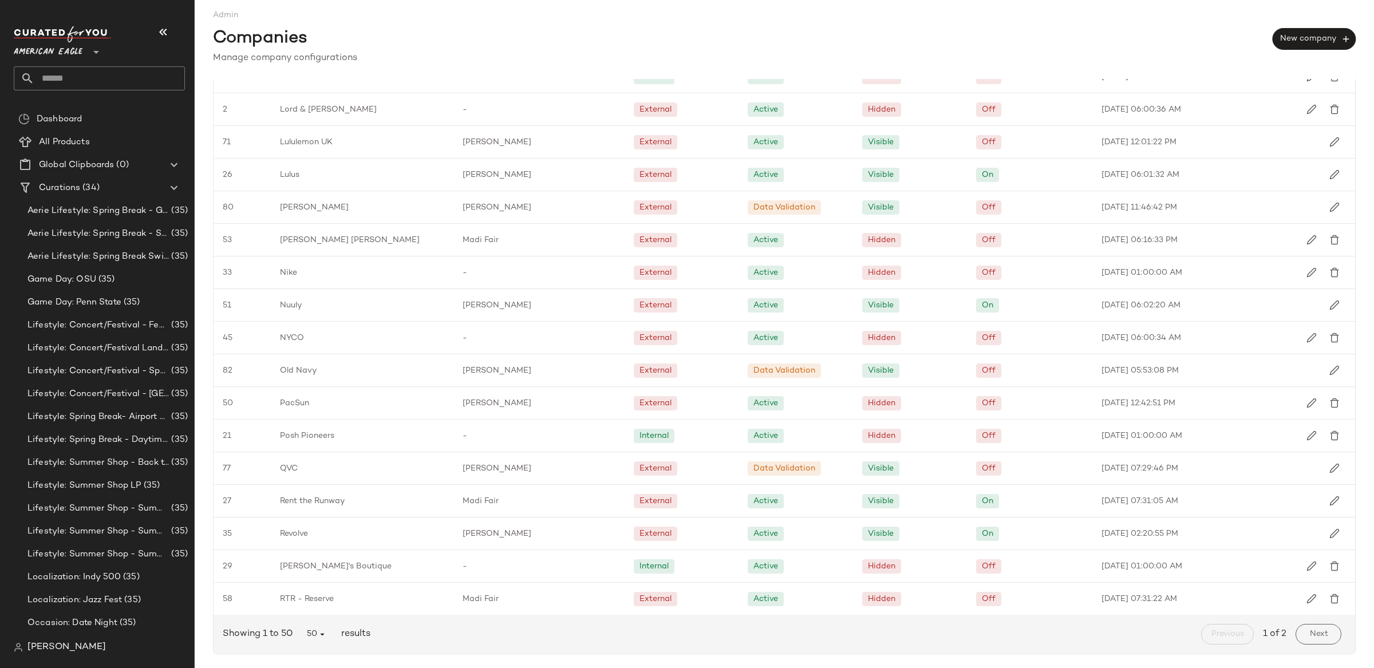
scroll to position [1125, 0]
click at [1309, 639] on span "Next" at bounding box center [1318, 634] width 19 height 9
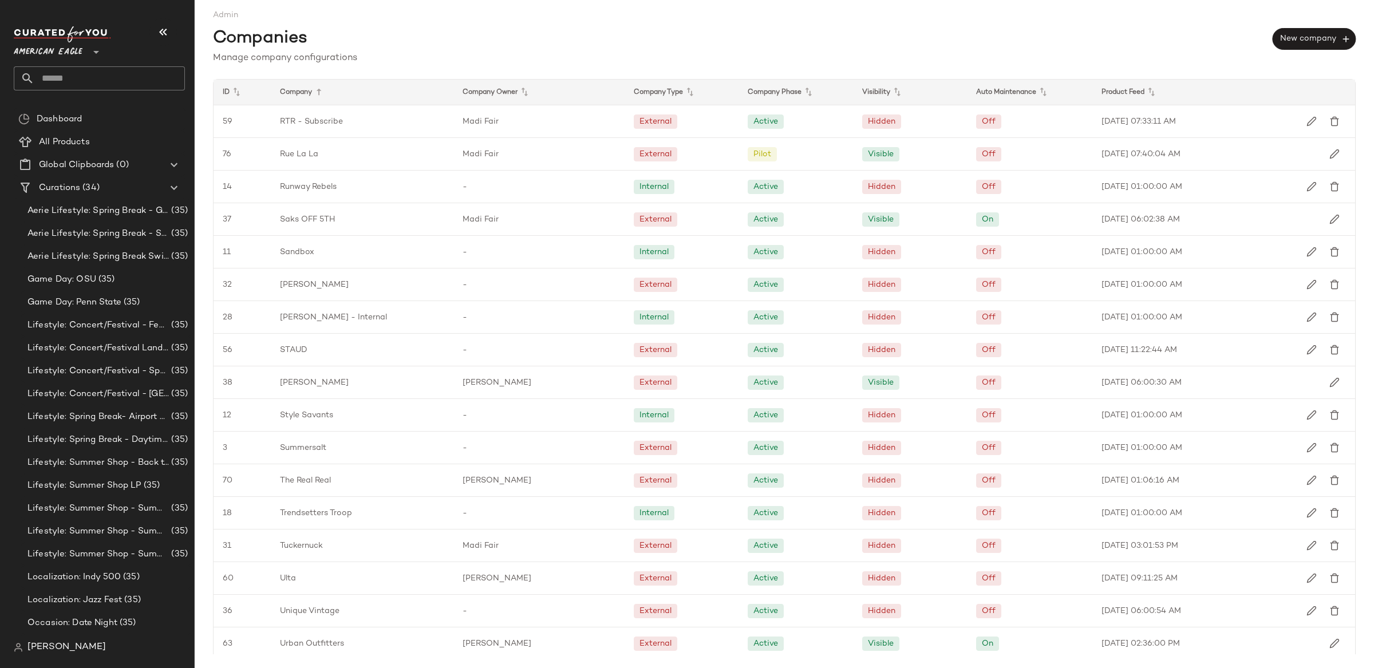
scroll to position [276, 0]
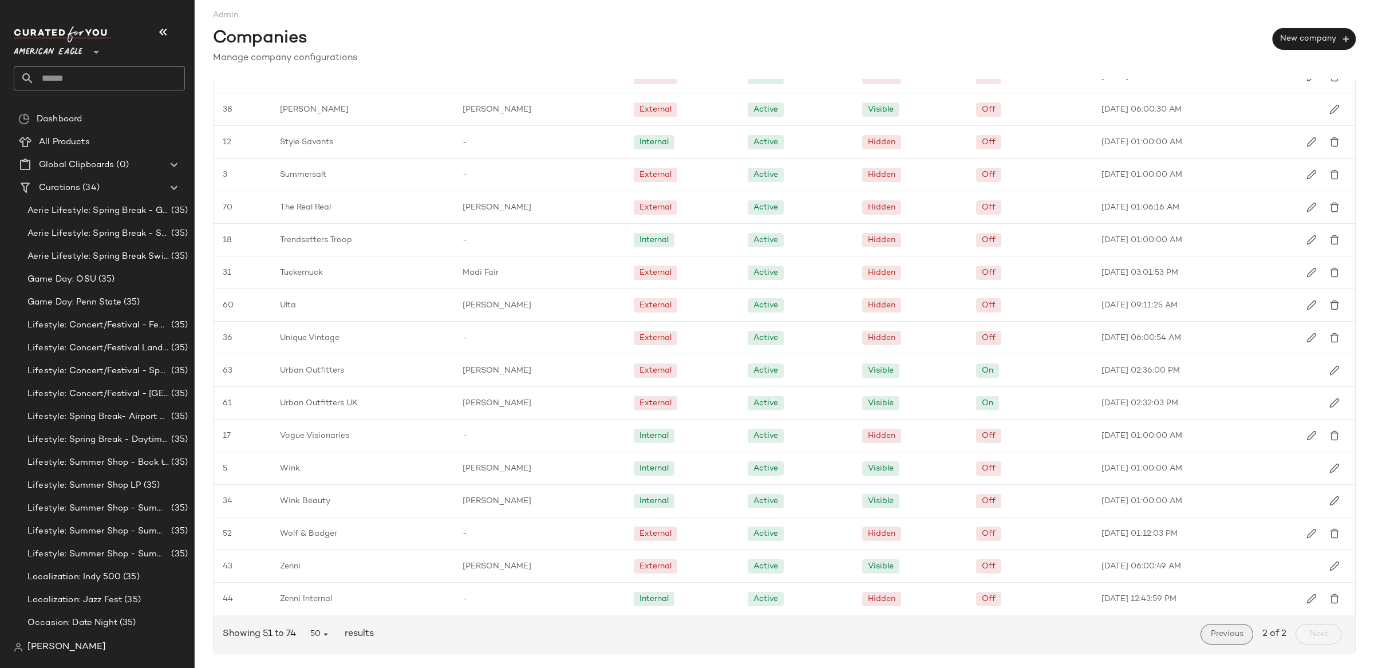
click at [1212, 640] on button "Previous" at bounding box center [1227, 634] width 53 height 21
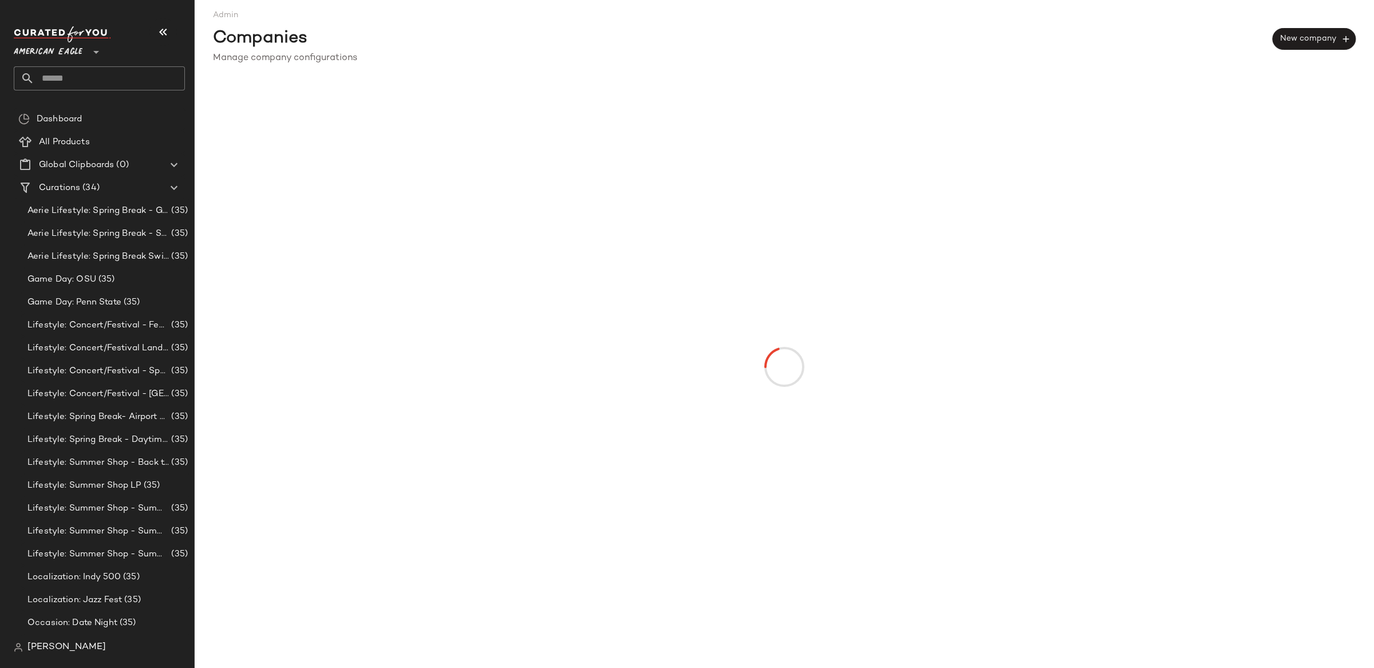
scroll to position [0, 0]
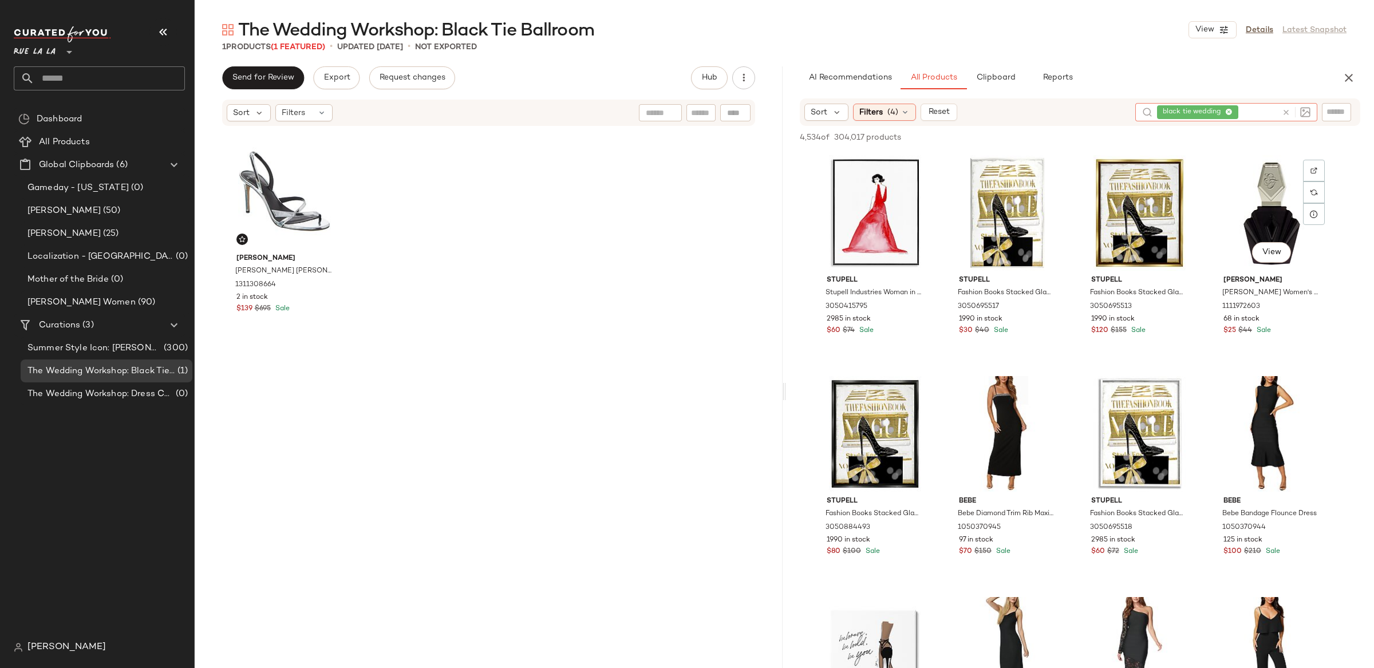
scroll to position [85, 0]
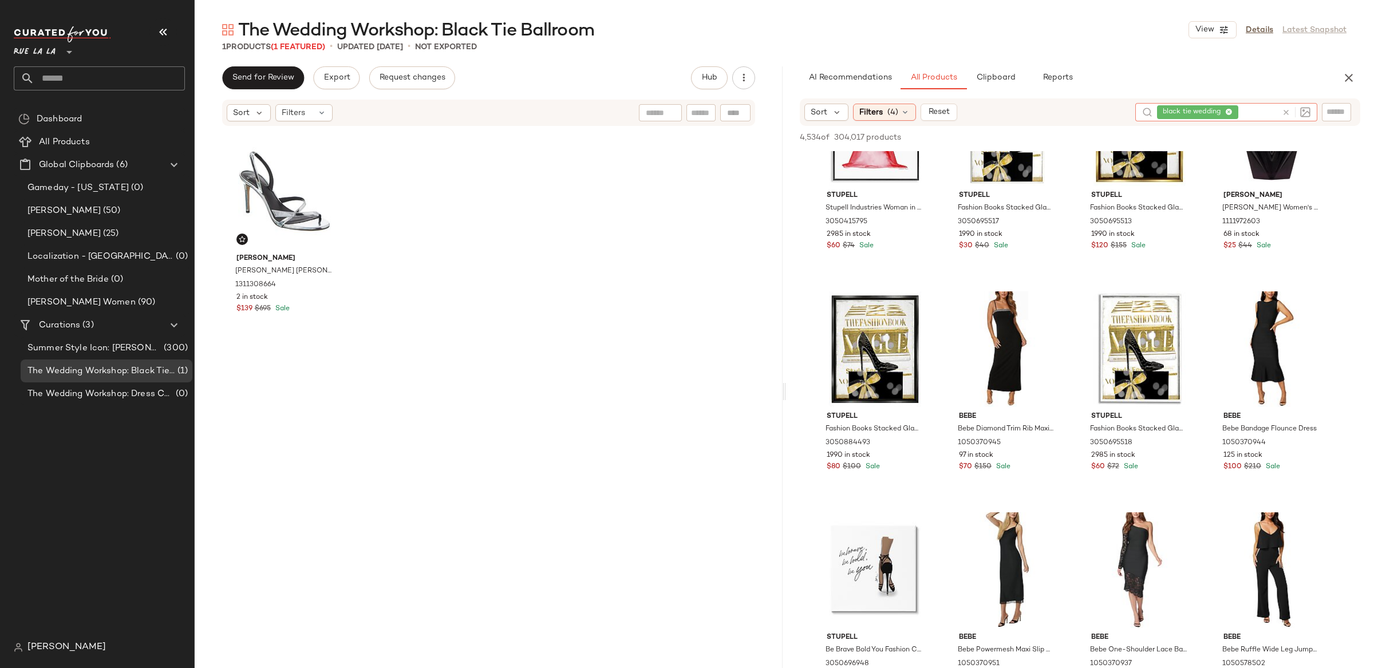
click at [1285, 113] on icon at bounding box center [1286, 112] width 9 height 9
